Goal: Task Accomplishment & Management: Complete application form

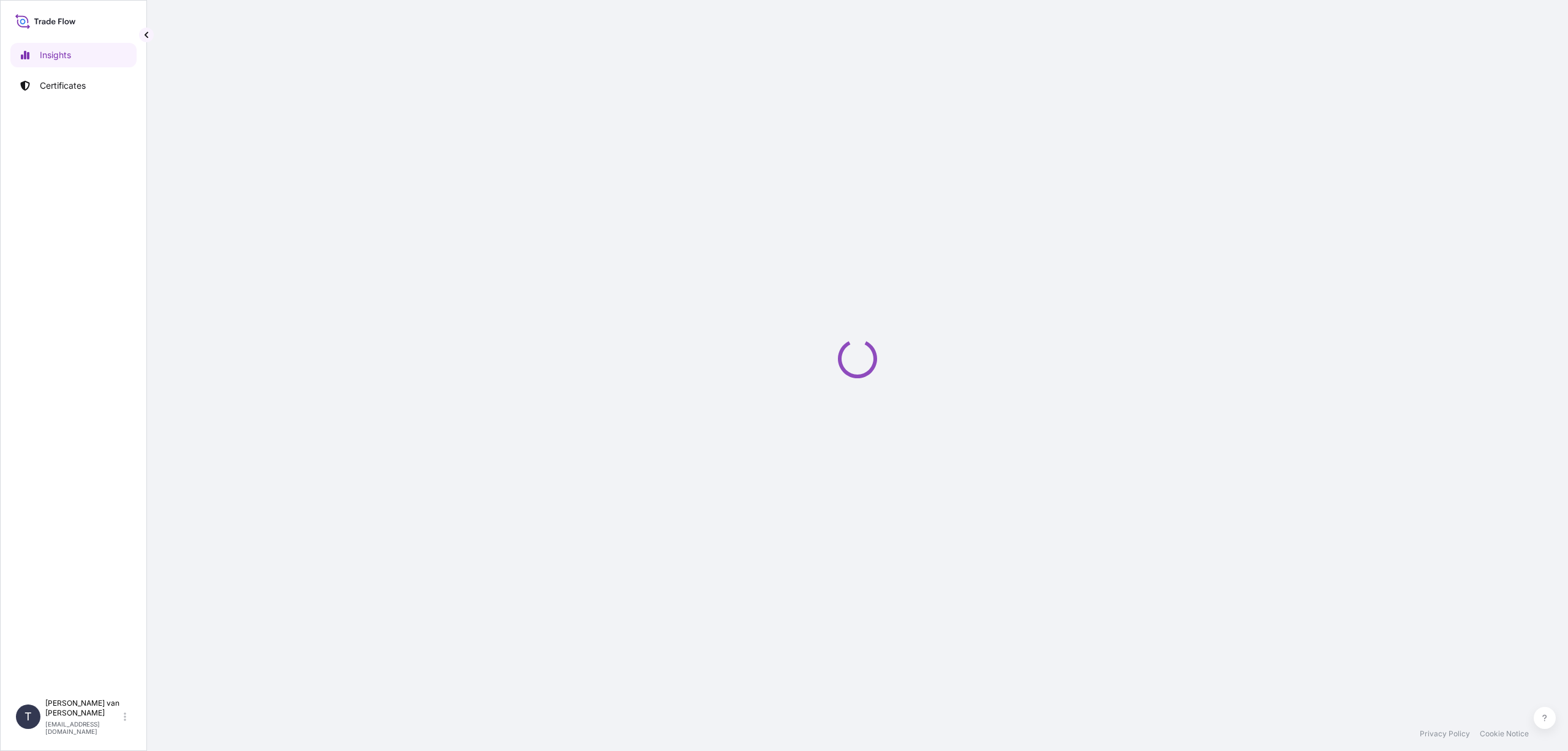
select select "2025"
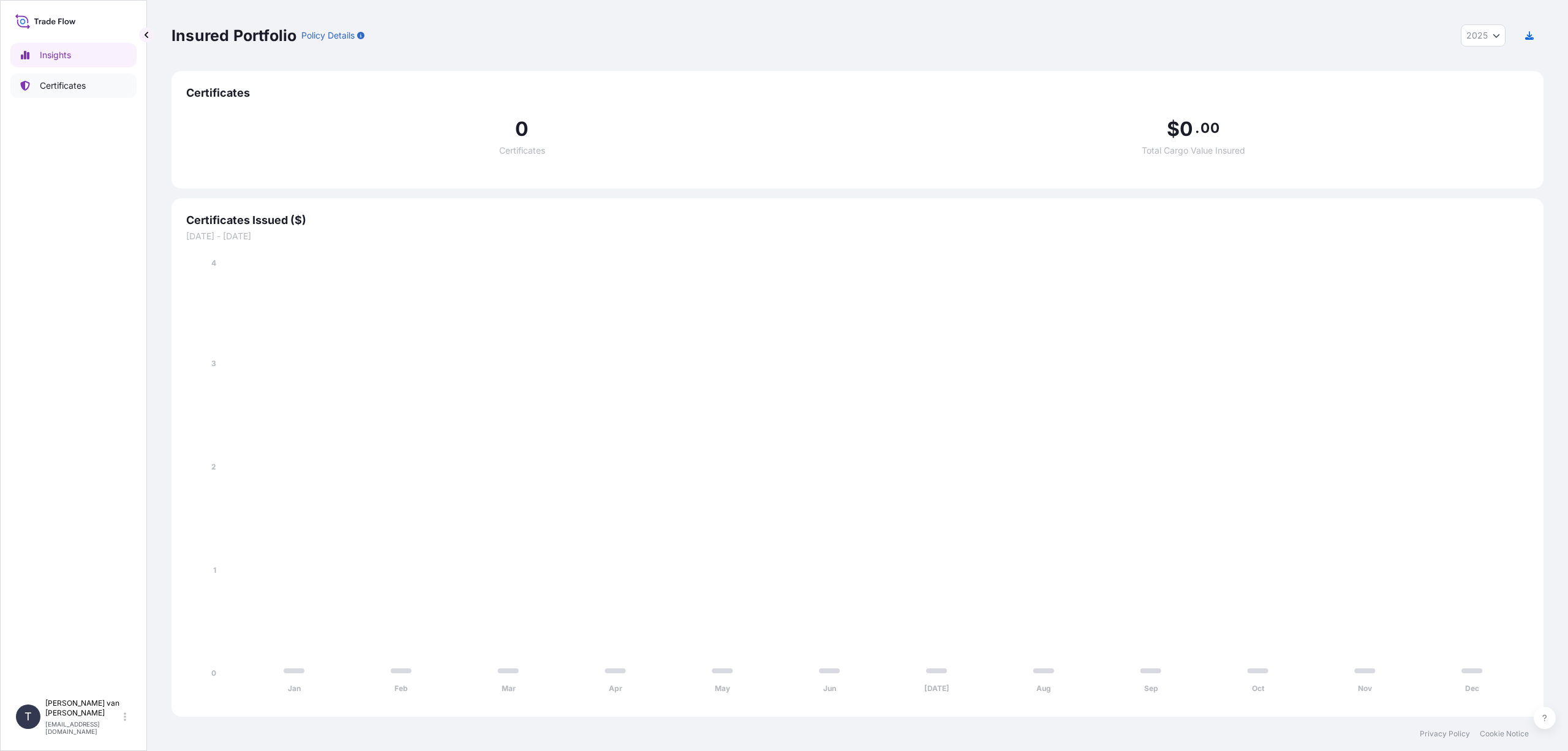
click at [65, 84] on p "Certificates" at bounding box center [62, 85] width 46 height 12
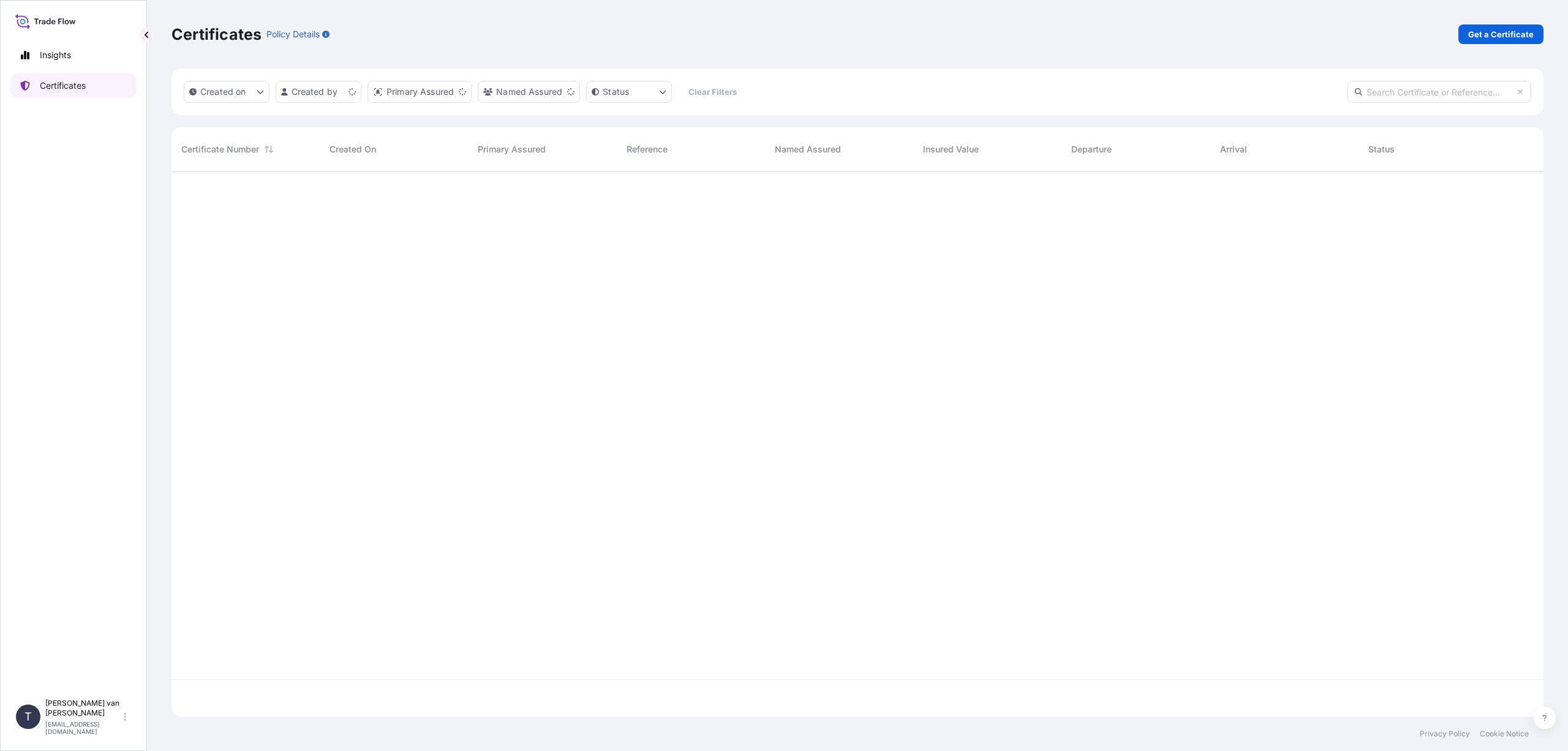
scroll to position [543, 1363]
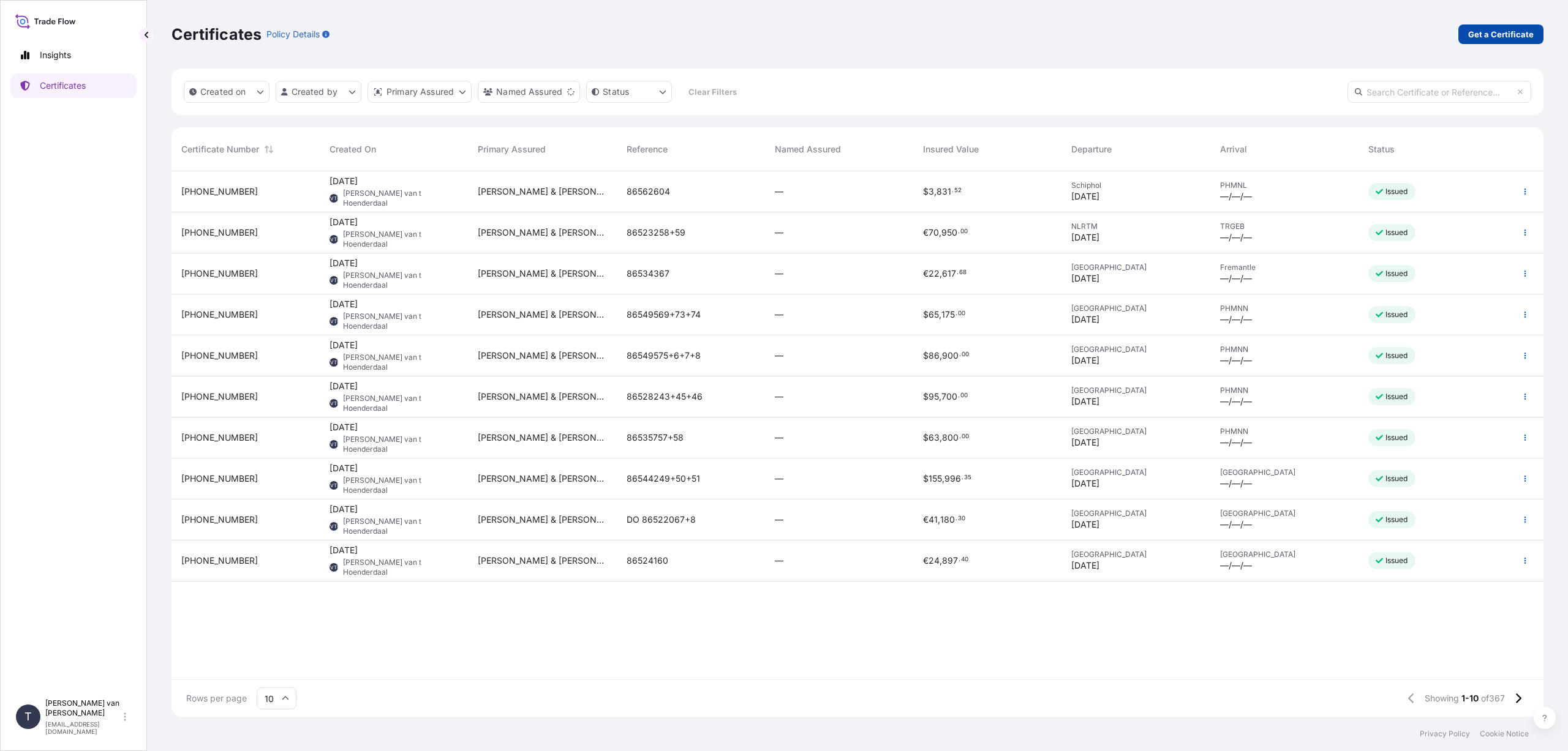
click at [1504, 34] on p "Get a Certificate" at bounding box center [1501, 34] width 66 height 12
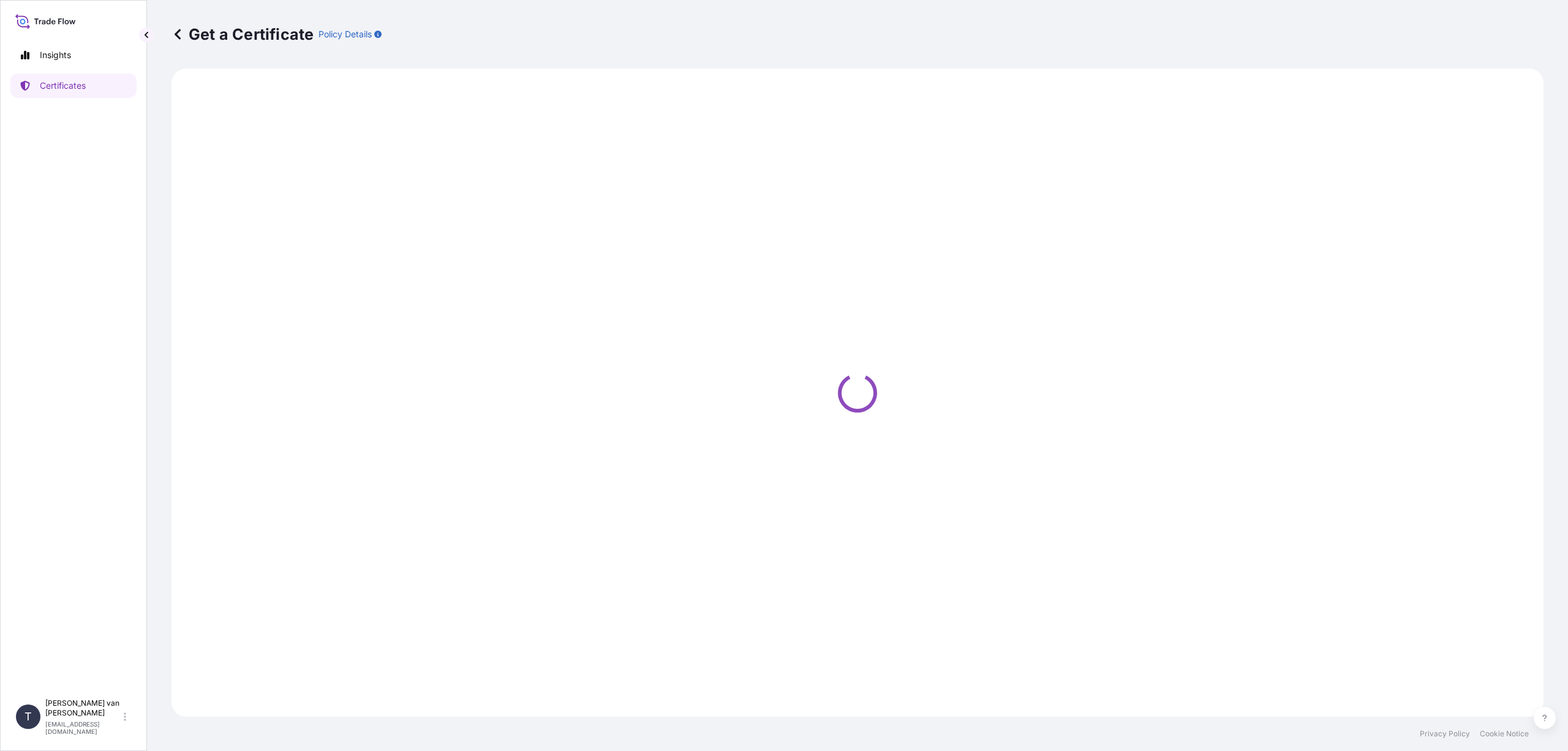
select select "Sea"
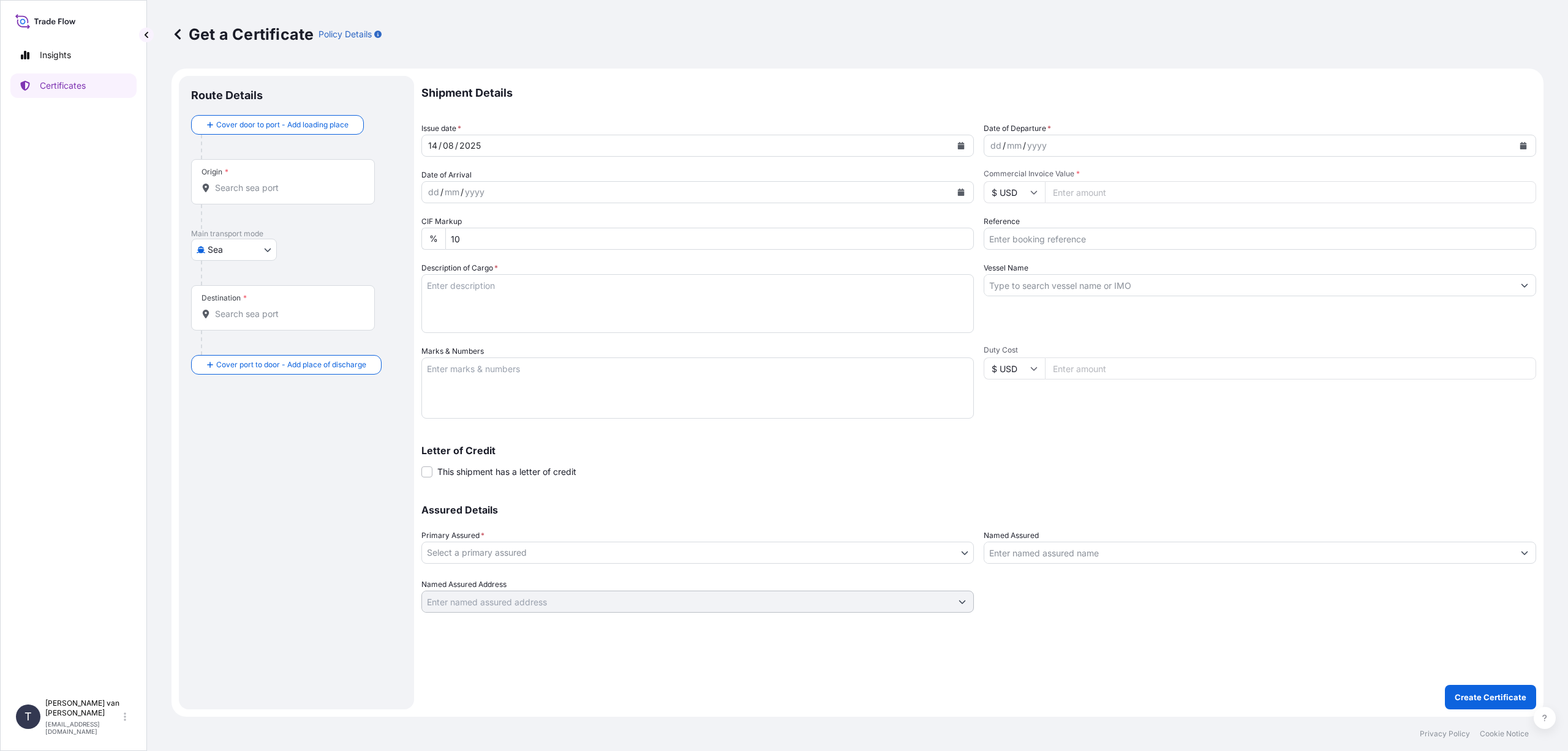
click at [244, 187] on input "Origin *" at bounding box center [287, 188] width 145 height 12
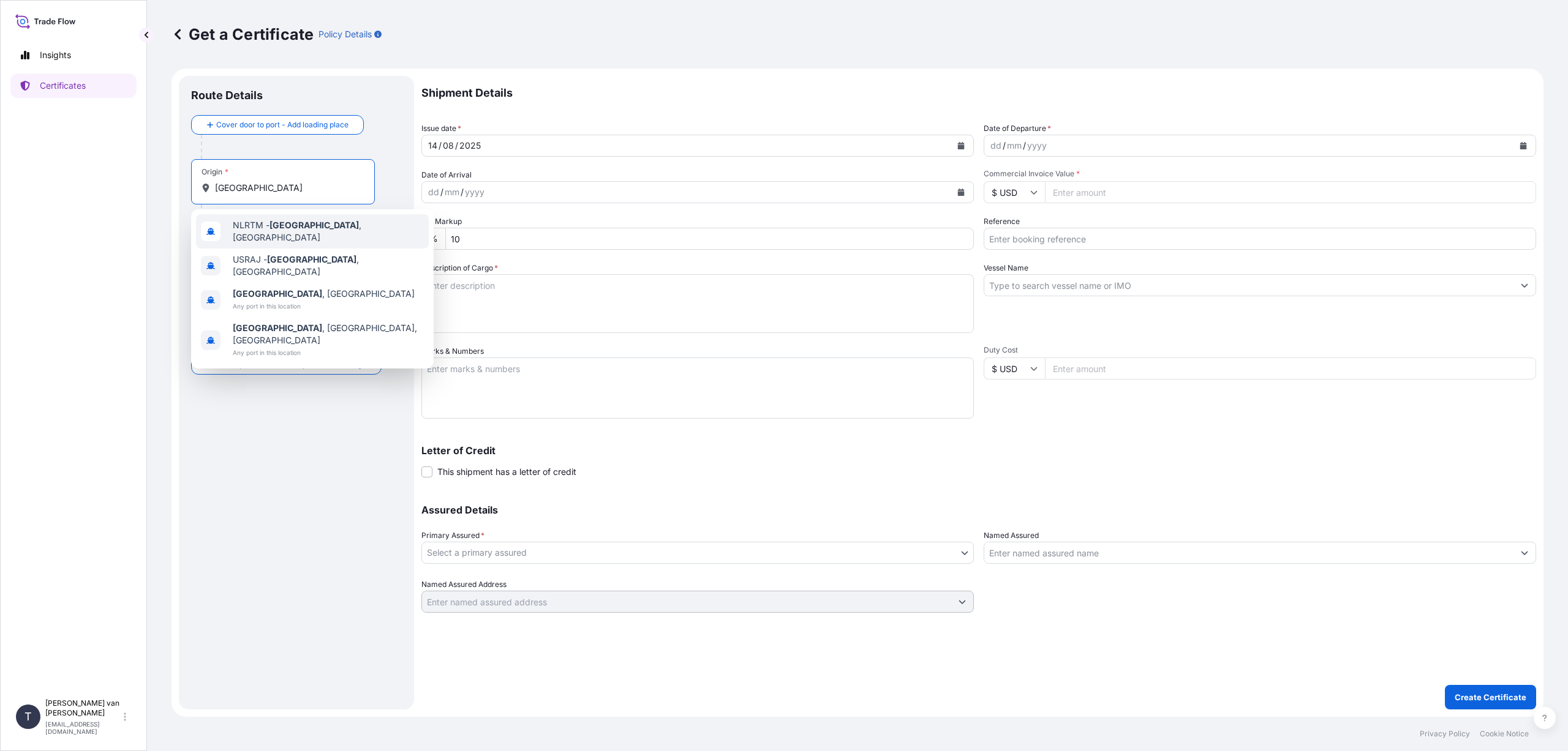
click at [351, 230] on span "NLRTM - [GEOGRAPHIC_DATA] , [GEOGRAPHIC_DATA]" at bounding box center [328, 232] width 191 height 24
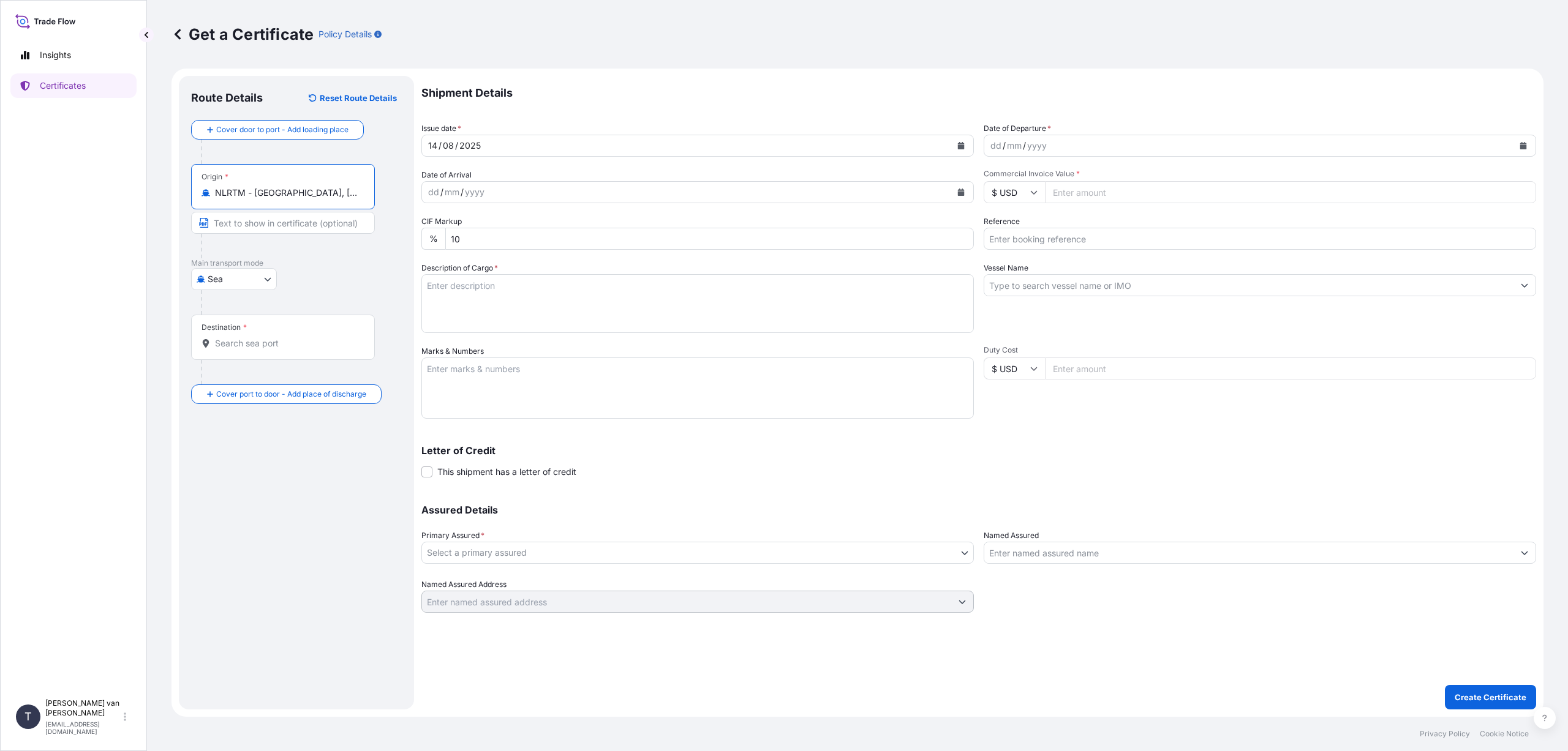
type input "NLRTM - [GEOGRAPHIC_DATA], [GEOGRAPHIC_DATA]"
click at [240, 344] on input "Destination *" at bounding box center [287, 344] width 145 height 12
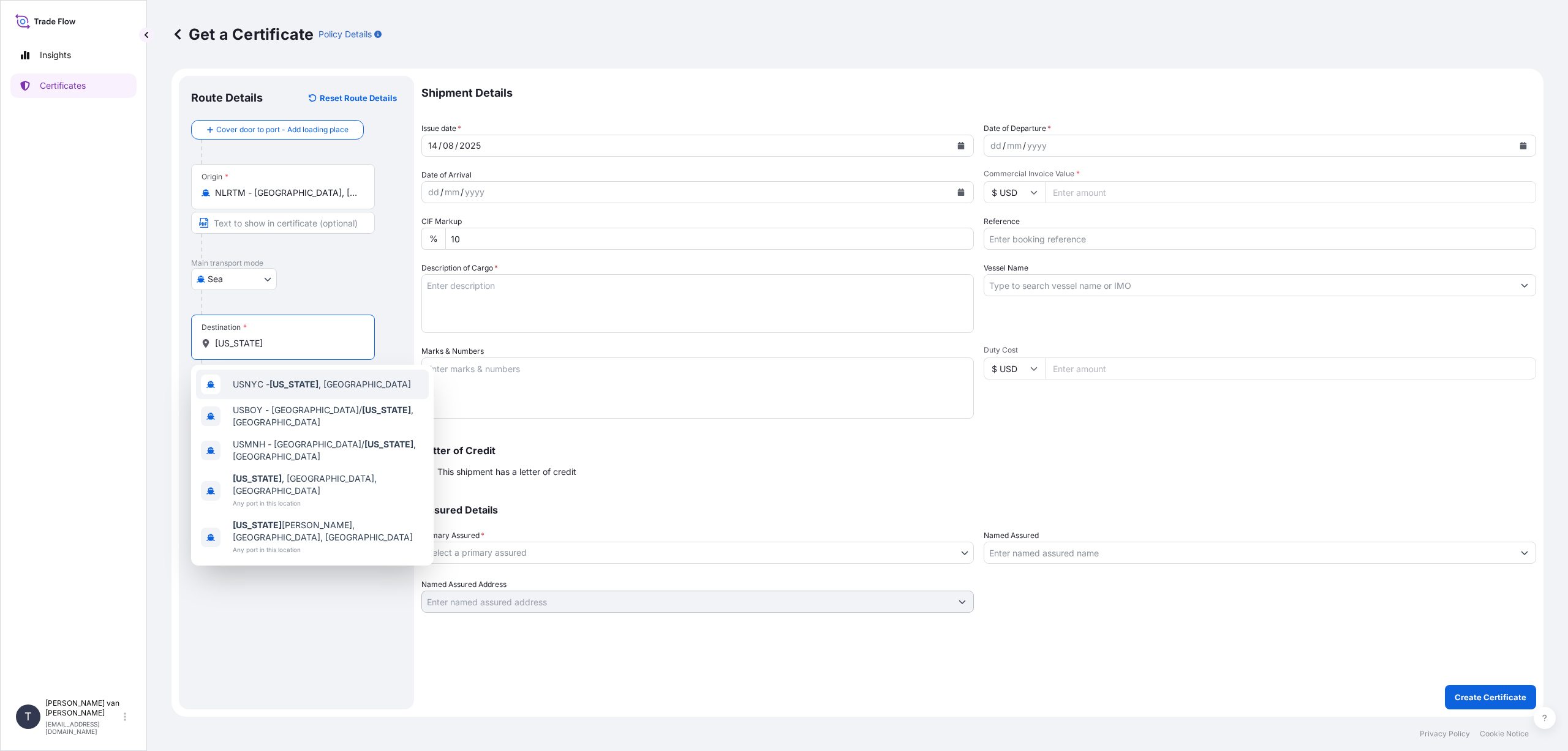
click at [336, 381] on span "USNYC - [US_STATE] , [GEOGRAPHIC_DATA]" at bounding box center [322, 385] width 178 height 12
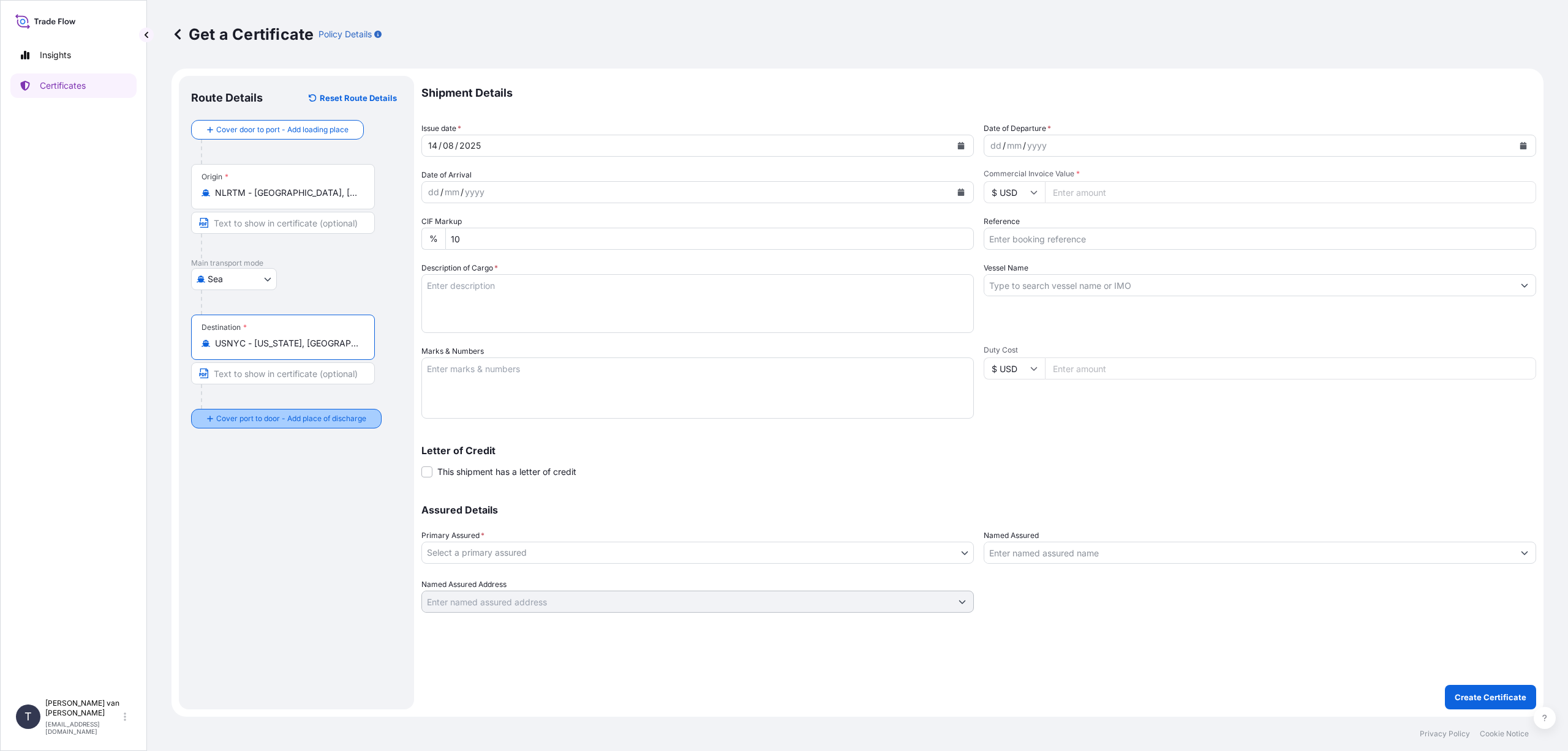
type input "USNYC - [US_STATE], [GEOGRAPHIC_DATA]"
click at [253, 486] on input "Place of Discharge" at bounding box center [287, 484] width 145 height 12
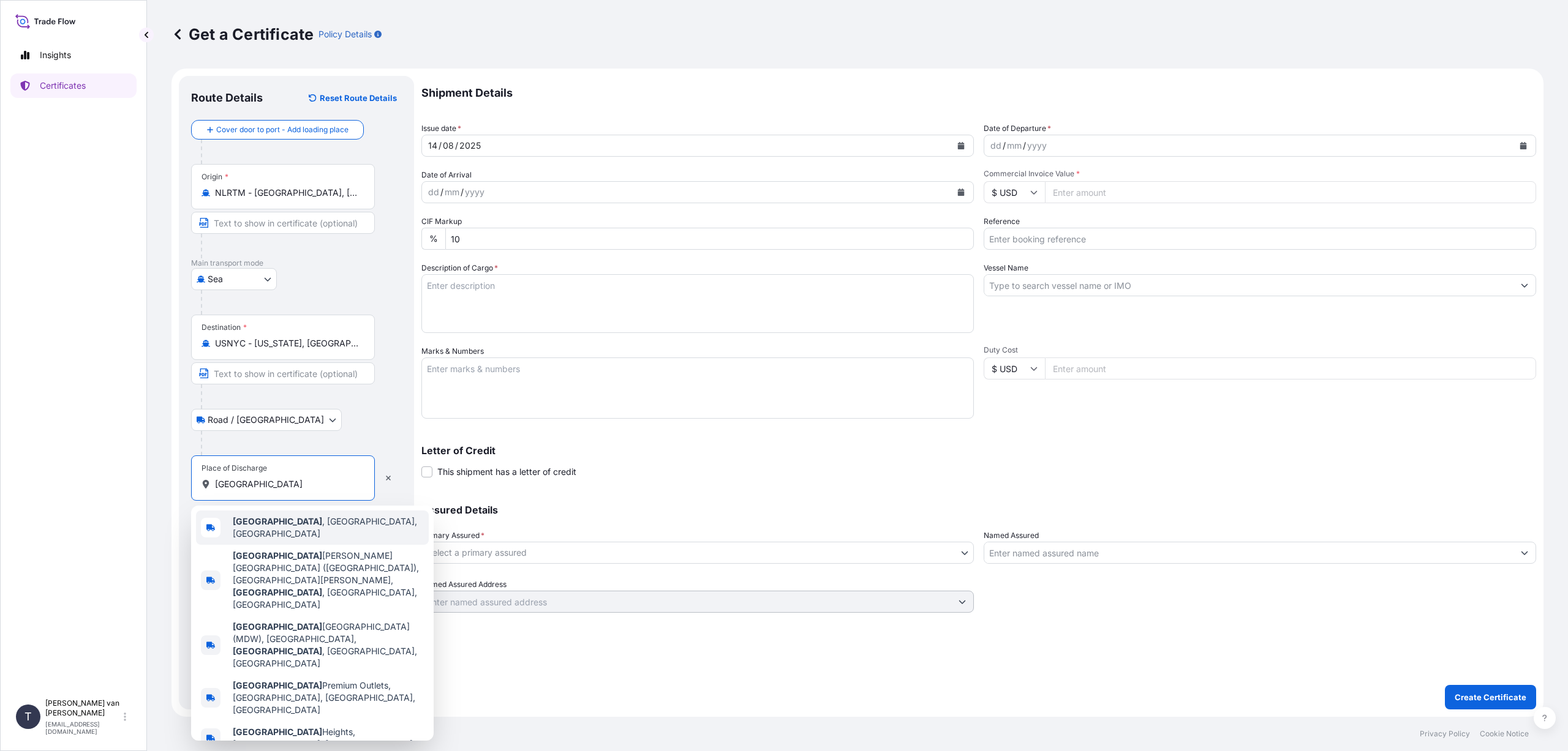
click at [292, 525] on span "[GEOGRAPHIC_DATA] , [GEOGRAPHIC_DATA], [GEOGRAPHIC_DATA]" at bounding box center [328, 528] width 191 height 24
type input "[GEOGRAPHIC_DATA], [GEOGRAPHIC_DATA], [GEOGRAPHIC_DATA]"
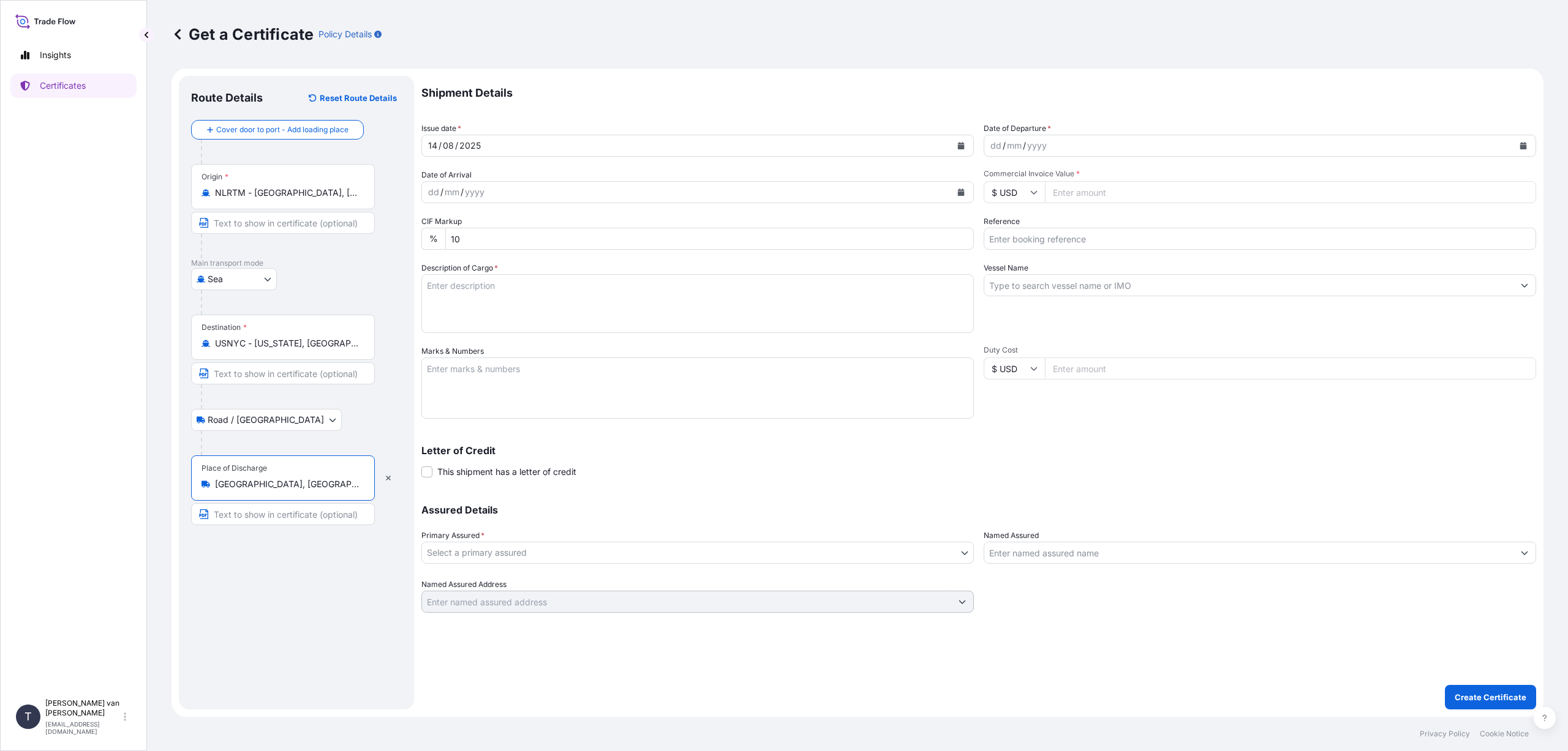
drag, startPoint x: 292, startPoint y: 485, endPoint x: 216, endPoint y: 482, distance: 76.1
click at [216, 482] on input "[GEOGRAPHIC_DATA], [GEOGRAPHIC_DATA], [GEOGRAPHIC_DATA]" at bounding box center [287, 484] width 145 height 12
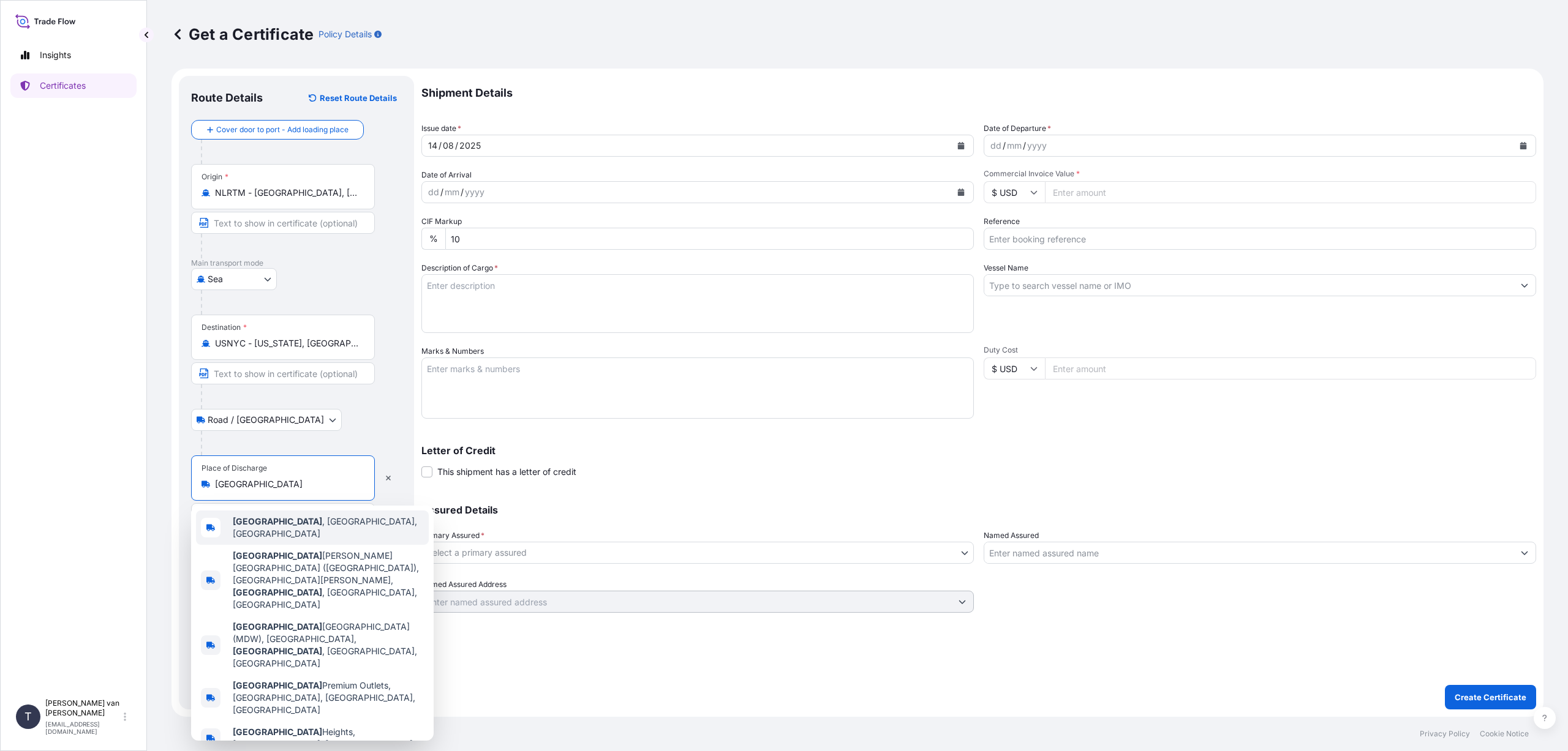
click at [278, 523] on span "[GEOGRAPHIC_DATA] , [GEOGRAPHIC_DATA], [GEOGRAPHIC_DATA]" at bounding box center [328, 528] width 191 height 24
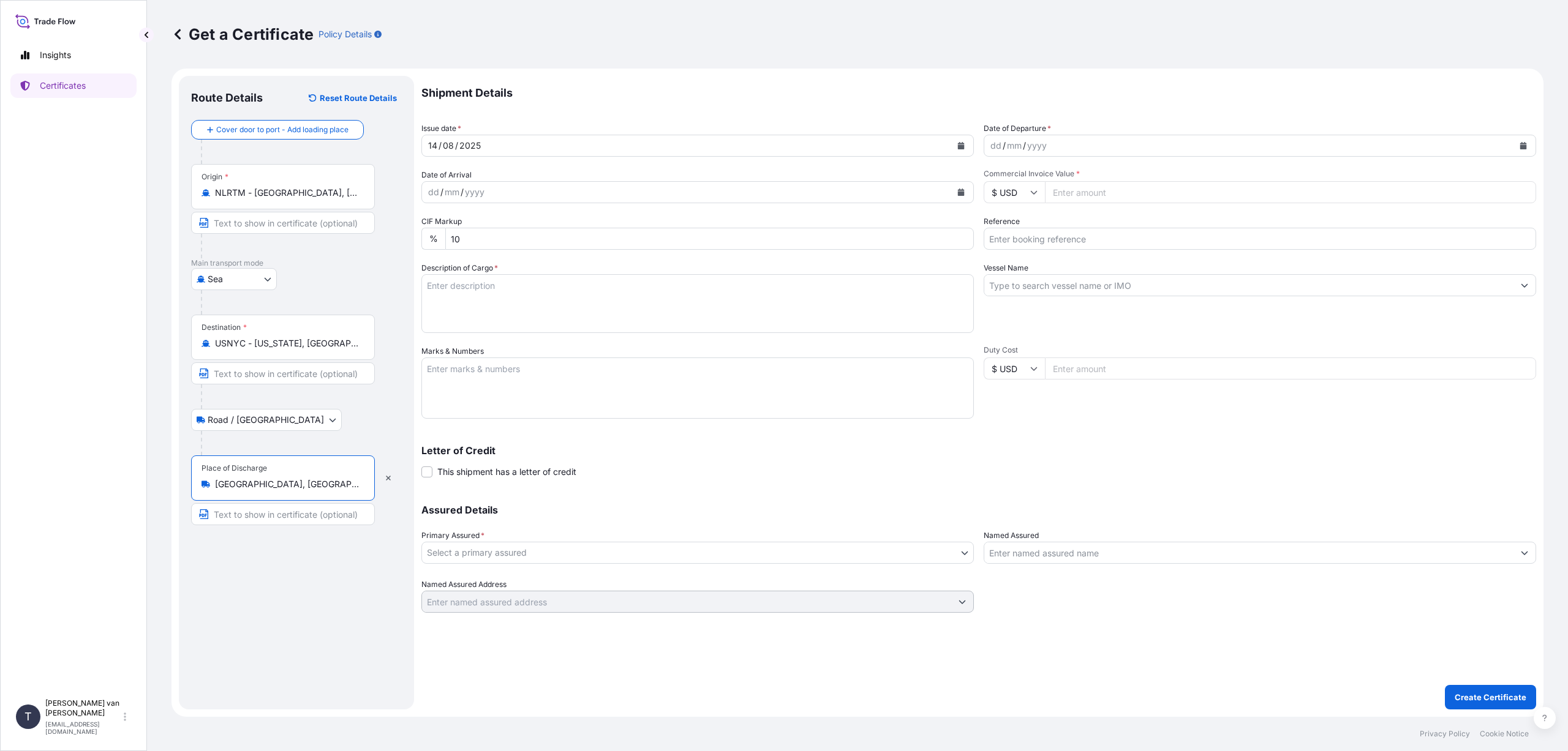
type input "[GEOGRAPHIC_DATA], [GEOGRAPHIC_DATA], [GEOGRAPHIC_DATA]"
click at [494, 144] on div "[DATE]" at bounding box center [686, 145] width 530 height 22
click at [962, 147] on icon "Calendar" at bounding box center [961, 145] width 7 height 8
click at [536, 248] on div "8" at bounding box center [536, 249] width 22 height 22
click at [1523, 146] on icon "Calendar" at bounding box center [1523, 145] width 7 height 8
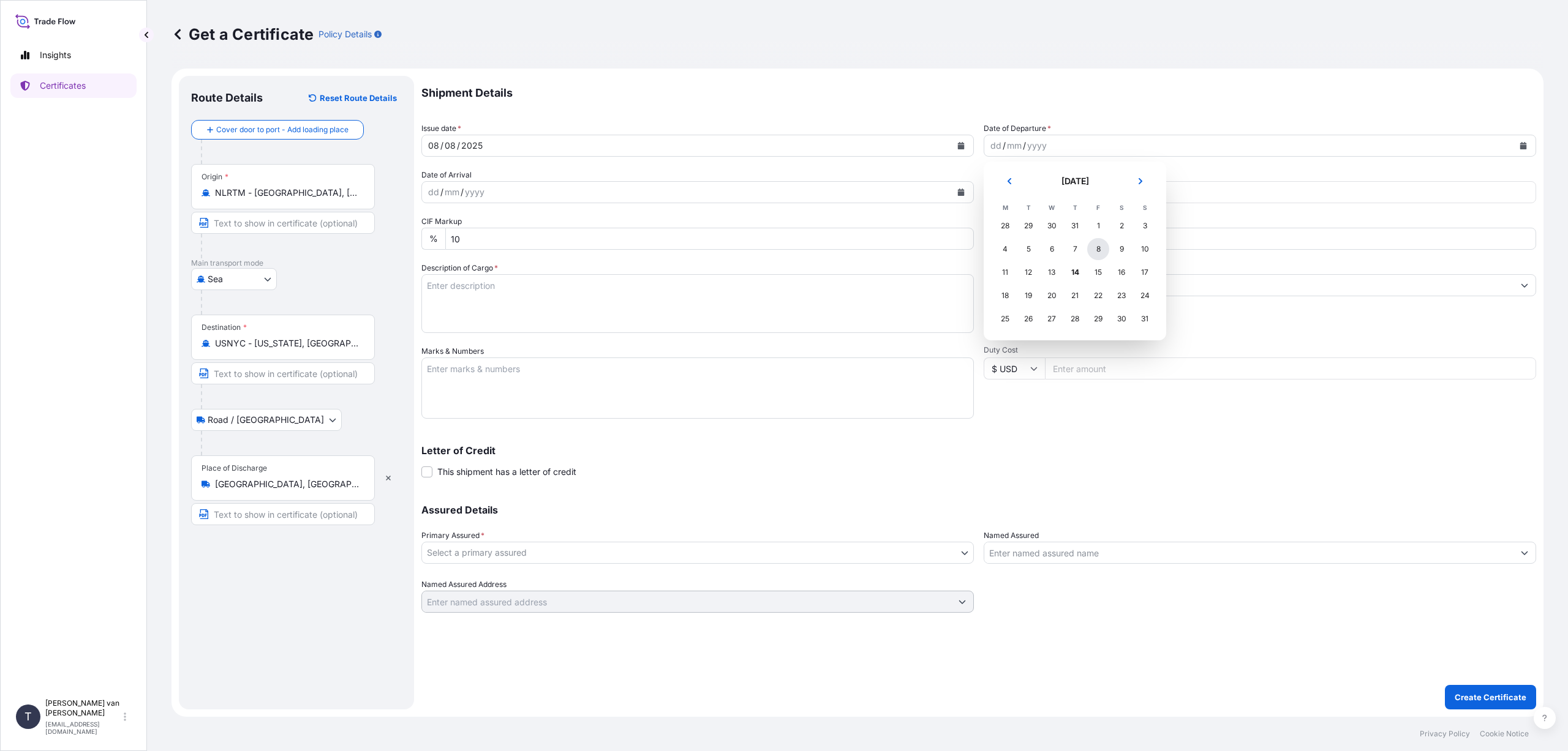
click at [1099, 246] on div "8" at bounding box center [1098, 249] width 22 height 22
click at [1019, 192] on input "$ USD" at bounding box center [1014, 192] width 61 height 22
click at [1006, 225] on div "€ EUR" at bounding box center [1014, 225] width 52 height 24
type input "€ EUR"
click at [1101, 193] on input "Commercial Invoice Value *" at bounding box center [1290, 192] width 491 height 22
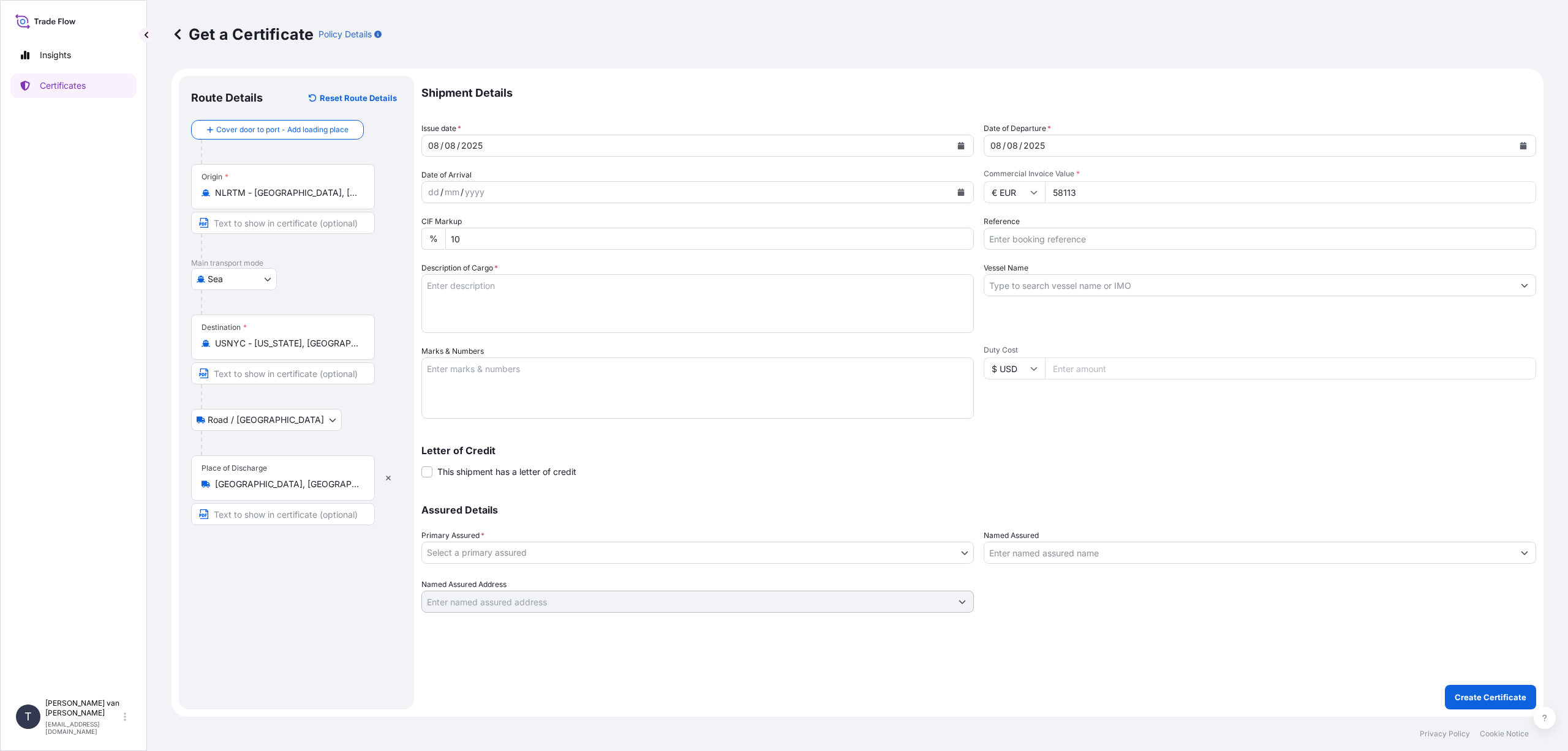
type input "58113"
click at [1092, 232] on input "Reference" at bounding box center [1259, 238] width 552 height 22
type input "d"
type input "DO 86534372"
click at [1010, 288] on input "Vessel Name" at bounding box center [1249, 285] width 530 height 22
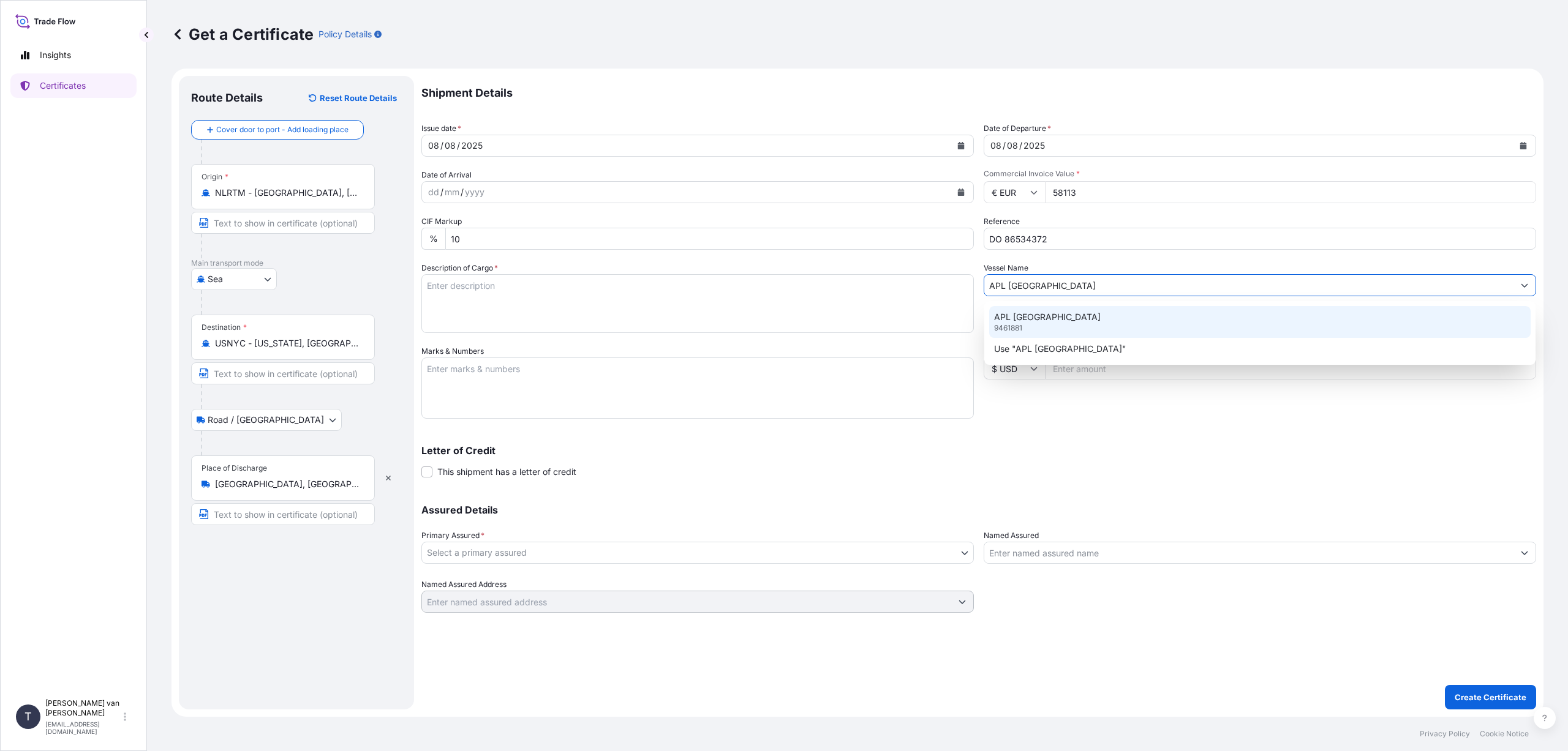
click at [1035, 316] on p "APL [GEOGRAPHIC_DATA]" at bounding box center [1048, 317] width 107 height 12
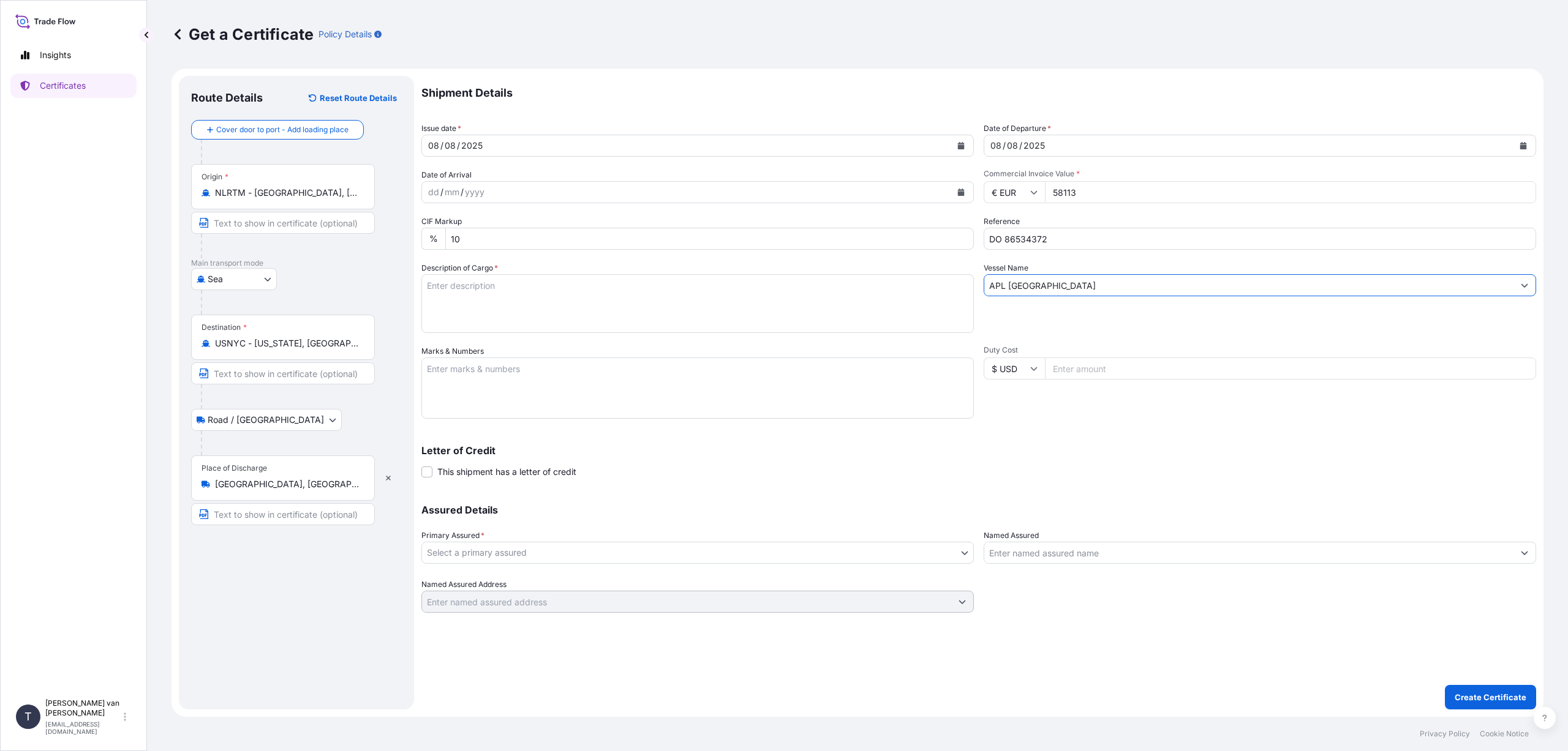
type input "APL [GEOGRAPHIC_DATA]"
click at [460, 289] on textarea "Description of Cargo *" at bounding box center [697, 303] width 552 height 59
click at [439, 311] on textarea "1x 40ft container, containing: 750 bags x 25 kg [PERSON_NAME] 580 HScoe" at bounding box center [697, 303] width 552 height 59
click at [460, 312] on textarea "1x 40ft container, containing: 750 bags x 25 kg [PERSON_NAME] 580 HScoe" at bounding box center [697, 303] width 552 height 59
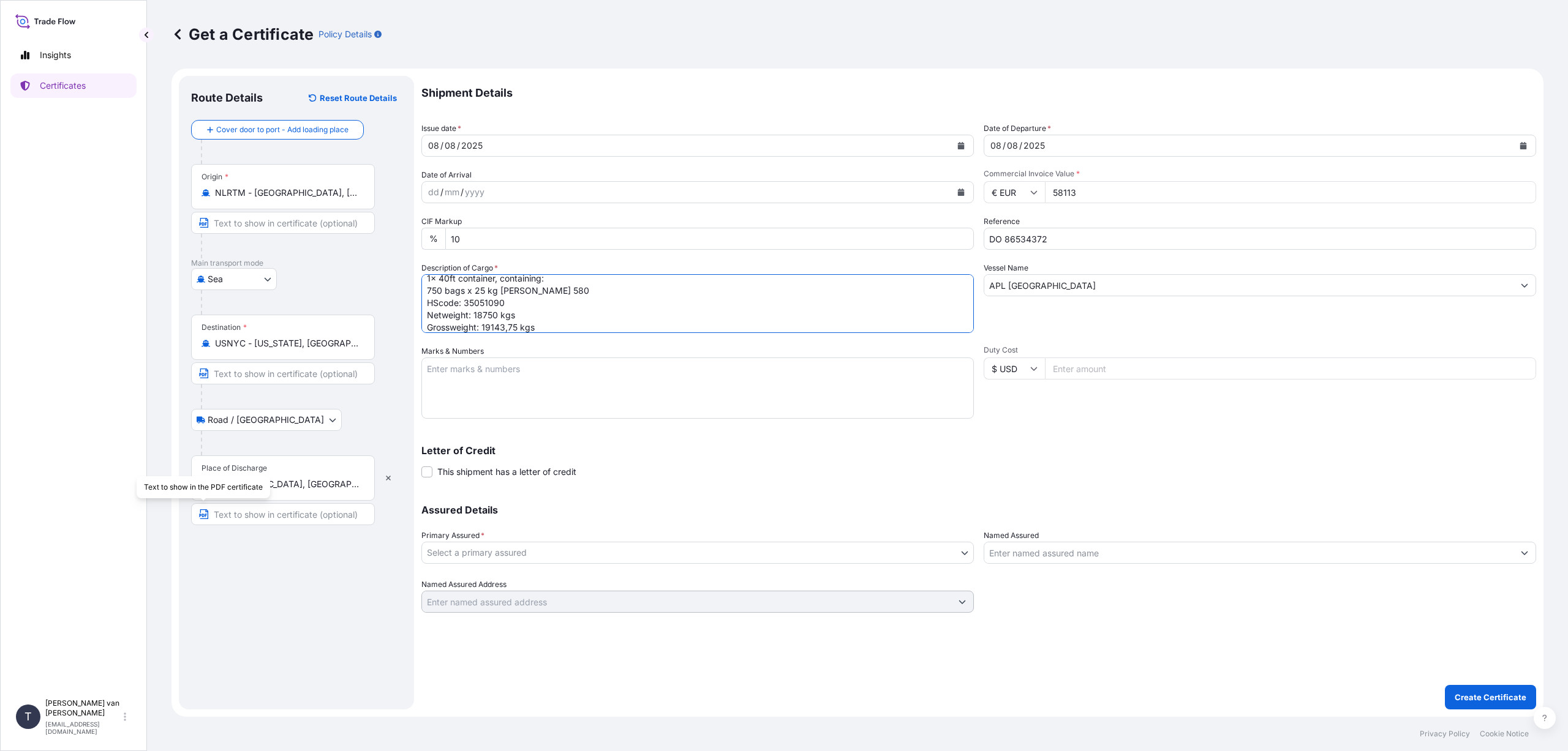
type textarea "1x 40ft container, containing: 750 bags x 25 kg [PERSON_NAME] 580 HScode: 35051…"
click at [462, 379] on textarea "Marks & Numbers" at bounding box center [697, 388] width 552 height 61
type textarea "CSNU6298124 - seal 00101604 DO: 86534372 PO: 4400622560"
click at [588, 554] on body "Insights Certificates T [PERSON_NAME] van t Hoenderdaal [EMAIL_ADDRESS][DOMAIN_…" at bounding box center [784, 376] width 1568 height 751
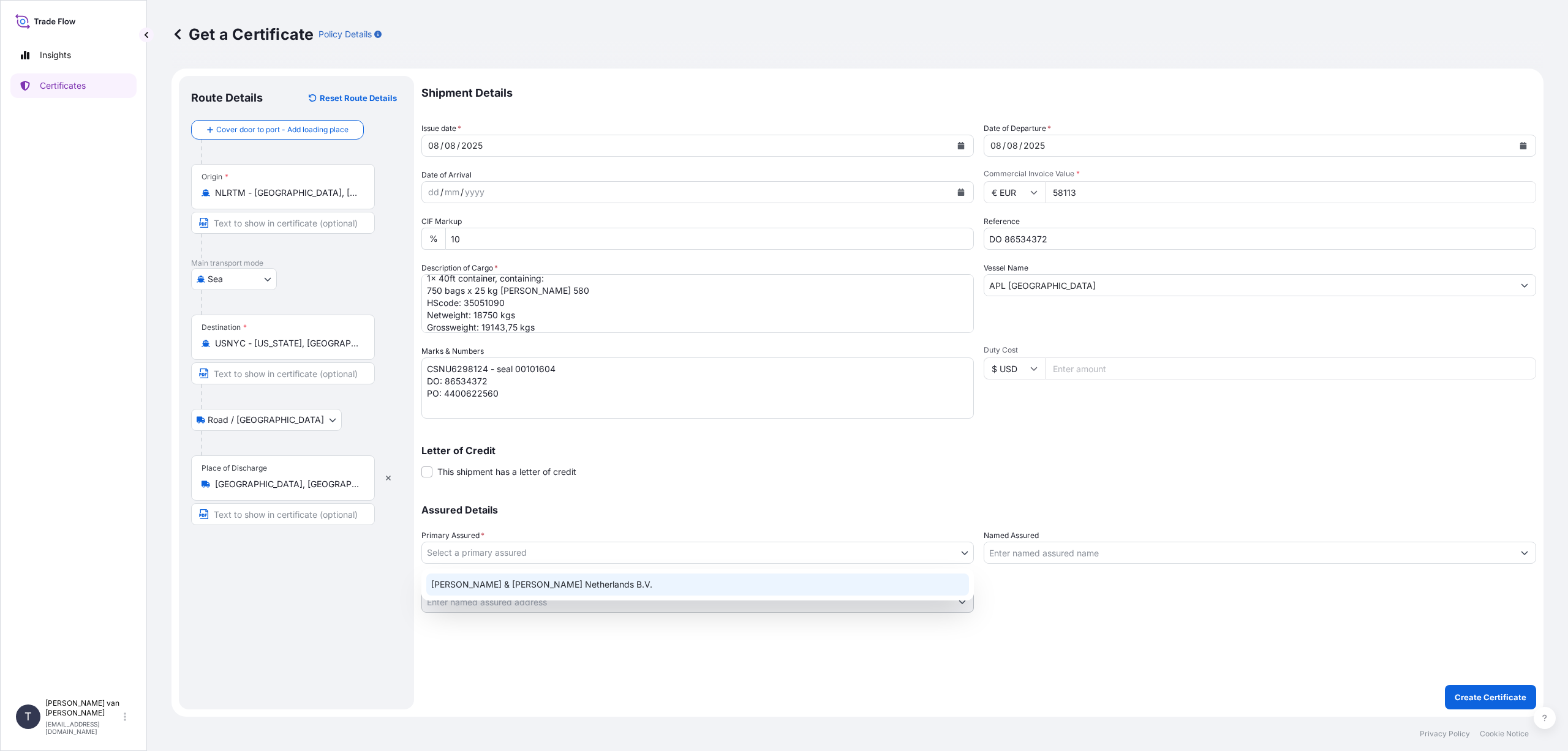
click at [573, 593] on div "[PERSON_NAME] & [PERSON_NAME] Netherlands B.V." at bounding box center [697, 584] width 542 height 22
select select "31666"
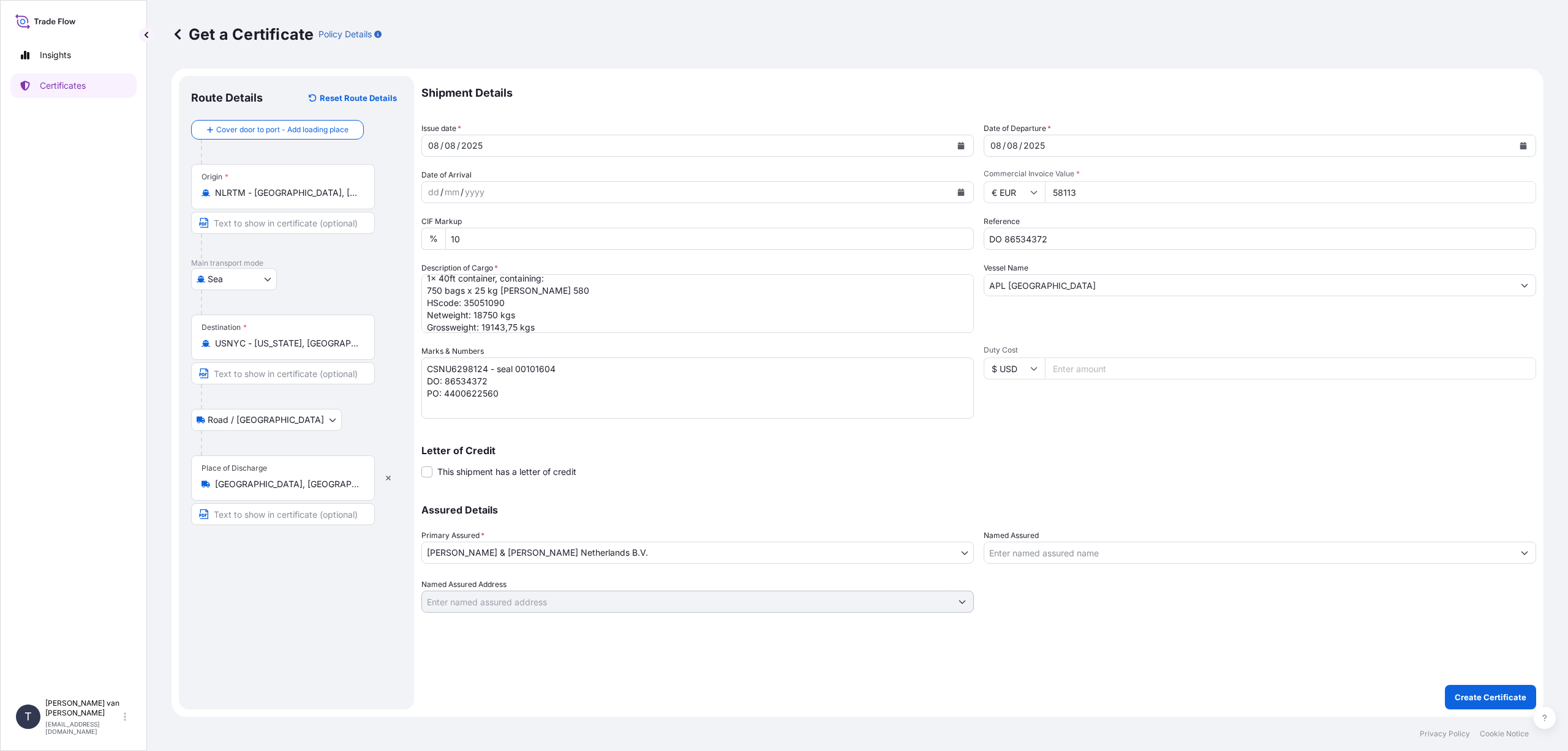
click at [1091, 626] on div "Shipment Details Issue date * [DATE] Date of Departure * [DATE] Date of Arrival…" at bounding box center [978, 393] width 1115 height 634
click at [1484, 697] on p "Create Certificate" at bounding box center [1490, 698] width 72 height 12
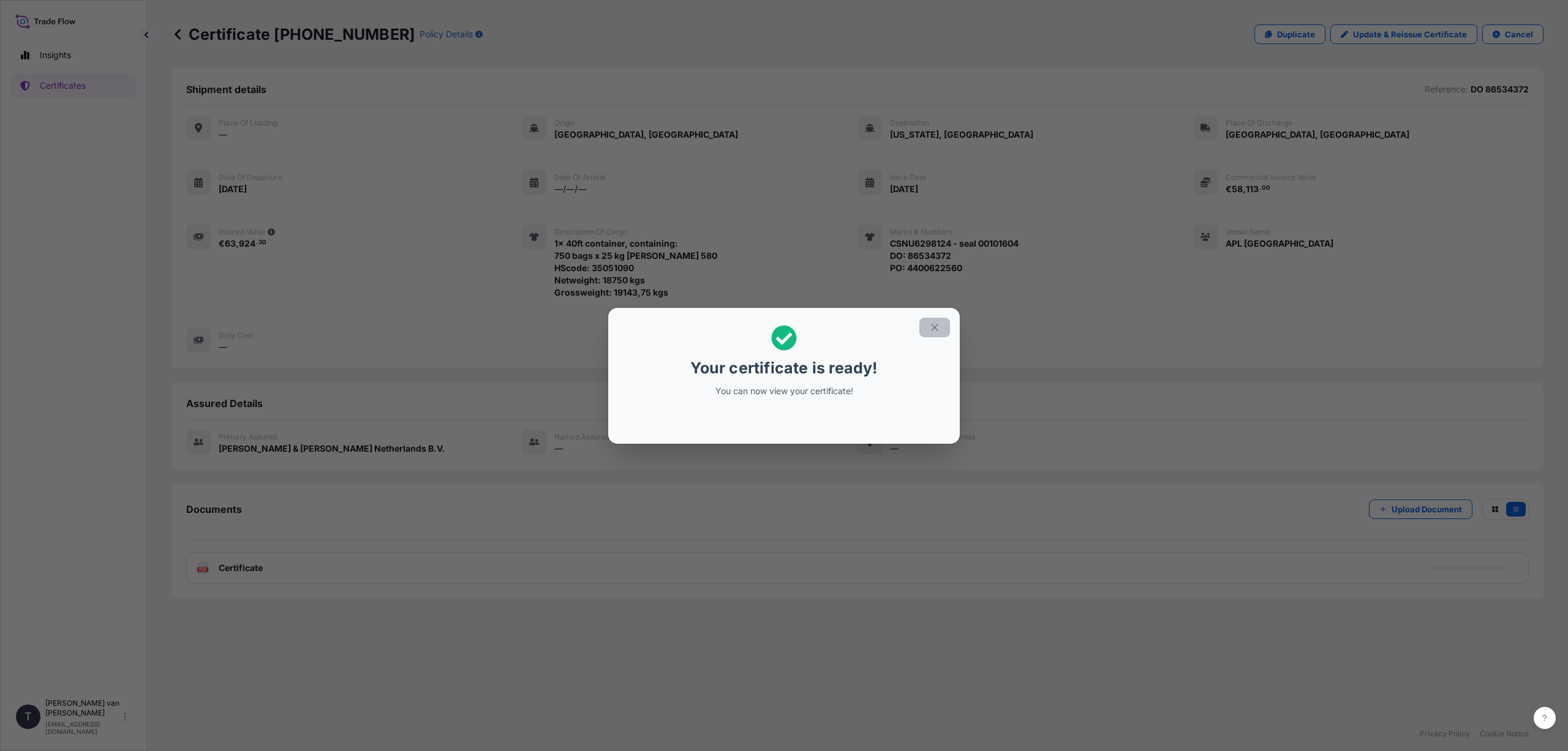
click at [930, 326] on icon "button" at bounding box center [934, 328] width 11 height 11
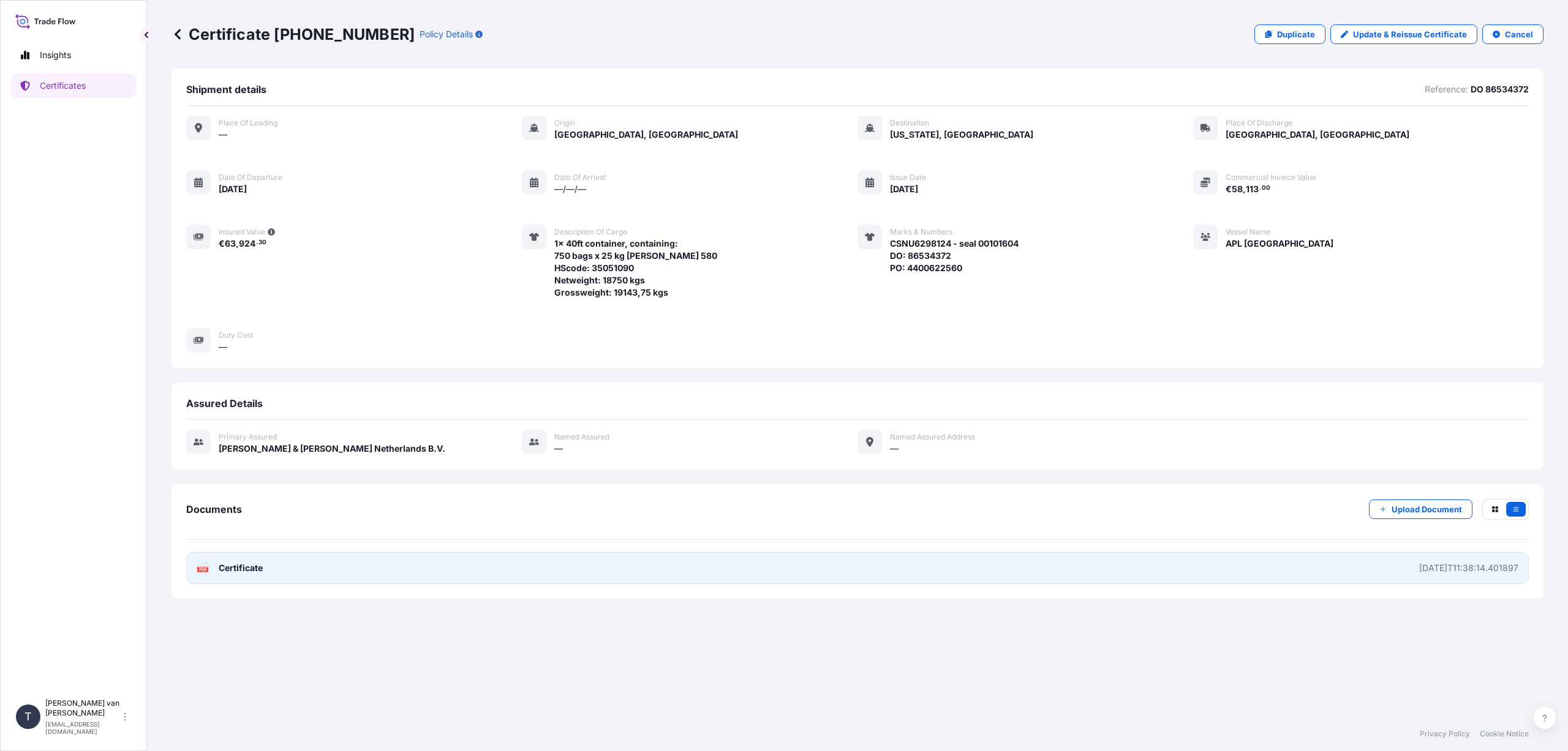
click at [292, 567] on link "PDF Certificate [DATE]T11:38:14.401897" at bounding box center [857, 568] width 1342 height 32
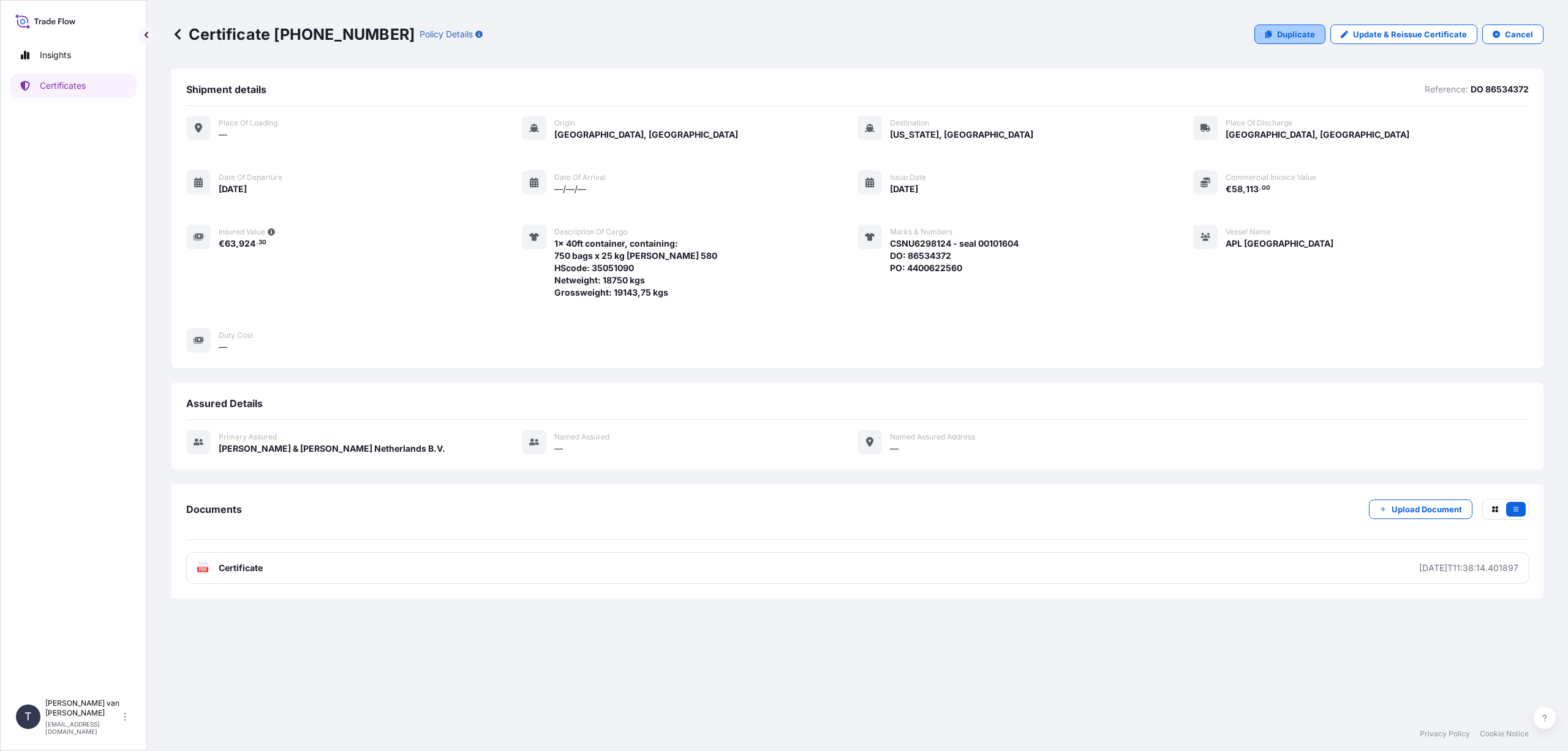
click at [1288, 31] on p "Duplicate" at bounding box center [1296, 34] width 38 height 12
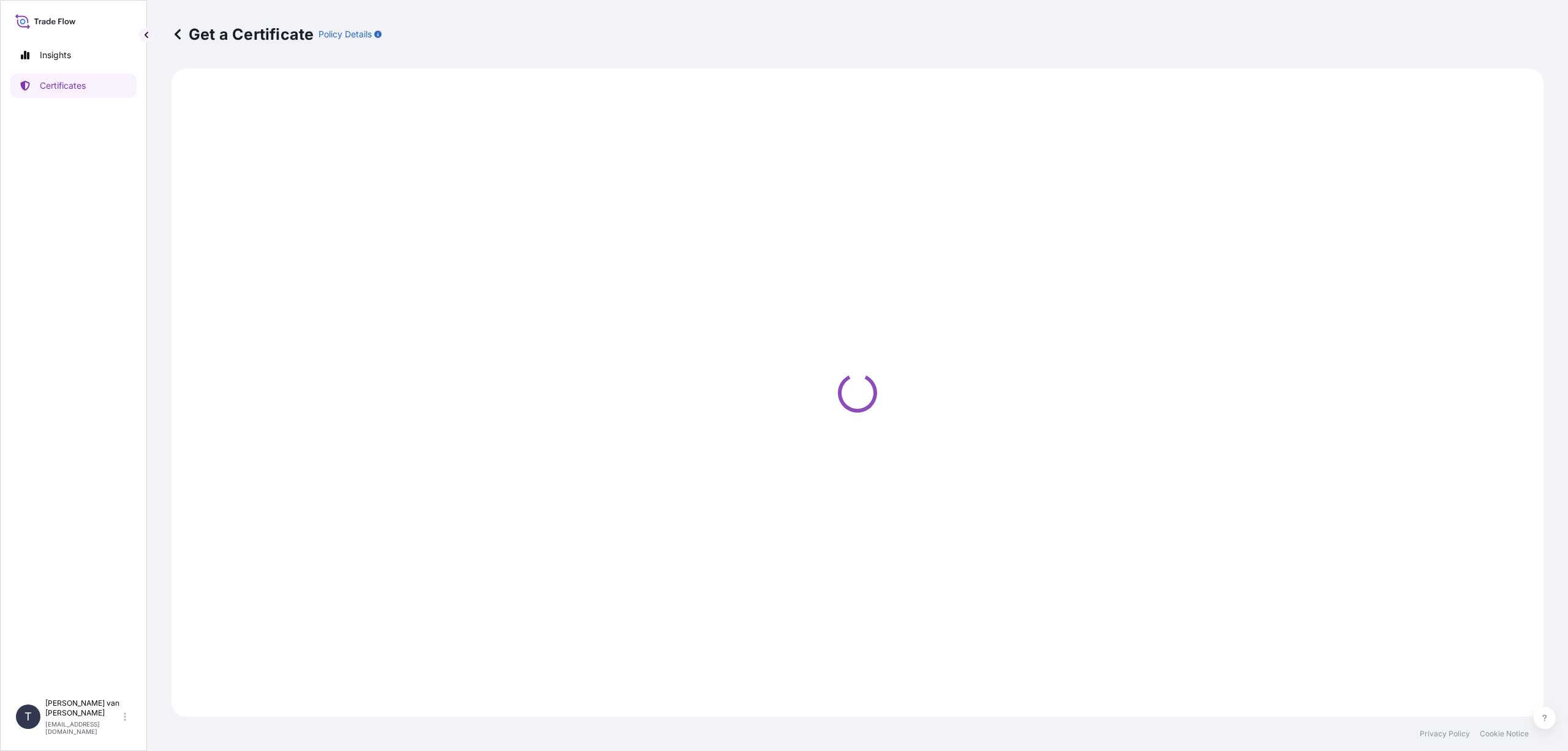
select select "Sea"
select select "Road / [GEOGRAPHIC_DATA]"
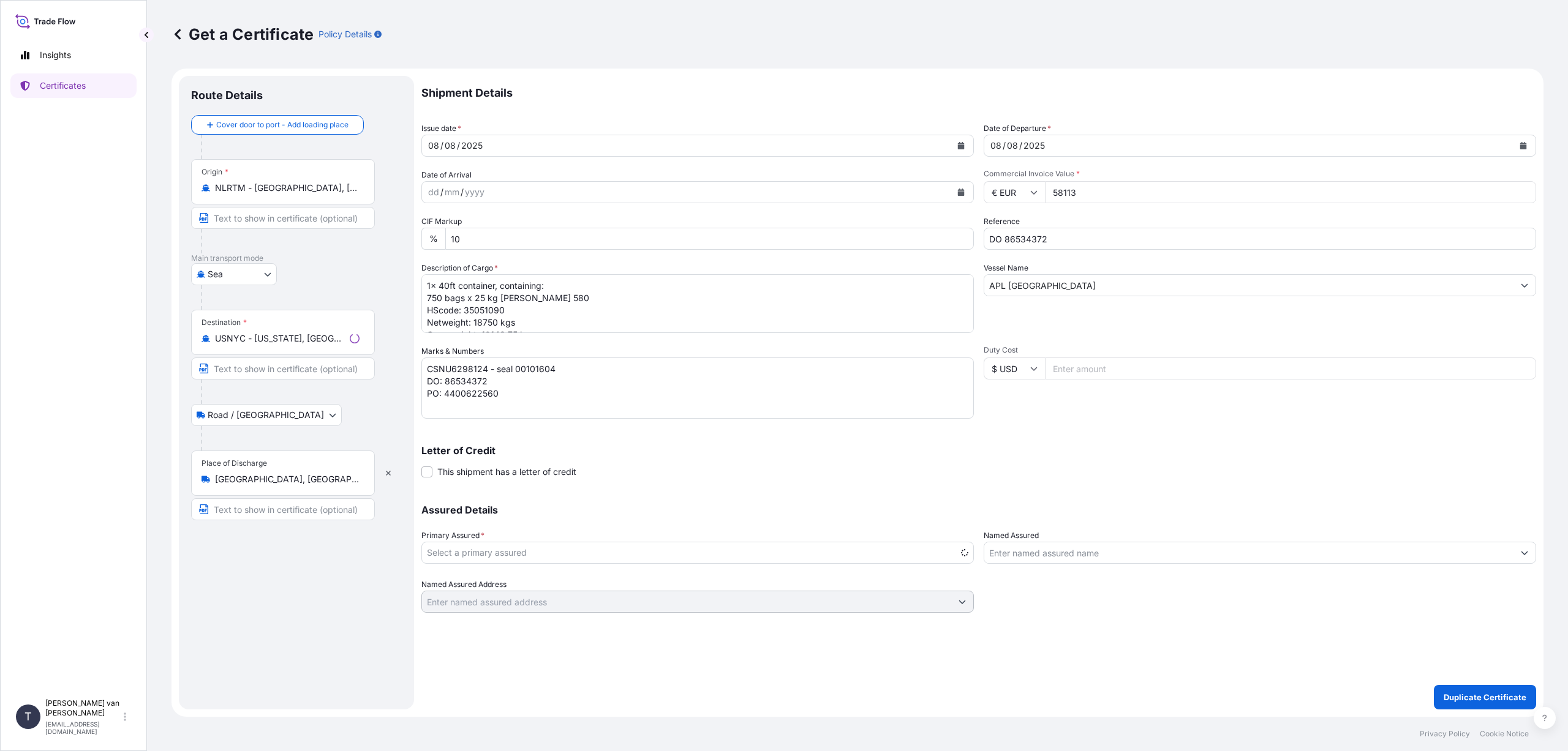
select select "31666"
click at [1057, 239] on input "DO 86534372" at bounding box center [1259, 238] width 552 height 22
type input "DO 86534373+75"
click at [1087, 194] on input "58113" at bounding box center [1290, 192] width 491 height 22
click at [1524, 191] on input "581136" at bounding box center [1290, 192] width 491 height 22
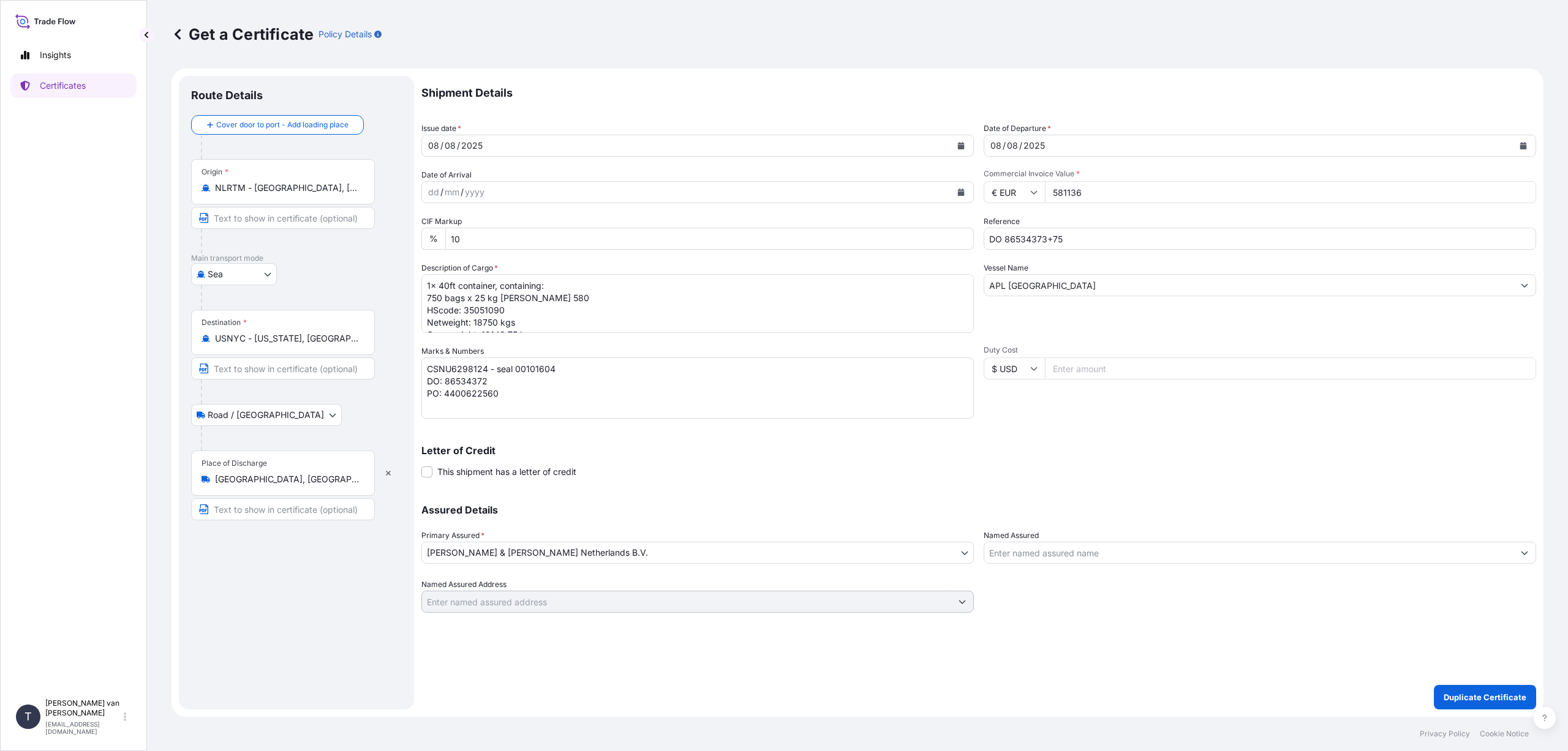
drag, startPoint x: 1088, startPoint y: 190, endPoint x: 1039, endPoint y: 190, distance: 49.0
click at [1039, 190] on div "€ EUR 581136" at bounding box center [1259, 192] width 552 height 22
click at [1086, 192] on input "67459" at bounding box center [1290, 192] width 491 height 22
type input "67459.5"
click at [1124, 219] on div "Reference DO 86534373+75" at bounding box center [1259, 232] width 552 height 34
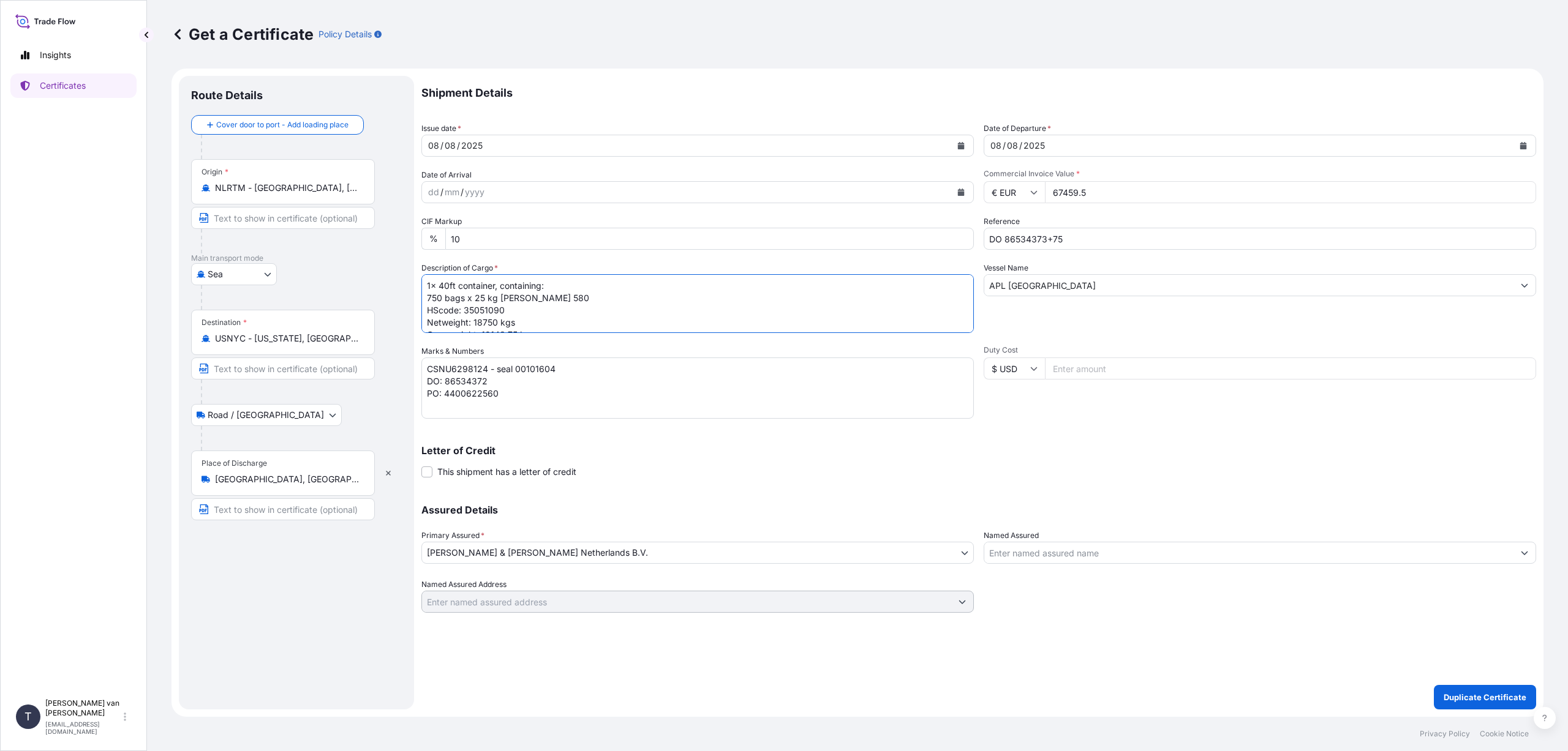
click at [426, 286] on textarea "1x 40ft container, containing: 750 bags x 25 kg [PERSON_NAME] 580 HScode: 35051…" at bounding box center [697, 303] width 552 height 59
click at [440, 299] on textarea "1x 40ft container, containing: 750 bags x 25 kg [PERSON_NAME] 580 HScode: 35051…" at bounding box center [697, 303] width 552 height 59
click at [569, 299] on textarea "1x 40ft container, containing: 750 bags x 25 kg [PERSON_NAME] 580 HScode: 35051…" at bounding box center [697, 303] width 552 height 59
click at [523, 321] on textarea "1x 40ft container, containing: 750 bags x 25 kg [PERSON_NAME] 580 HScode: 35051…" at bounding box center [697, 303] width 552 height 59
click at [496, 323] on textarea "1x 40ft container, containing: 750 bags x 25 kg [PERSON_NAME] 580 HScode: 35051…" at bounding box center [697, 303] width 552 height 59
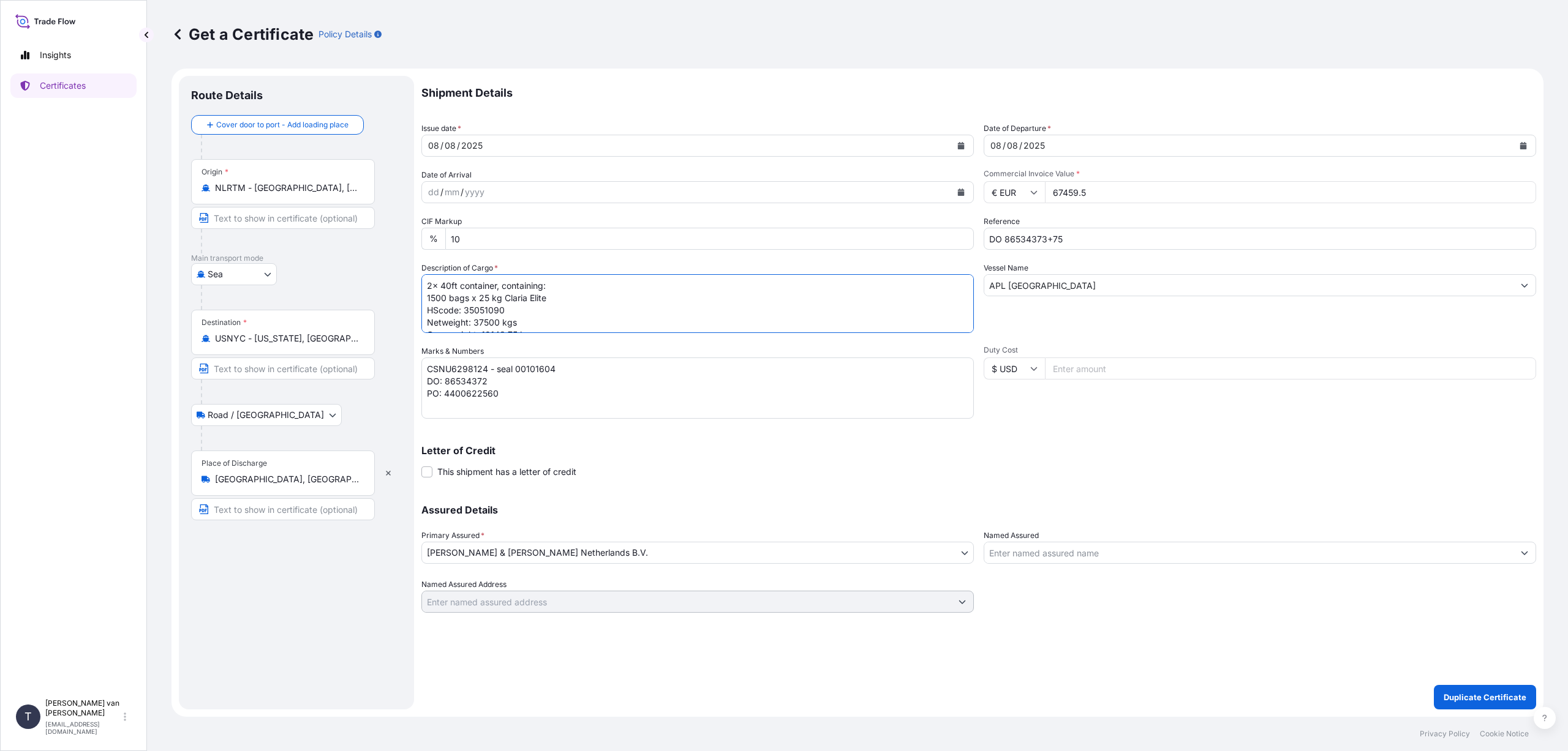
click at [543, 320] on textarea "1x 40ft container, containing: 750 bags x 25 kg [PERSON_NAME] 580 HScode: 35051…" at bounding box center [697, 303] width 552 height 59
click at [517, 320] on textarea "1x 40ft container, containing: 750 bags x 25 kg [PERSON_NAME] 580 HScode: 35051…" at bounding box center [697, 303] width 552 height 59
click at [611, 313] on textarea "1x 40ft container, containing: 750 bags x 25 kg [PERSON_NAME] 580 HScode: 35051…" at bounding box center [697, 303] width 552 height 59
type textarea "2x 40ft container, containing: 1500 bags x 25 kg Claria Elite HScode: 35051090 …"
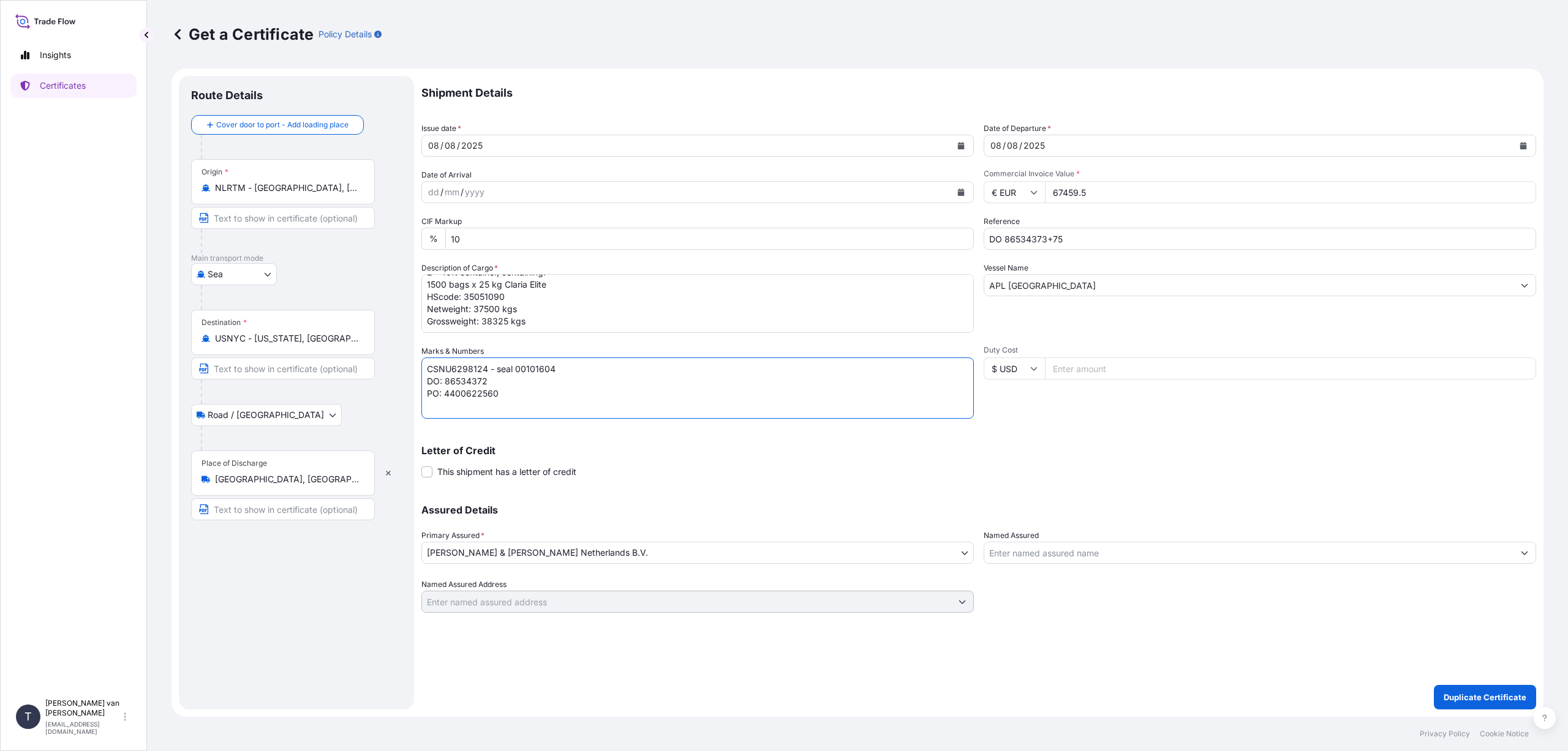
drag, startPoint x: 558, startPoint y: 372, endPoint x: 380, endPoint y: 369, distance: 178.0
click at [380, 369] on form "Route Details Cover door to port - Add loading place Place of loading Road / [G…" at bounding box center [857, 392] width 1372 height 648
paste textarea "CSNU6298124 - seal 00101604"
click at [488, 367] on textarea "CSNU6298124 - seal 00101604 DO: 86534372 PO: 4400622560" at bounding box center [697, 388] width 552 height 61
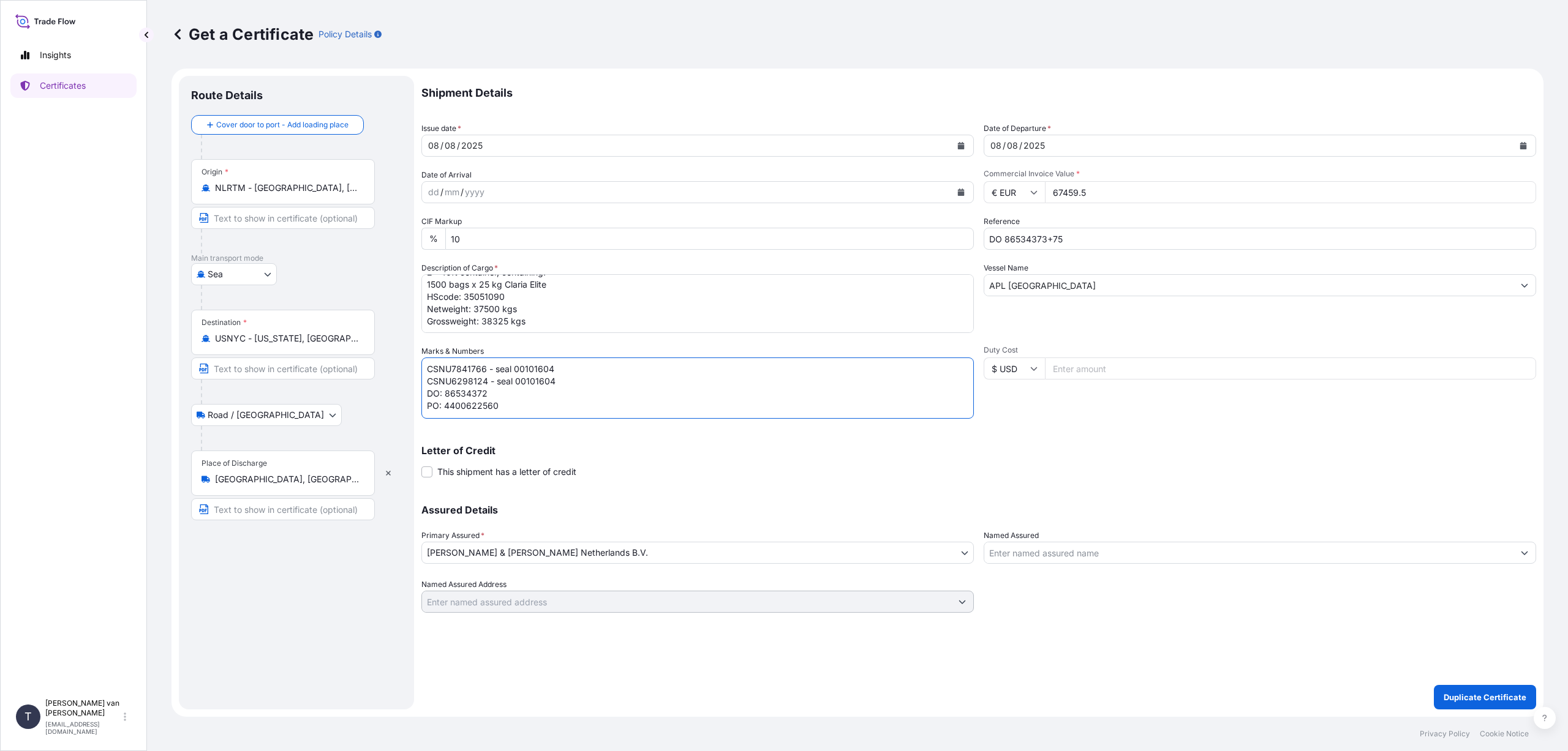
click at [555, 369] on textarea "CSNU6298124 - seal 00101604 DO: 86534372 PO: 4400622560" at bounding box center [697, 388] width 552 height 61
click at [558, 379] on textarea "CSNU6298124 - seal 00101604 DO: 86534372 PO: 4400622560" at bounding box center [697, 388] width 552 height 61
click at [488, 379] on textarea "CSNU6298124 - seal 00101604 DO: 86534372 PO: 4400622560" at bounding box center [697, 388] width 552 height 61
click at [573, 391] on textarea "CSNU6298124 - seal 00101604 DO: 86534372 PO: 4400622560" at bounding box center [697, 388] width 552 height 61
click at [507, 405] on textarea "CSNU6298124 - seal 00101604 DO: 86534372 PO: 4400622560" at bounding box center [697, 388] width 552 height 61
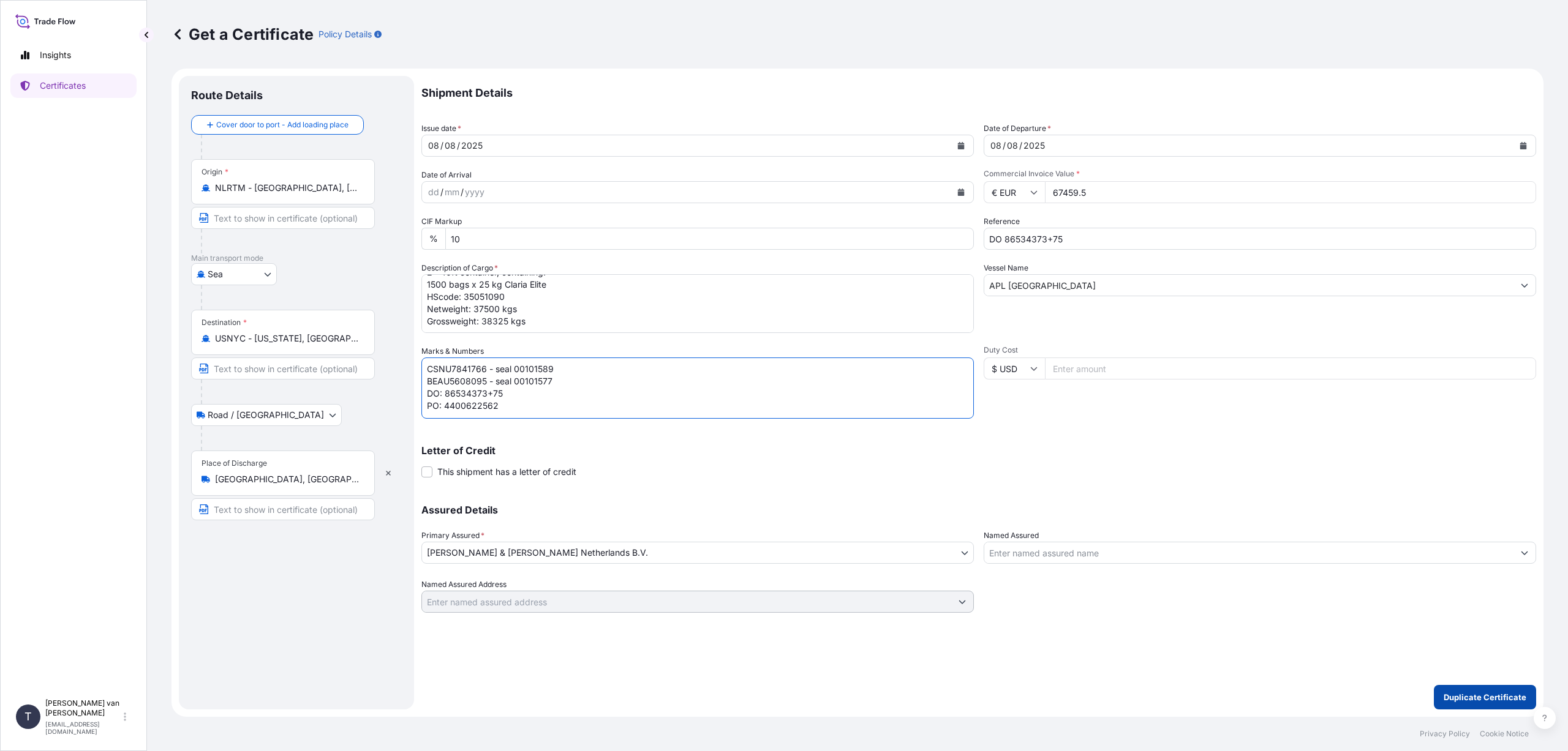
type textarea "CSNU7841766 - seal 00101589 BEAU5608095 - seal 00101577 DO: 86534373+75 PO: 440…"
click at [1489, 698] on p "Duplicate Certificate" at bounding box center [1485, 698] width 83 height 12
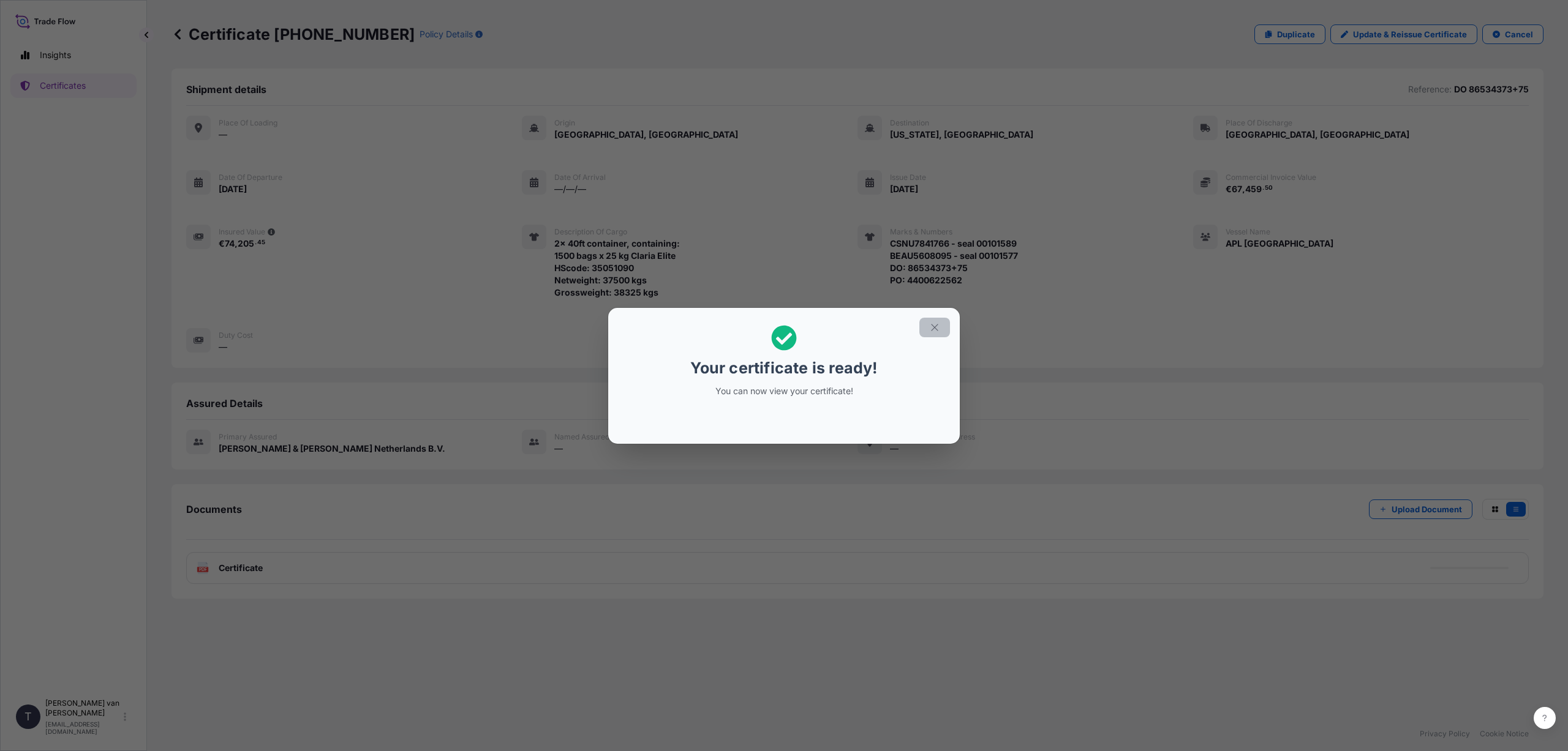
click at [931, 321] on button "button" at bounding box center [935, 328] width 30 height 20
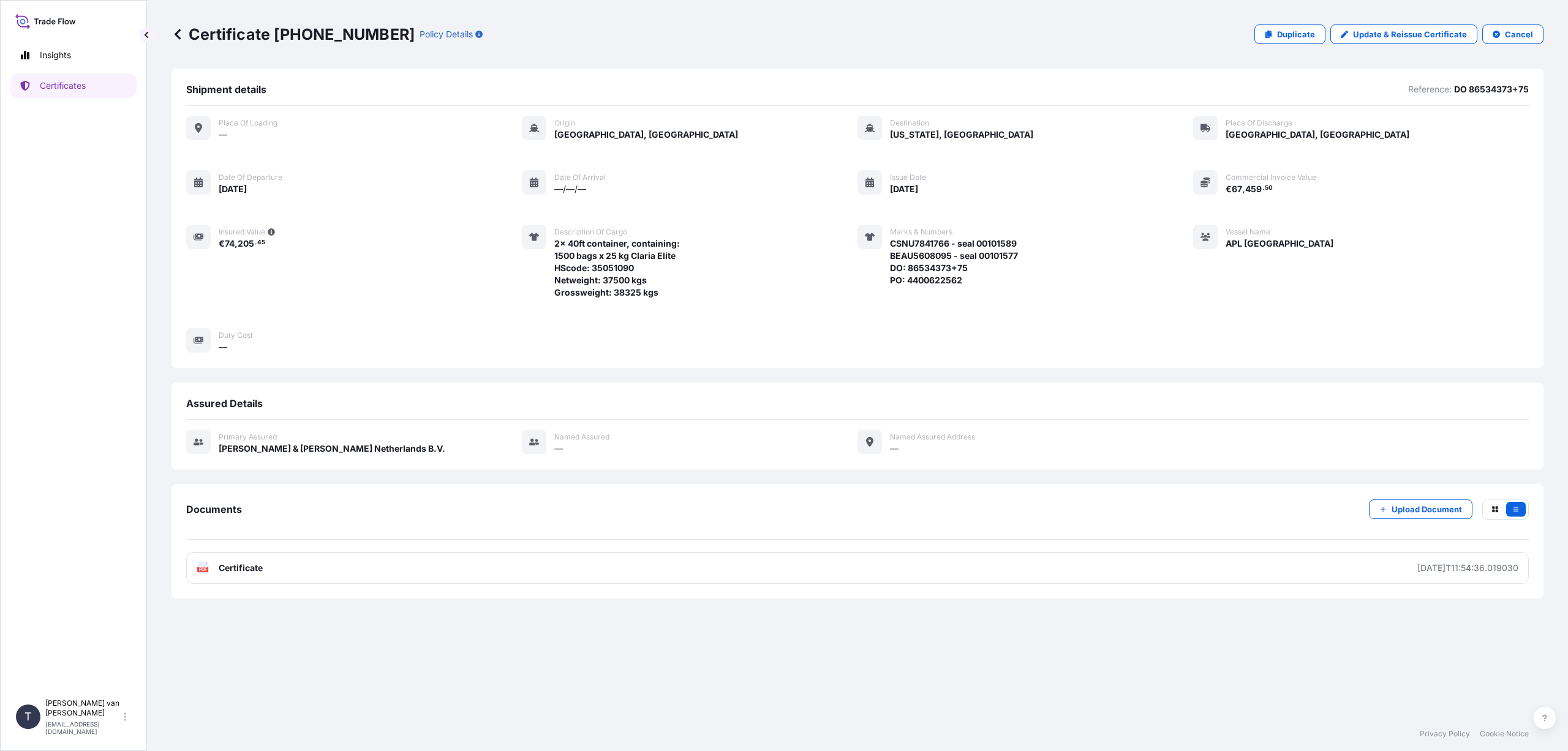
click at [315, 567] on link "PDF Certificate [DATE]T11:54:36.019030" at bounding box center [857, 568] width 1342 height 32
click at [1294, 32] on p "Duplicate" at bounding box center [1296, 34] width 38 height 12
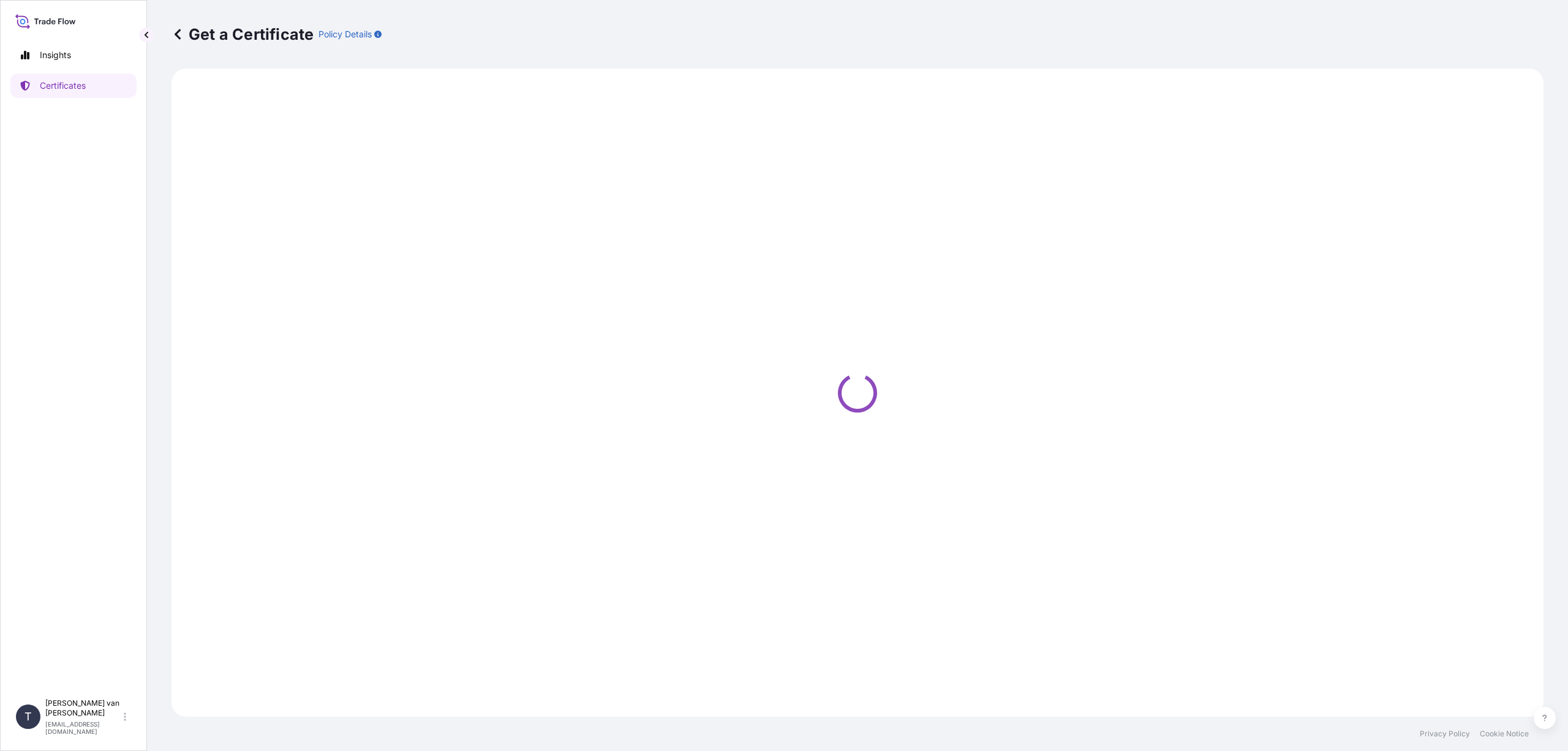
select select "Sea"
select select "Road / [GEOGRAPHIC_DATA]"
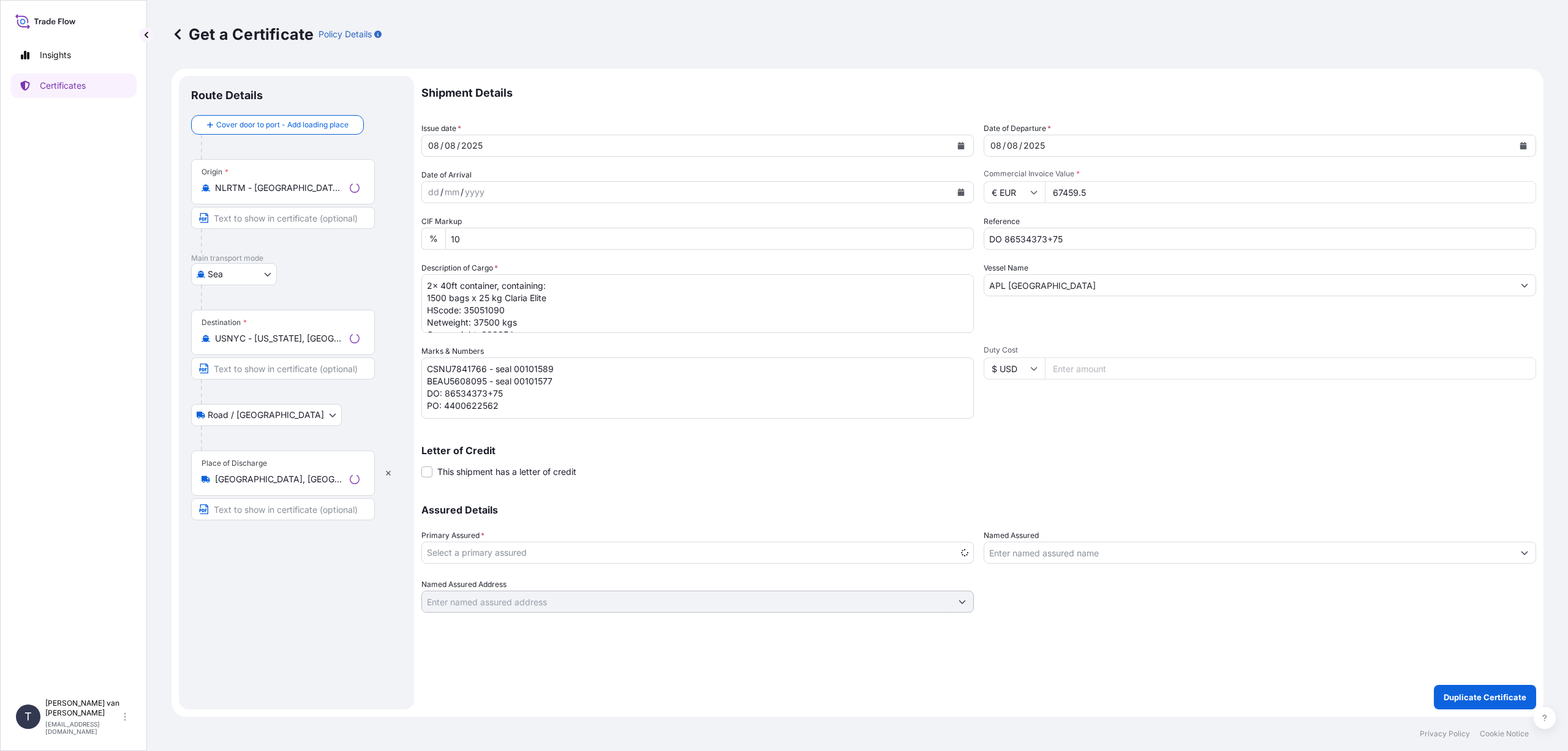
select select "31666"
click at [1032, 189] on icon at bounding box center [1034, 193] width 8 height 8
click at [1016, 276] on div "$ USD" at bounding box center [1014, 277] width 52 height 24
type input "$ USD"
click at [1103, 189] on input "67459.5" at bounding box center [1290, 192] width 491 height 22
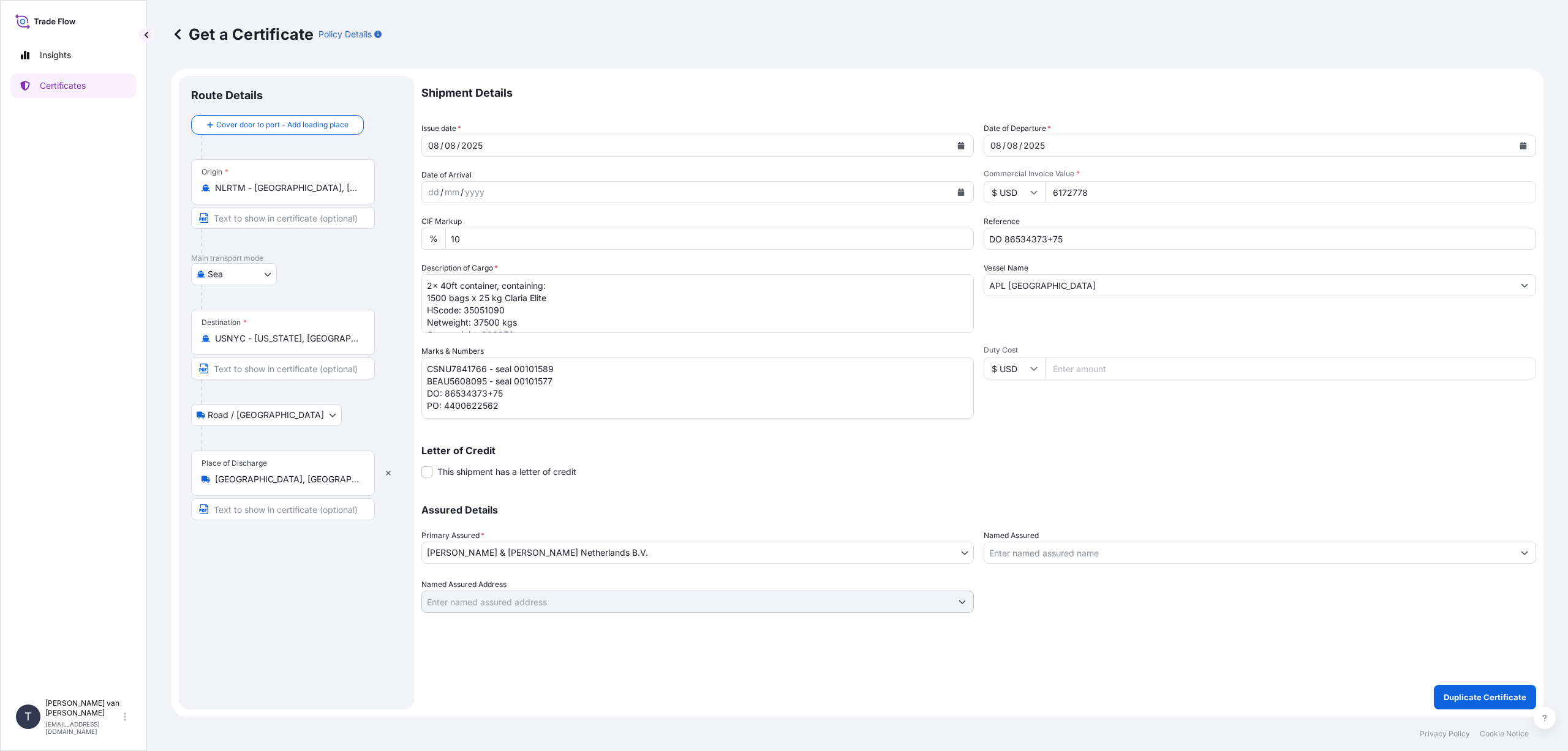
click at [1059, 190] on input "6172778" at bounding box center [1290, 192] width 491 height 22
click at [1090, 193] on input "172778" at bounding box center [1290, 192] width 491 height 22
type input "67459.55"
click at [1073, 242] on input "DO 86534373+75" at bounding box center [1259, 238] width 552 height 22
type input "DO 86534377+78+79"
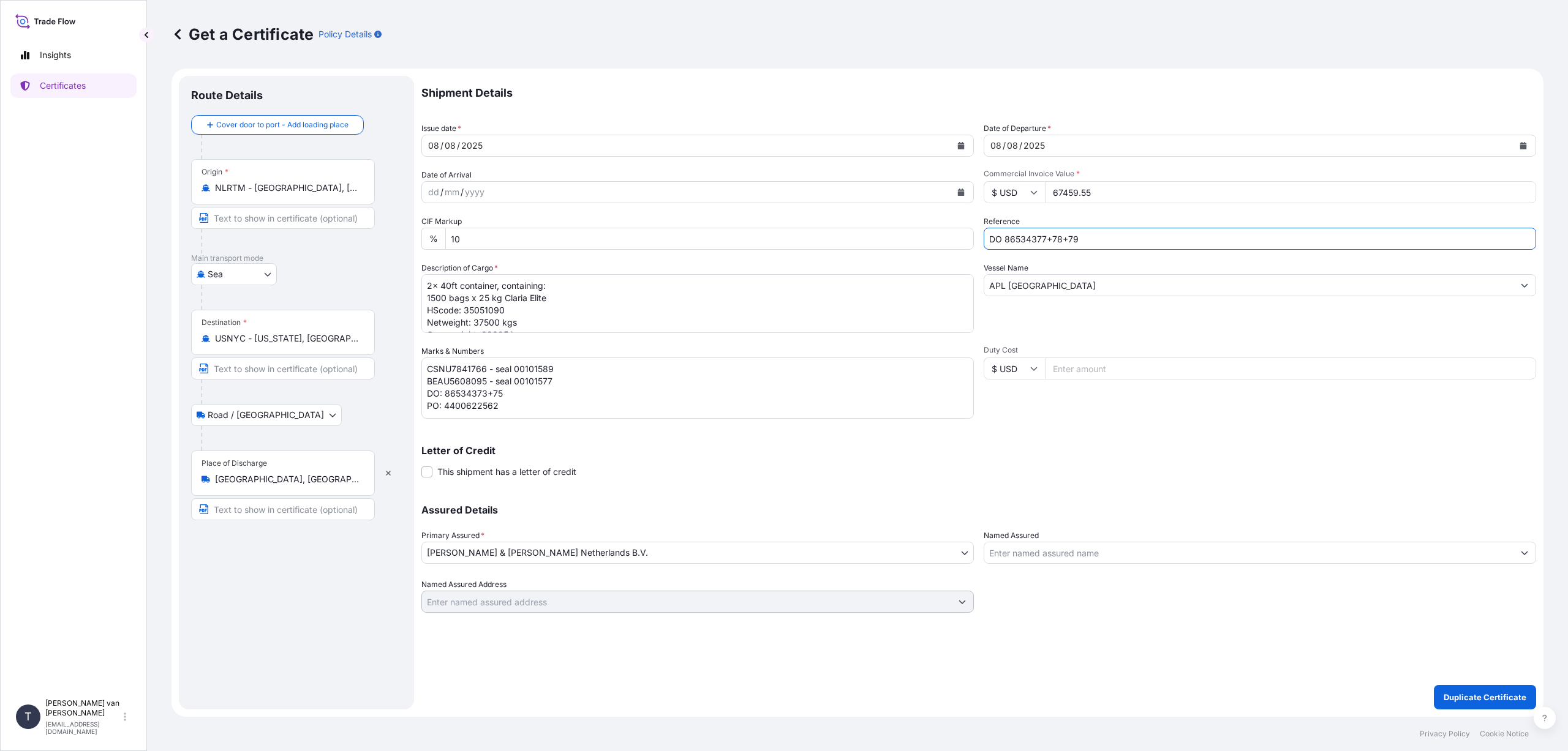
click at [1097, 189] on input "67459.55" at bounding box center [1290, 192] width 491 height 22
click at [1080, 193] on input "67459.51" at bounding box center [1290, 192] width 491 height 22
type input "172778.51"
click at [1241, 299] on div "Vessel Name APL [GEOGRAPHIC_DATA]" at bounding box center [1259, 297] width 552 height 71
click at [424, 286] on textarea "2x 40ft container, containing: 1500 bags x 25 kg Claria Elite HScode: 35051090 …" at bounding box center [697, 303] width 552 height 59
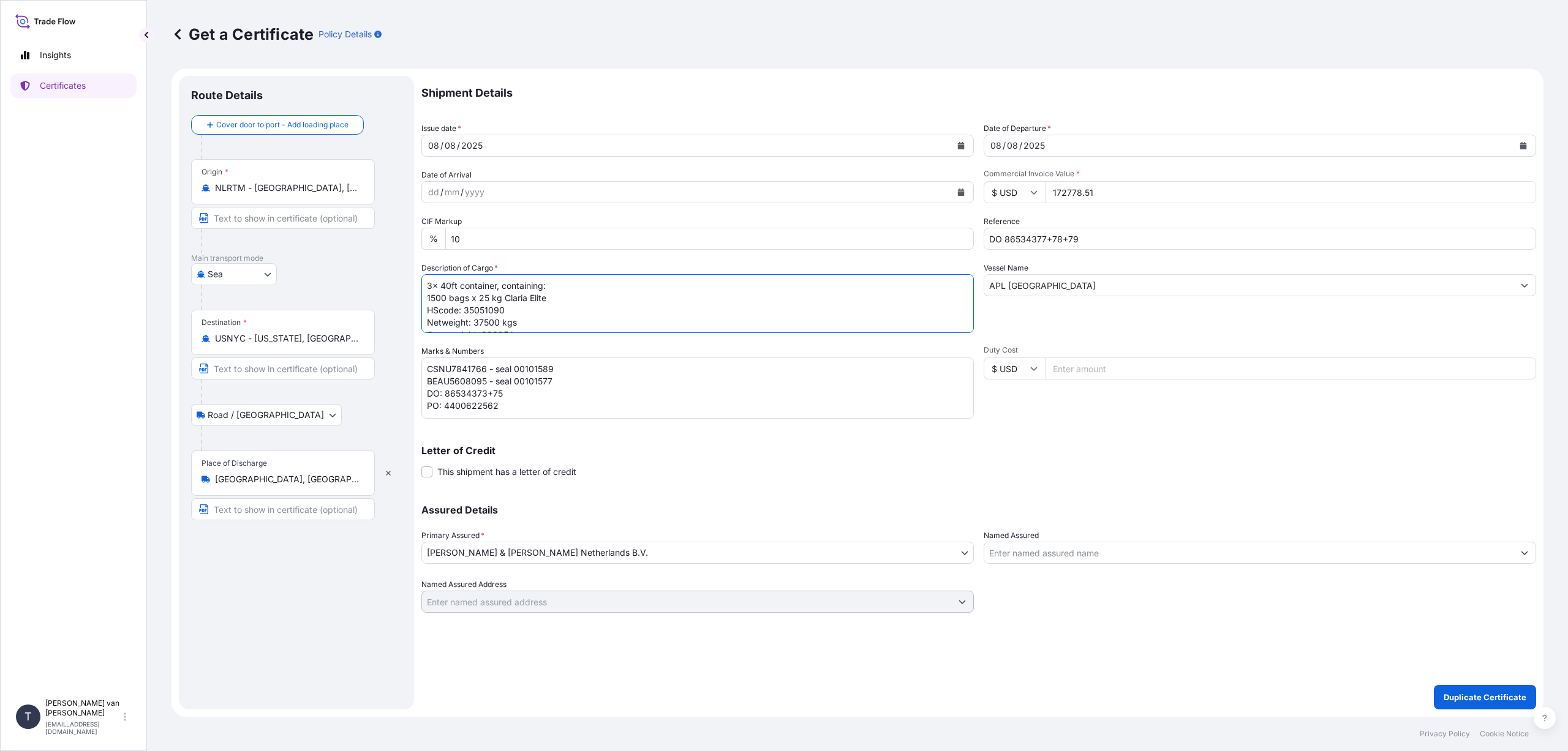
drag, startPoint x: 445, startPoint y: 297, endPoint x: 437, endPoint y: 289, distance: 11.3
click at [436, 296] on textarea "2x 40ft container, containing: 1500 bags x 25 kg Claria Elite HScode: 35051090 …" at bounding box center [697, 303] width 552 height 59
click at [461, 300] on textarea "2x 40ft container, containing: 1500 bags x 25 kg Claria Elite HScode: 35051090 …" at bounding box center [697, 303] width 552 height 59
click at [483, 296] on textarea "2x 40ft container, containing: 1500 bags x 25 kg Claria Elite HScode: 35051090 …" at bounding box center [697, 303] width 552 height 59
click at [553, 297] on textarea "2x 40ft container, containing: 1500 bags x 25 kg Claria Elite HScode: 35051090 …" at bounding box center [697, 303] width 552 height 59
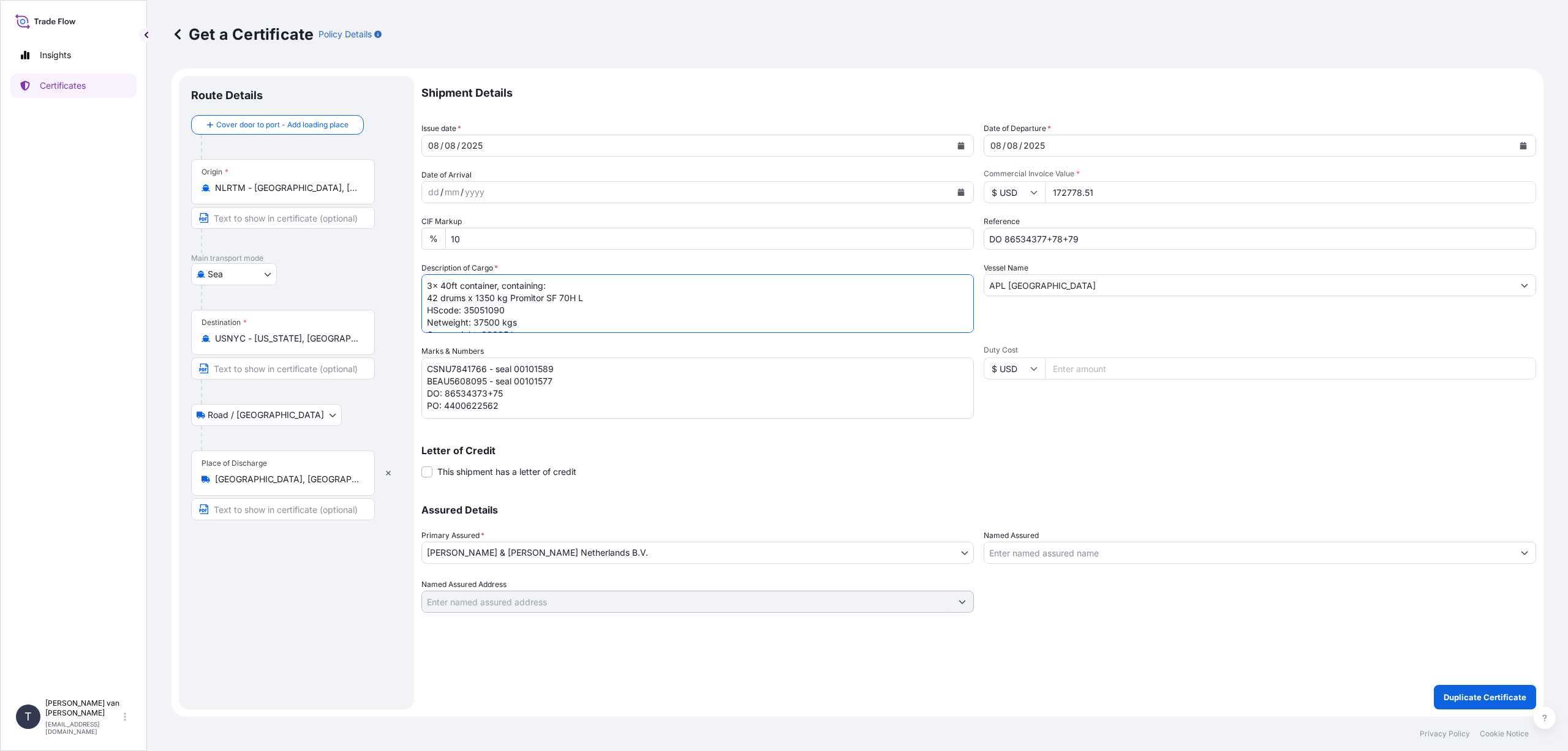
click at [508, 309] on textarea "2x 40ft container, containing: 1500 bags x 25 kg Claria Elite HScode: 35051090 …" at bounding box center [697, 303] width 552 height 59
click at [500, 321] on textarea "2x 40ft container, containing: 1500 bags x 25 kg Claria Elite HScode: 35051090 …" at bounding box center [697, 303] width 552 height 59
click at [536, 323] on textarea "2x 40ft container, containing: 1500 bags x 25 kg Claria Elite HScode: 35051090 …" at bounding box center [697, 303] width 552 height 59
click at [677, 314] on textarea "2x 40ft container, containing: 1500 bags x 25 kg Claria Elite HScode: 35051090 …" at bounding box center [697, 303] width 552 height 59
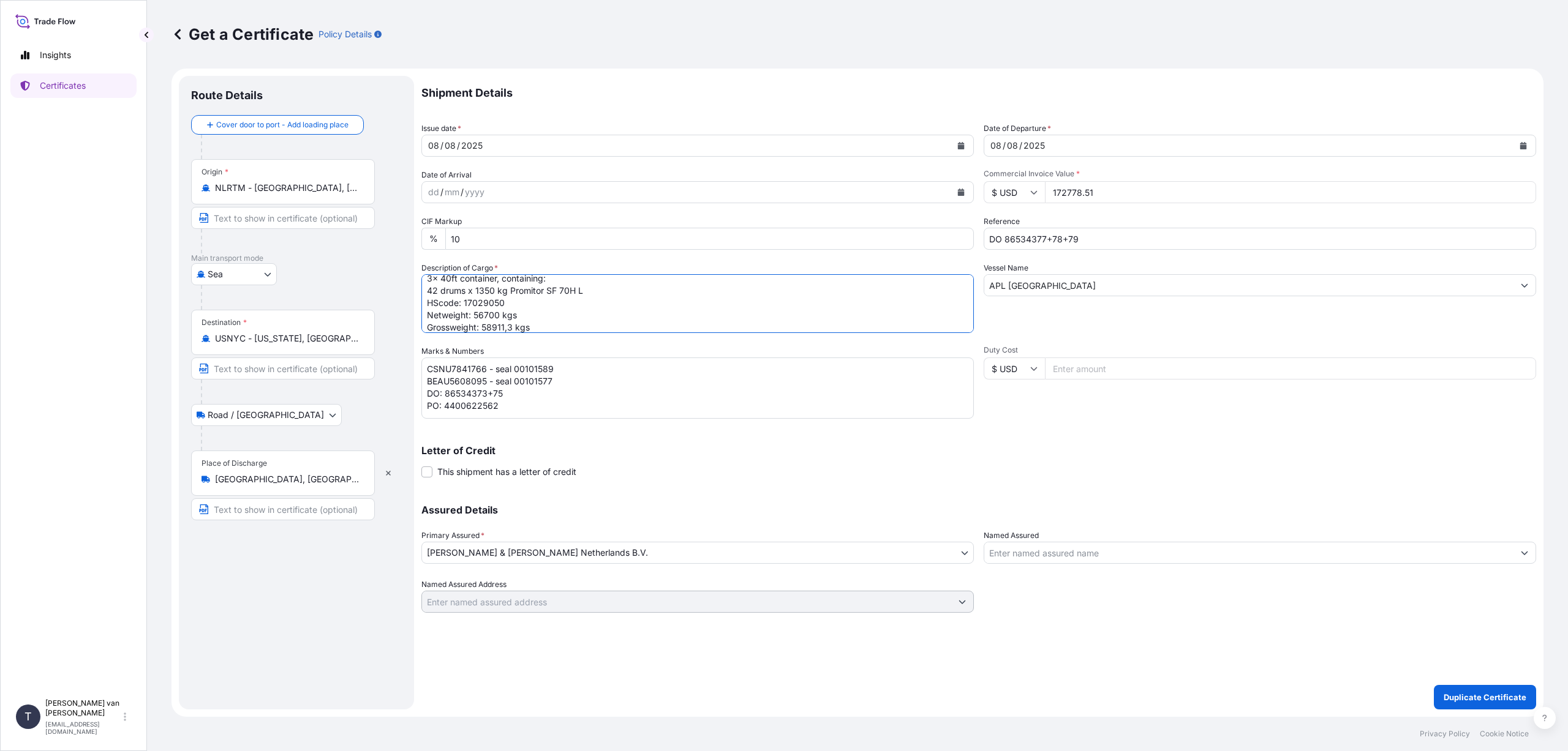
type textarea "3x 40ft container, containing: 42 drums x 1350 kg Promitor SF 70H L HScode: 170…"
click at [517, 393] on textarea "CSNU7841766 - seal 00101589 BEAU5608095 - seal 00101577 DO: 86534373+75 PO: 440…" at bounding box center [697, 388] width 552 height 61
click at [501, 409] on textarea "CSNU7841766 - seal 00101589 BEAU5608095 - seal 00101577 DO: 86534373+75 PO: 440…" at bounding box center [697, 388] width 552 height 61
drag, startPoint x: 555, startPoint y: 382, endPoint x: 417, endPoint y: 385, distance: 138.0
click at [417, 385] on form "Route Details Cover door to port - Add loading place Place of loading Road / [G…" at bounding box center [857, 392] width 1372 height 648
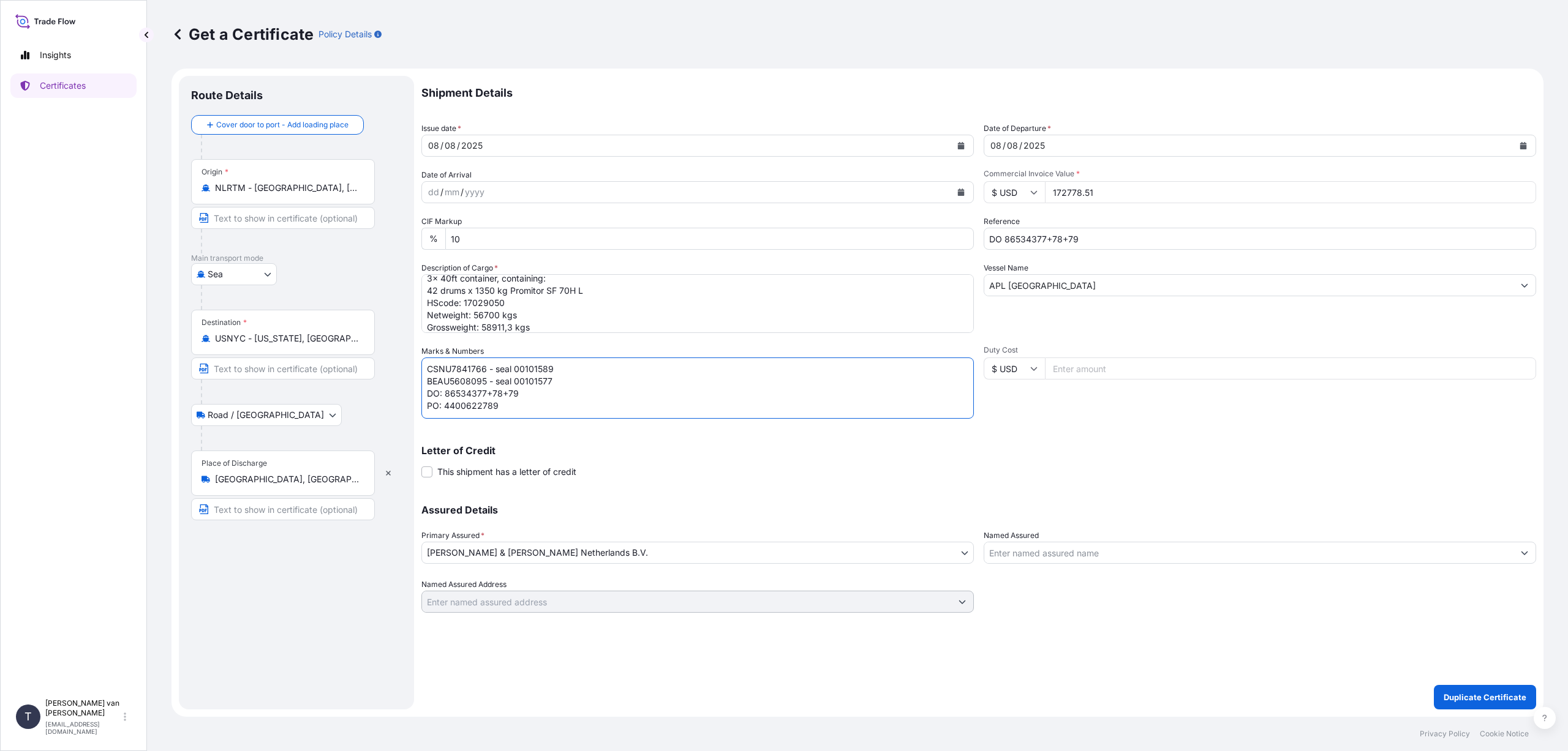
click at [552, 385] on textarea "CSNU7841766 - seal 00101589 BEAU5608095 - seal 00101577 DO: 86534373+75 PO: 440…" at bounding box center [697, 388] width 552 height 61
paste textarea "BEAU5608095 - seal 00101577"
click at [487, 367] on textarea "CSNU7841766 - seal 00101589 BEAU5608095 - seal 00101577 DO: 86534373+75 PO: 440…" at bounding box center [697, 388] width 552 height 61
click at [557, 367] on textarea "CSNU7841766 - seal 00101589 BEAU5608095 - seal 00101577 DO: 86534373+75 PO: 440…" at bounding box center [697, 388] width 552 height 61
click at [559, 379] on textarea "CSNU7841766 - seal 00101589 BEAU5608095 - seal 00101577 DO: 86534373+75 PO: 440…" at bounding box center [697, 388] width 552 height 61
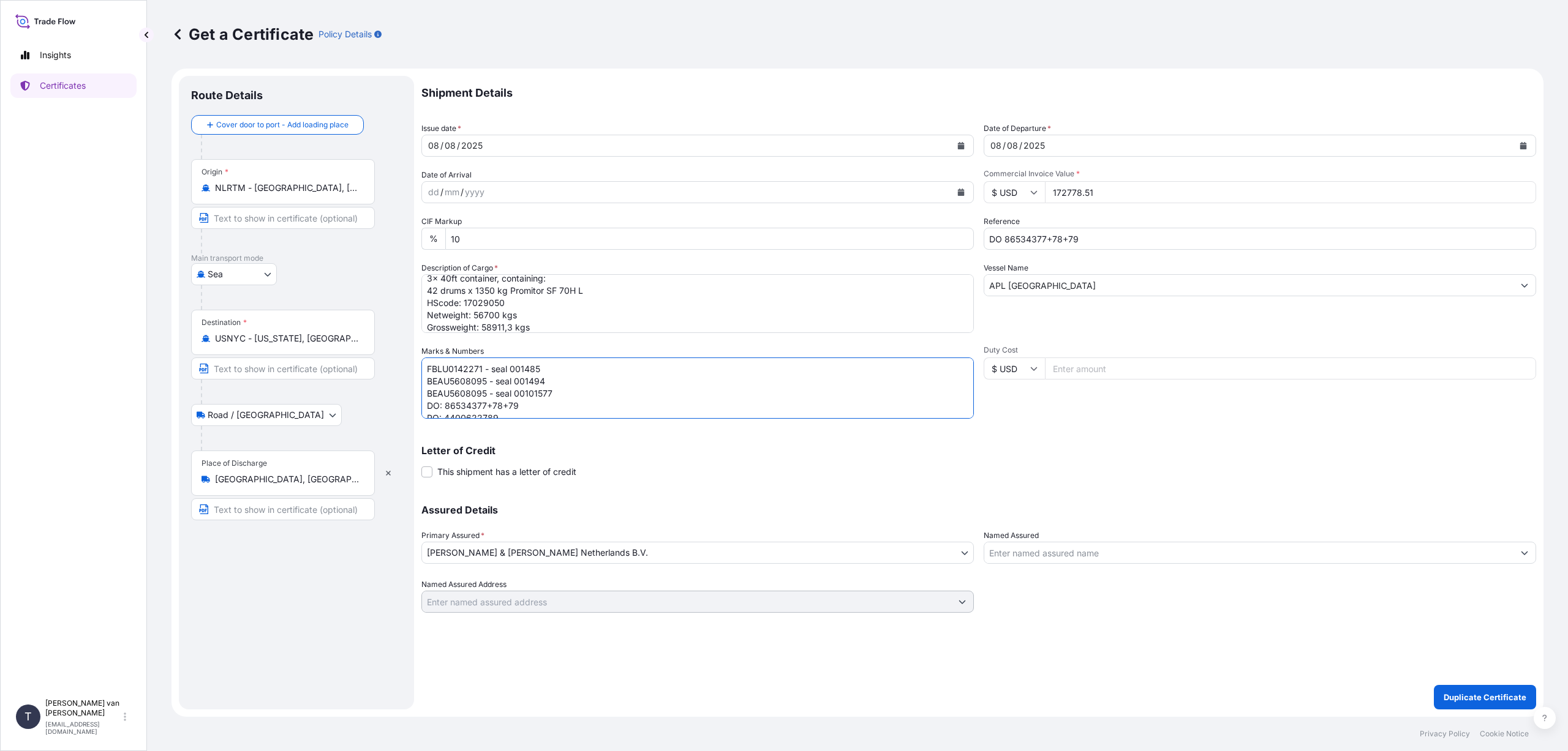
click at [560, 393] on textarea "CSNU7841766 - seal 00101589 BEAU5608095 - seal 00101577 DO: 86534373+75 PO: 440…" at bounding box center [697, 388] width 552 height 61
click at [485, 379] on textarea "CSNU7841766 - seal 00101589 BEAU5608095 - seal 00101577 DO: 86534373+75 PO: 440…" at bounding box center [697, 388] width 552 height 61
click at [486, 395] on textarea "CSNU7841766 - seal 00101589 BEAU5608095 - seal 00101577 DO: 86534373+75 PO: 440…" at bounding box center [697, 388] width 552 height 61
click at [653, 399] on textarea "CSNU7841766 - seal 00101589 BEAU5608095 - seal 00101577 DO: 86534373+75 PO: 440…" at bounding box center [697, 388] width 552 height 61
click at [656, 398] on textarea "CSNU7841766 - seal 00101589 BEAU5608095 - seal 00101577 DO: 86534373+75 PO: 440…" at bounding box center [697, 388] width 552 height 61
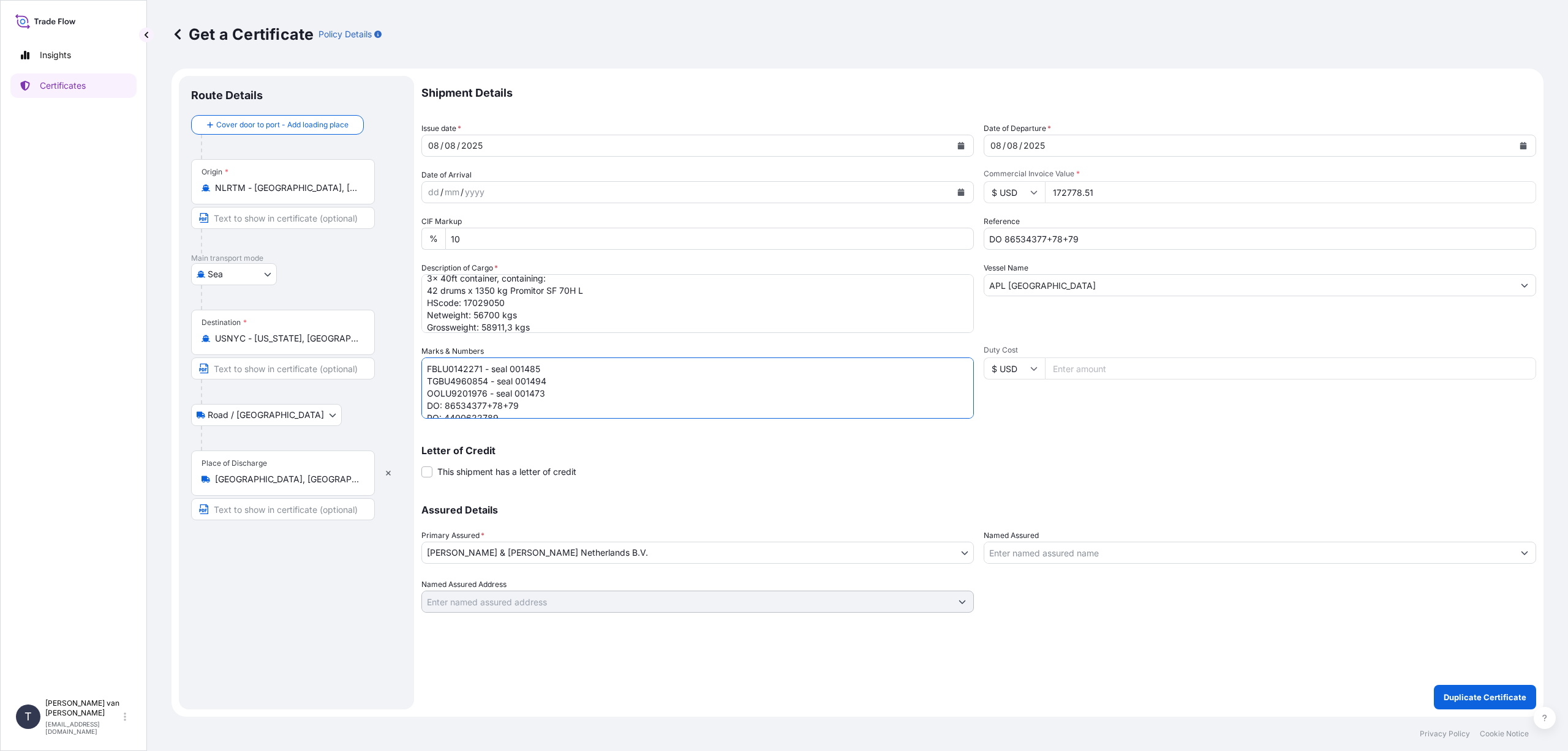
scroll to position [14, 0]
type textarea "FBLU0142271 - seal 001485 TGBU4960854 - seal 001494 OOLU9201976 - seal 001473 D…"
click at [1486, 701] on p "Duplicate Certificate" at bounding box center [1485, 698] width 83 height 12
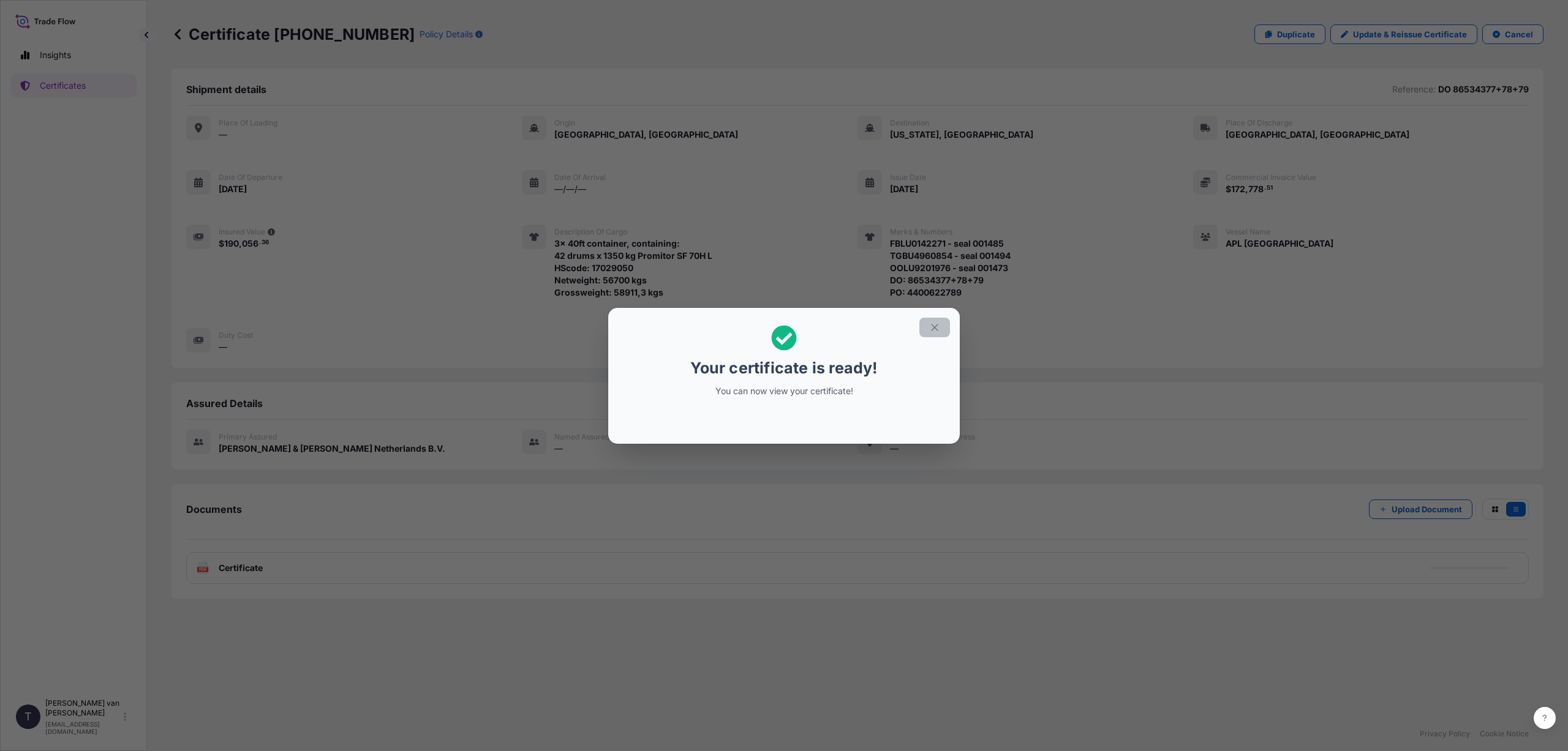
click at [931, 324] on icon "button" at bounding box center [934, 328] width 11 height 11
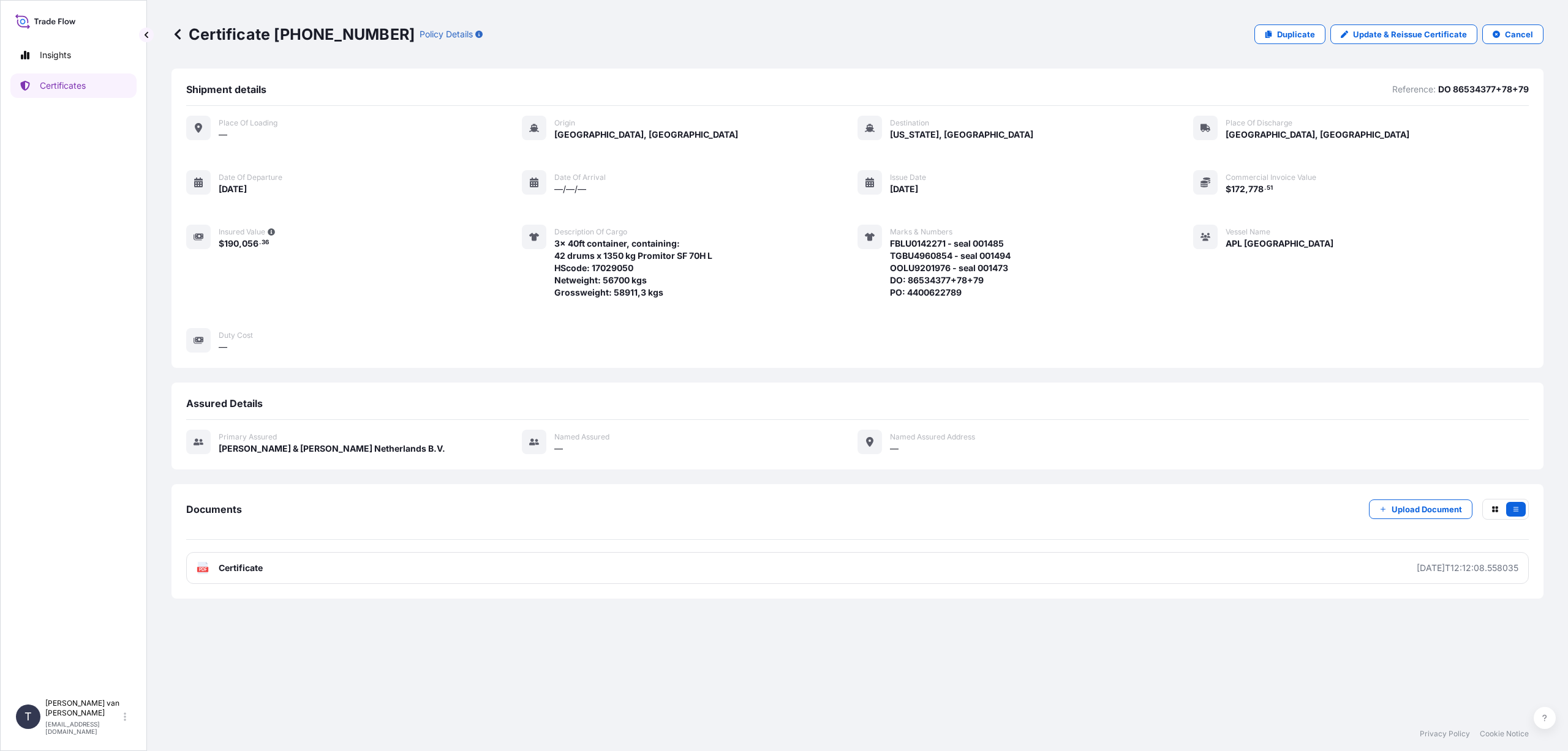
click at [413, 573] on link "PDF Certificate [DATE]T12:12:08.558035" at bounding box center [857, 568] width 1342 height 32
click at [1291, 33] on p "Duplicate" at bounding box center [1296, 34] width 38 height 12
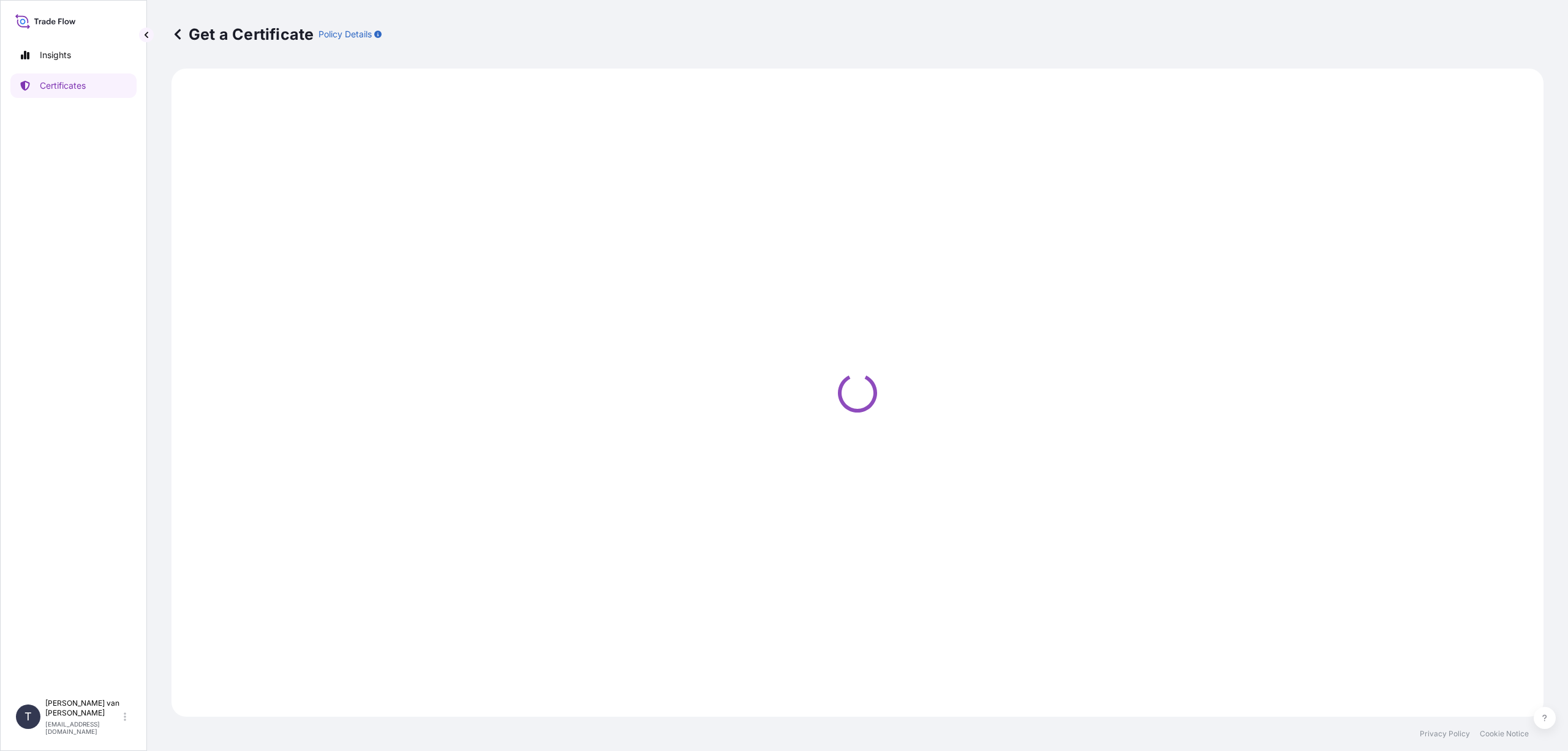
select select "Sea"
select select "Road / [GEOGRAPHIC_DATA]"
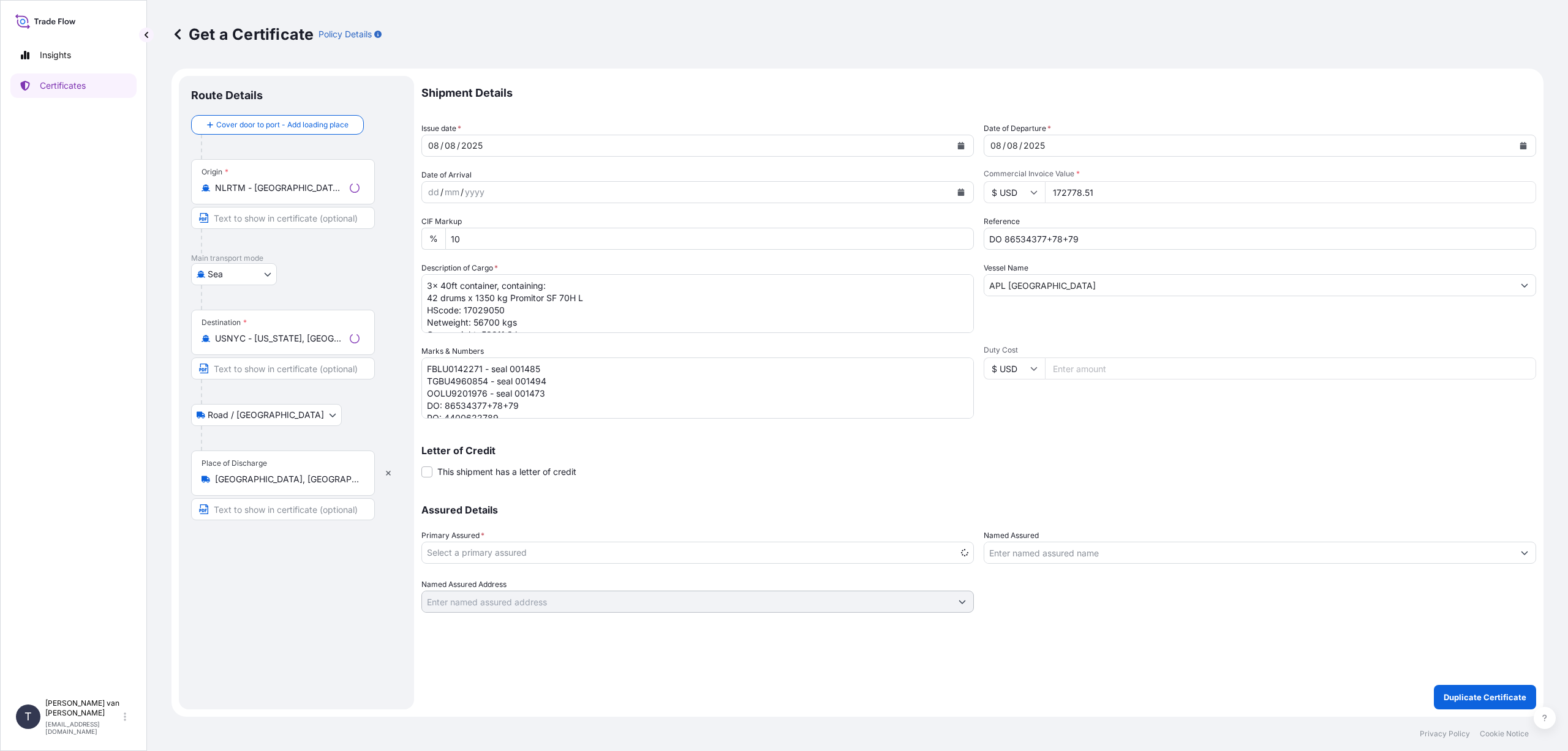
select select "31666"
drag, startPoint x: 553, startPoint y: 382, endPoint x: 420, endPoint y: 360, distance: 134.8
click at [420, 360] on form "Route Details Cover door to port - Add loading place Place of loading Road / [G…" at bounding box center [857, 392] width 1372 height 648
type textarea "OOLU9201976 - seal 001473 DO: 86534377+78+79 PO: 4400622789"
click at [1016, 189] on input "$ USD" at bounding box center [1014, 192] width 61 height 22
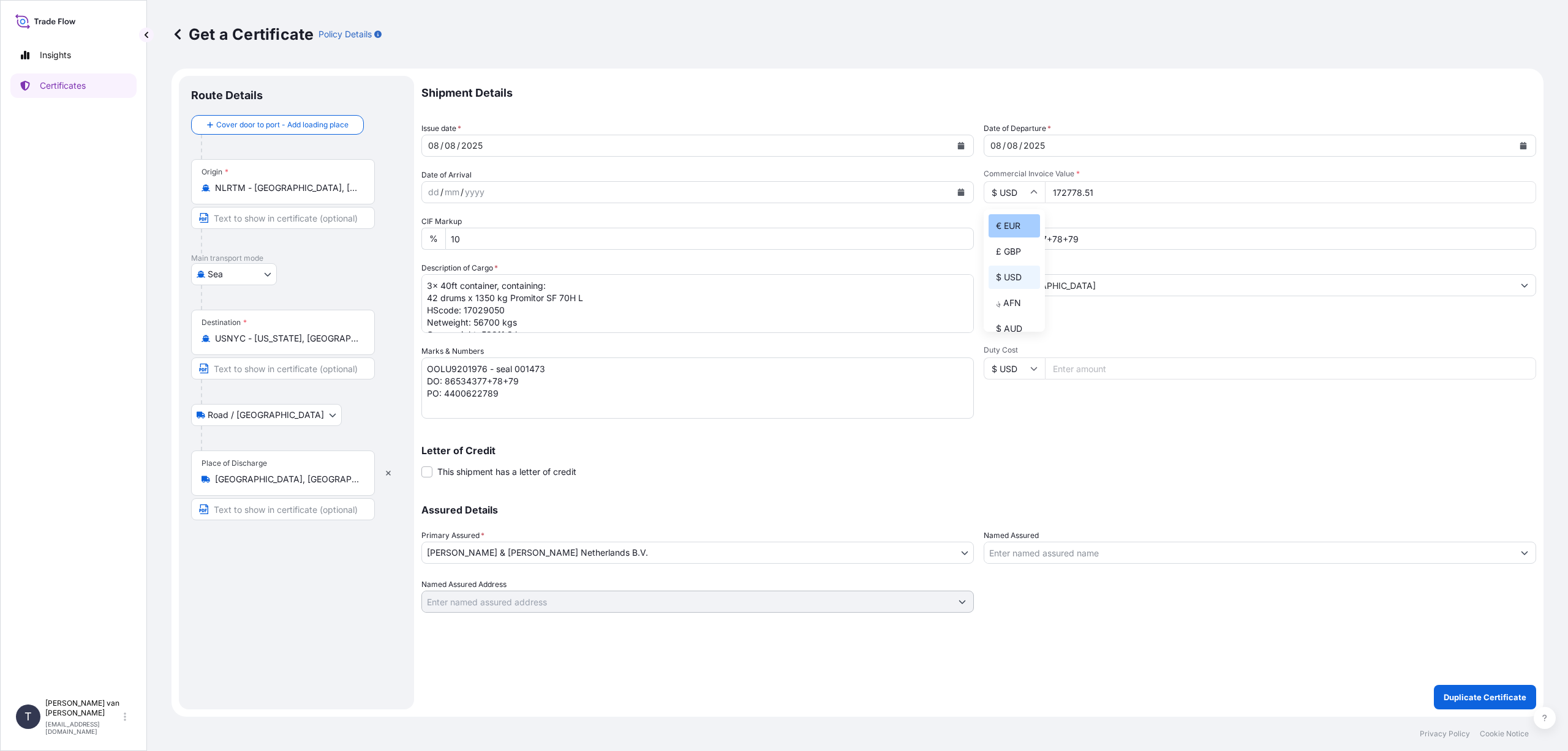
click at [1003, 224] on div "€ EUR" at bounding box center [1014, 225] width 52 height 24
type input "€ EUR"
click at [1097, 190] on input "172778.51" at bounding box center [1290, 192] width 491 height 22
type input "79086.75"
drag, startPoint x: 1186, startPoint y: 321, endPoint x: 1136, endPoint y: 280, distance: 64.7
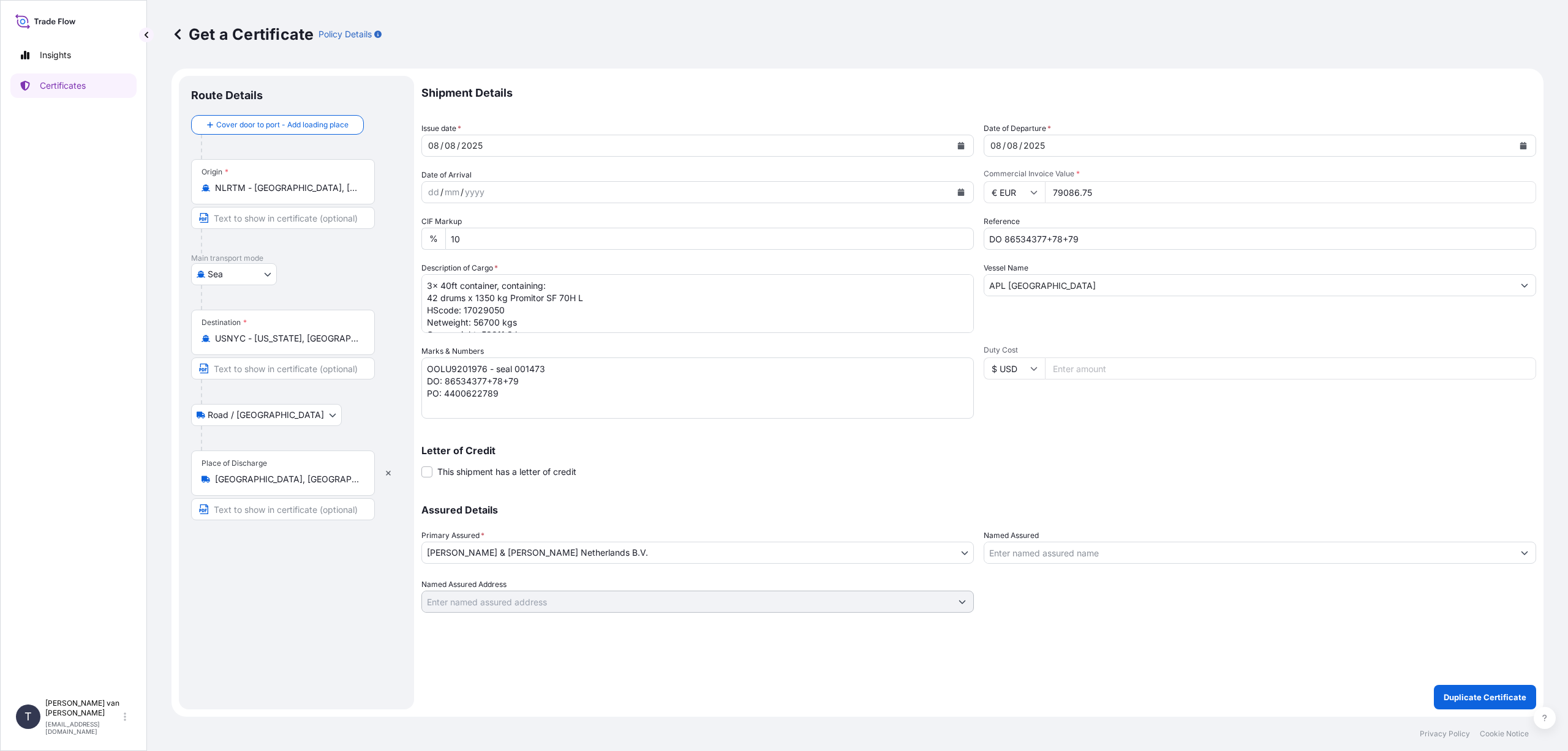
click at [1188, 319] on div "Vessel Name APL [GEOGRAPHIC_DATA]" at bounding box center [1259, 297] width 552 height 71
click at [1093, 234] on input "DO 86534377+78+79" at bounding box center [1259, 238] width 552 height 22
type input "DO 86534374+86538211+86539849"
drag, startPoint x: 430, startPoint y: 285, endPoint x: 420, endPoint y: 285, distance: 10.0
click at [420, 285] on form "Route Details Cover door to port - Add loading place Place of loading Road / [G…" at bounding box center [857, 392] width 1372 height 648
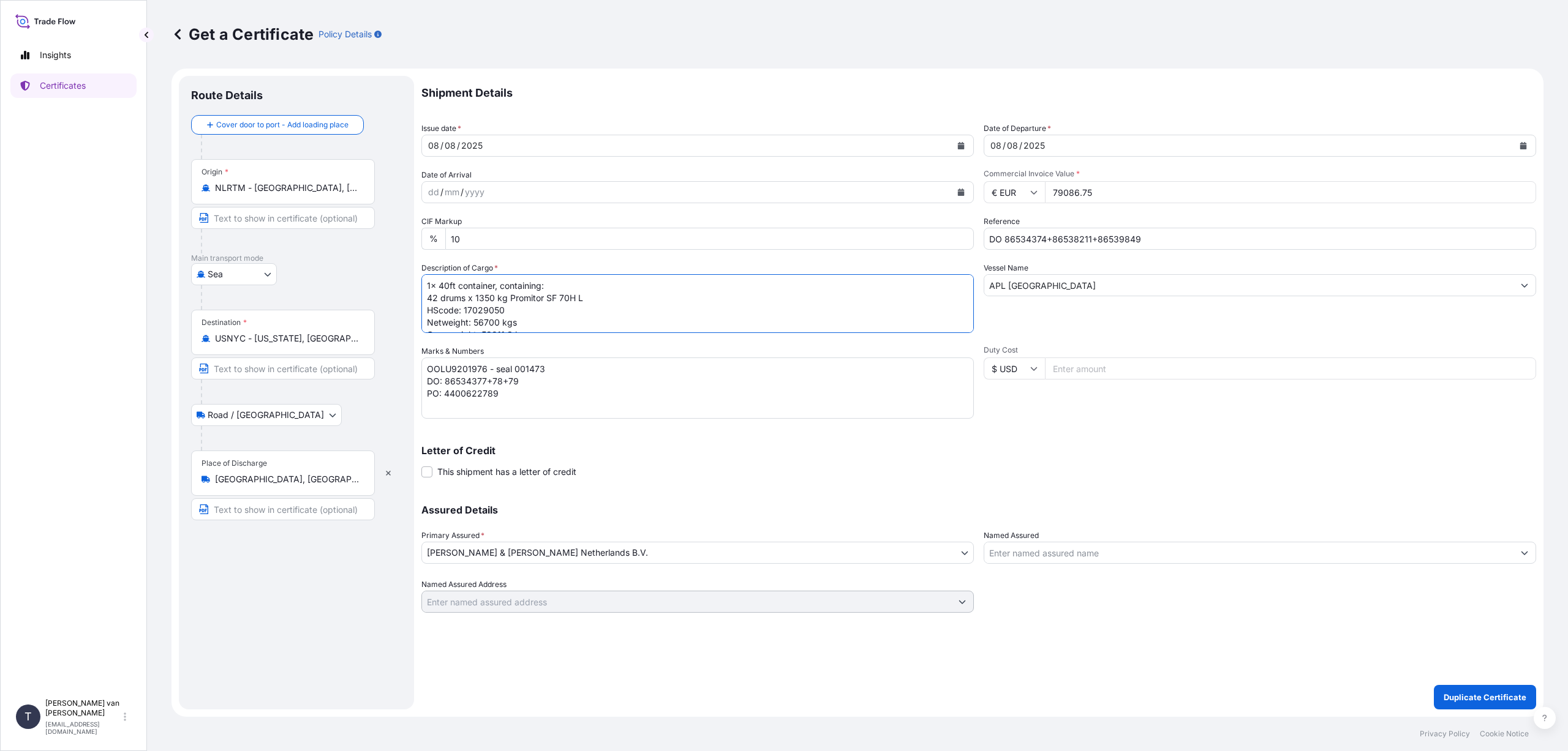
drag, startPoint x: 466, startPoint y: 298, endPoint x: 418, endPoint y: 297, distance: 48.0
click at [418, 297] on form "Route Details Cover door to port - Add loading place Place of loading Road / [G…" at bounding box center [857, 392] width 1372 height 648
click at [491, 298] on textarea "3x 40ft container, containing: 42 drums x 1350 kg Promitor SF 70H L HScode: 170…" at bounding box center [697, 303] width 552 height 59
click at [574, 298] on textarea "3x 40ft container, containing: 42 drums x 1350 kg Promitor SF 70H L HScode: 170…" at bounding box center [697, 303] width 552 height 59
click at [553, 299] on textarea "3x 40ft container, containing: 42 drums x 1350 kg Promitor SF 70H L HScode: 170…" at bounding box center [697, 303] width 552 height 59
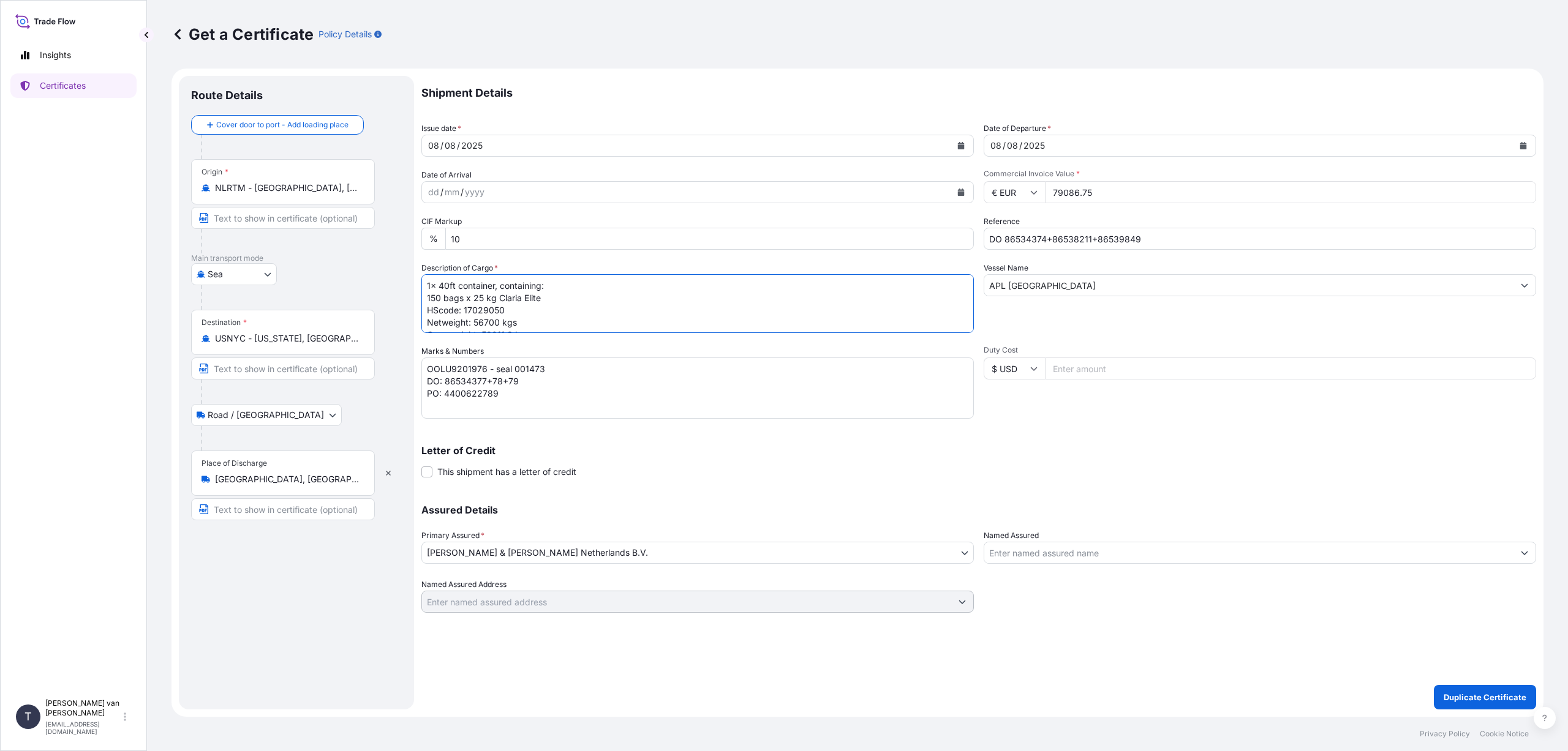
drag, startPoint x: 496, startPoint y: 295, endPoint x: 660, endPoint y: 343, distance: 170.9
click at [497, 295] on textarea "3x 40ft container, containing: 42 drums x 1350 kg Promitor SF 70H L HScode: 170…" at bounding box center [697, 303] width 552 height 59
drag, startPoint x: 586, startPoint y: 297, endPoint x: 427, endPoint y: 299, distance: 159.0
click at [427, 299] on textarea "3x 40ft container, containing: 42 drums x 1350 kg Promitor SF 70H L HScode: 170…" at bounding box center [697, 303] width 552 height 59
click at [591, 305] on textarea "3x 40ft container, containing: 42 drums x 1350 kg Promitor SF 70H L HScode: 170…" at bounding box center [697, 303] width 552 height 59
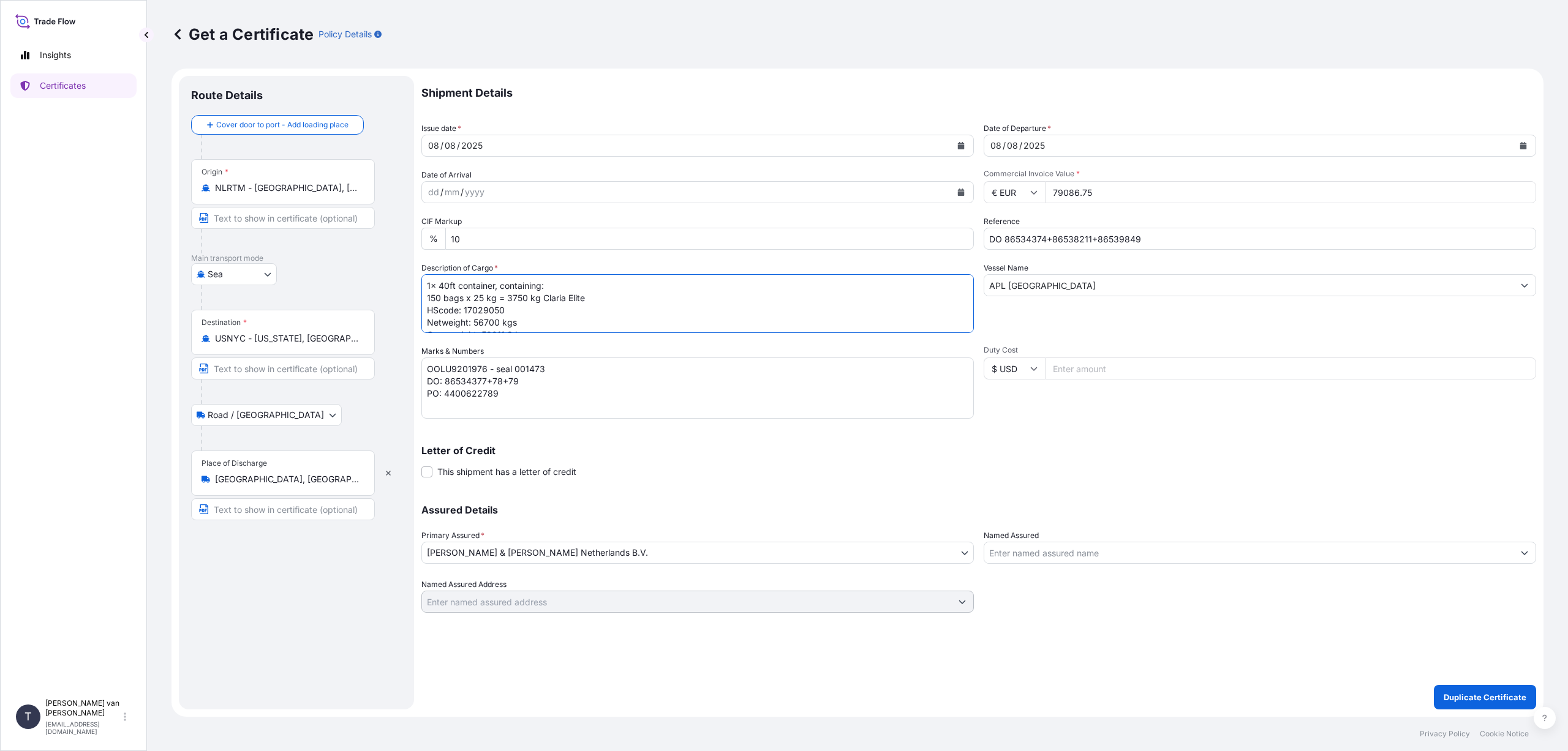
click at [588, 301] on textarea "3x 40ft container, containing: 42 drums x 1350 kg Promitor SF 70H L HScode: 170…" at bounding box center [697, 303] width 552 height 59
paste textarea "150 bags x 25 kg = 3750 kg Claria Elite"
click at [436, 309] on textarea "3x 40ft container, containing: 42 drums x 1350 kg Promitor SF 70H L HScode: 170…" at bounding box center [697, 303] width 552 height 59
click at [528, 311] on textarea "3x 40ft container, containing: 42 drums x 1350 kg Promitor SF 70H L HScode: 170…" at bounding box center [697, 303] width 552 height 59
click at [594, 311] on textarea "3x 40ft container, containing: 42 drums x 1350 kg Promitor SF 70H L HScode: 170…" at bounding box center [697, 303] width 552 height 59
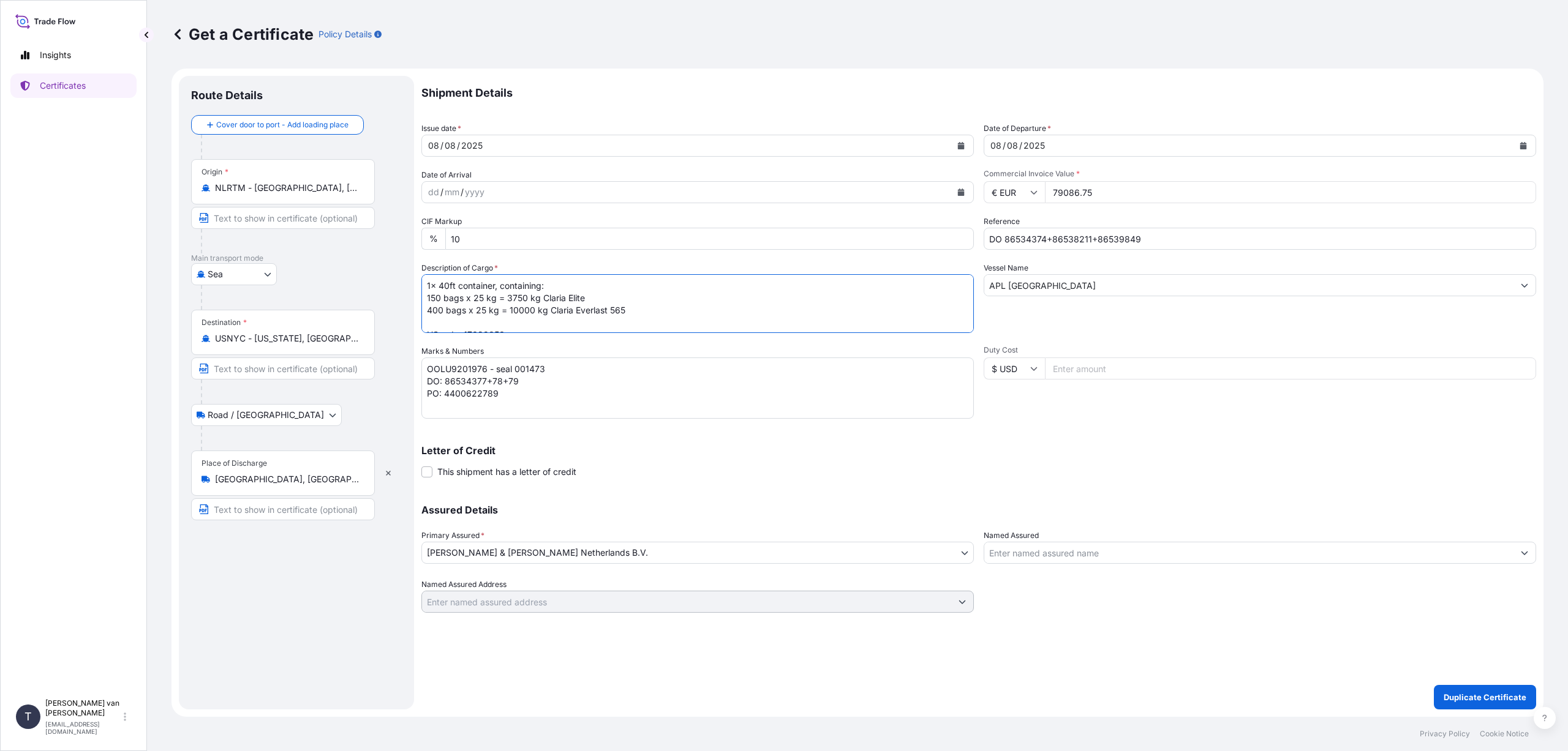
drag, startPoint x: 630, startPoint y: 308, endPoint x: 429, endPoint y: 309, distance: 201.0
click at [429, 309] on textarea "3x 40ft container, containing: 42 drums x 1350 kg Promitor SF 70H L HScode: 170…" at bounding box center [697, 303] width 552 height 59
click at [436, 319] on textarea "3x 40ft container, containing: 42 drums x 1350 kg Promitor SF 70H L HScode: 170…" at bounding box center [697, 303] width 552 height 59
paste textarea "400 bags x 25 kg = 10000 kg Claria Everlast 565"
drag, startPoint x: 433, startPoint y: 323, endPoint x: 442, endPoint y: 326, distance: 9.5
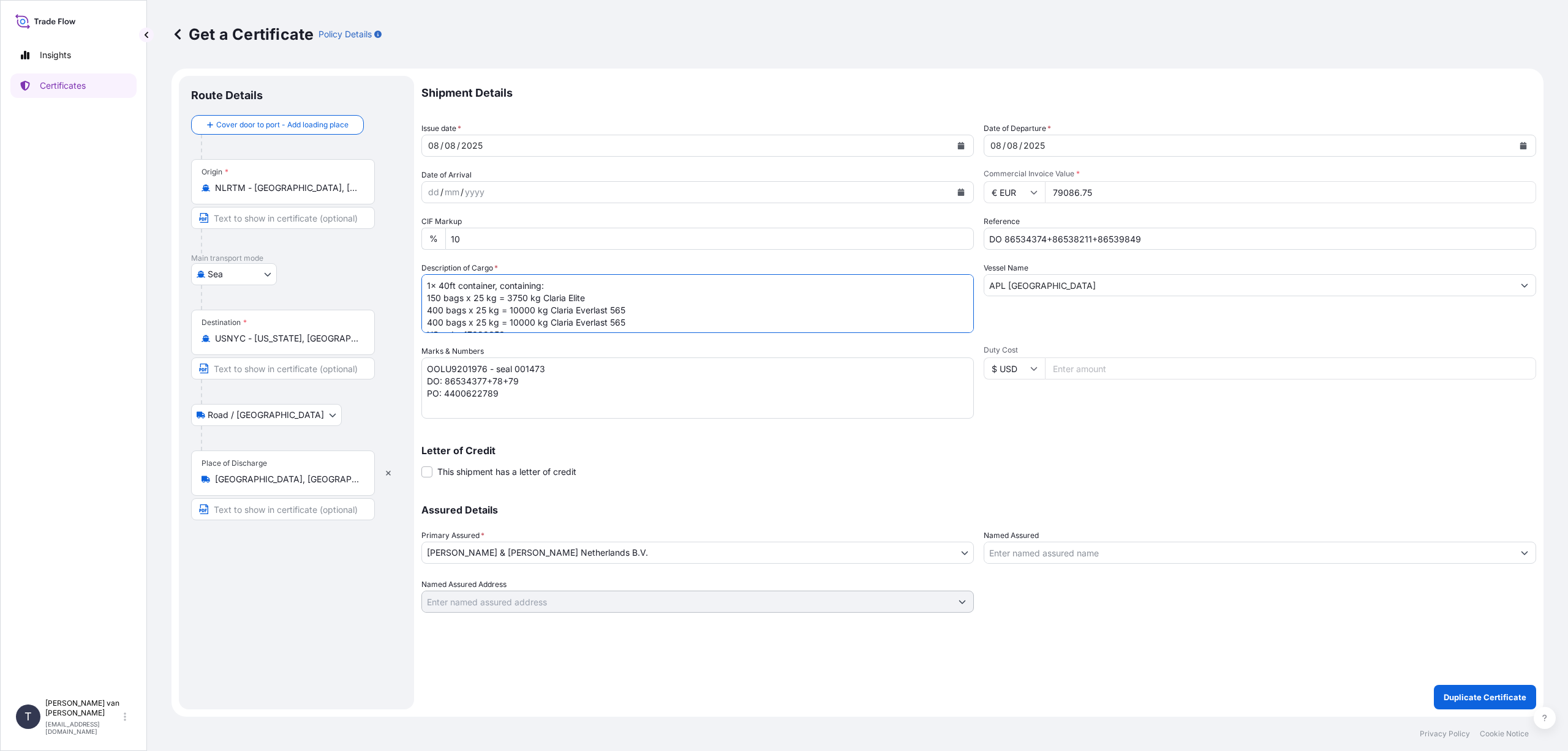
click at [433, 322] on textarea "3x 40ft container, containing: 42 drums x 1350 kg Promitor SF 70H L HScode: 170…" at bounding box center [697, 303] width 552 height 59
click at [536, 322] on textarea "3x 40ft container, containing: 42 drums x 1350 kg Promitor SF 70H L HScode: 170…" at bounding box center [697, 303] width 552 height 59
click at [626, 323] on textarea "3x 40ft container, containing: 42 drums x 1350 kg Promitor SF 70H L HScode: 170…" at bounding box center [697, 303] width 552 height 59
click at [641, 321] on textarea "3x 40ft container, containing: 42 drums x 1350 kg Promitor SF 70H L HScode: 170…" at bounding box center [697, 303] width 552 height 59
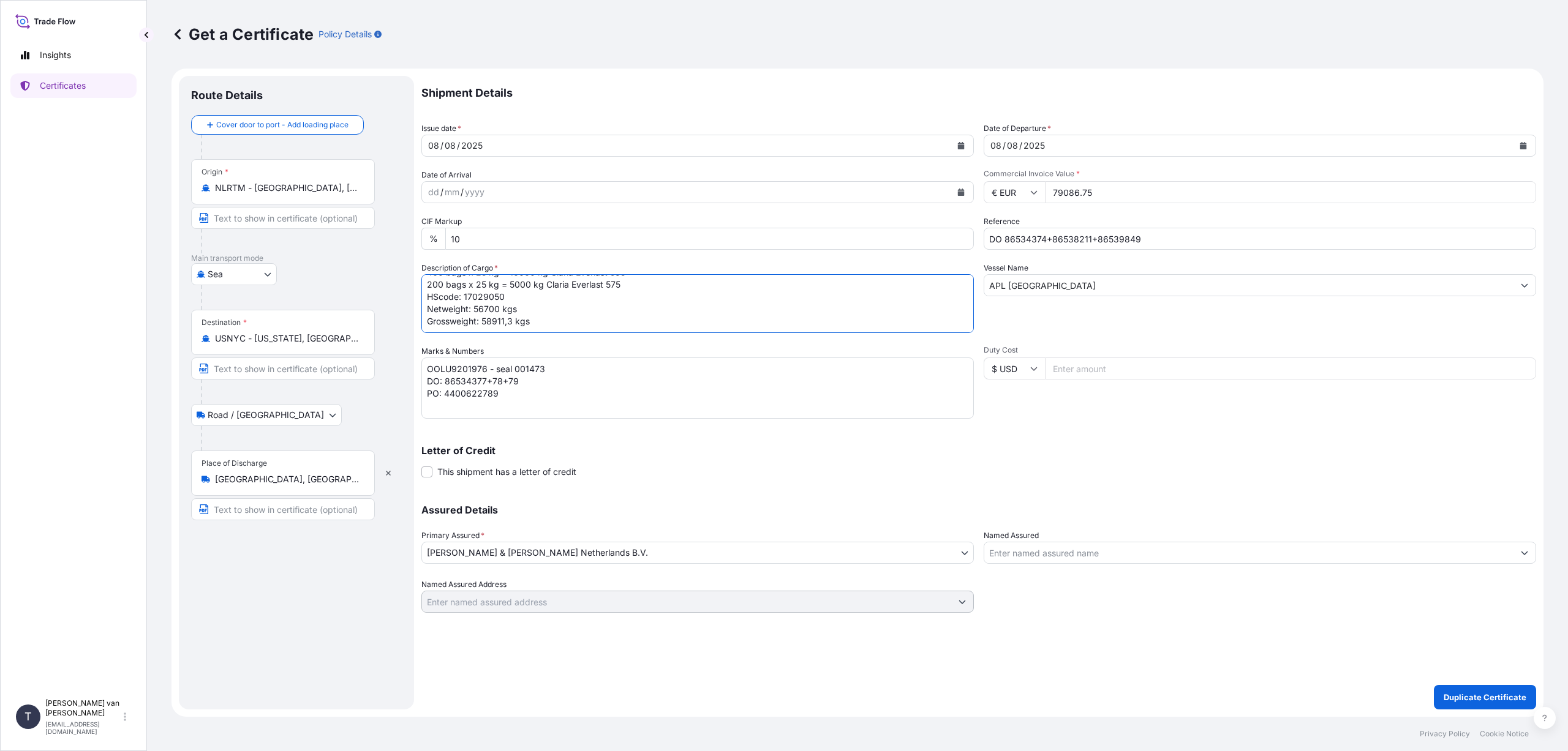
click at [509, 294] on textarea "3x 40ft container, containing: 42 drums x 1350 kg Promitor SF 70H L HScode: 170…" at bounding box center [697, 303] width 552 height 59
click at [498, 308] on textarea "3x 40ft container, containing: 42 drums x 1350 kg Promitor SF 70H L HScode: 170…" at bounding box center [697, 303] width 552 height 59
drag, startPoint x: 425, startPoint y: 311, endPoint x: 448, endPoint y: 323, distance: 25.9
click at [426, 311] on textarea "3x 40ft container, containing: 42 drums x 1350 kg Promitor SF 70H L HScode: 170…" at bounding box center [697, 303] width 552 height 59
click at [521, 308] on textarea "3x 40ft container, containing: 42 drums x 1350 kg Promitor SF 70H L HScode: 170…" at bounding box center [697, 303] width 552 height 59
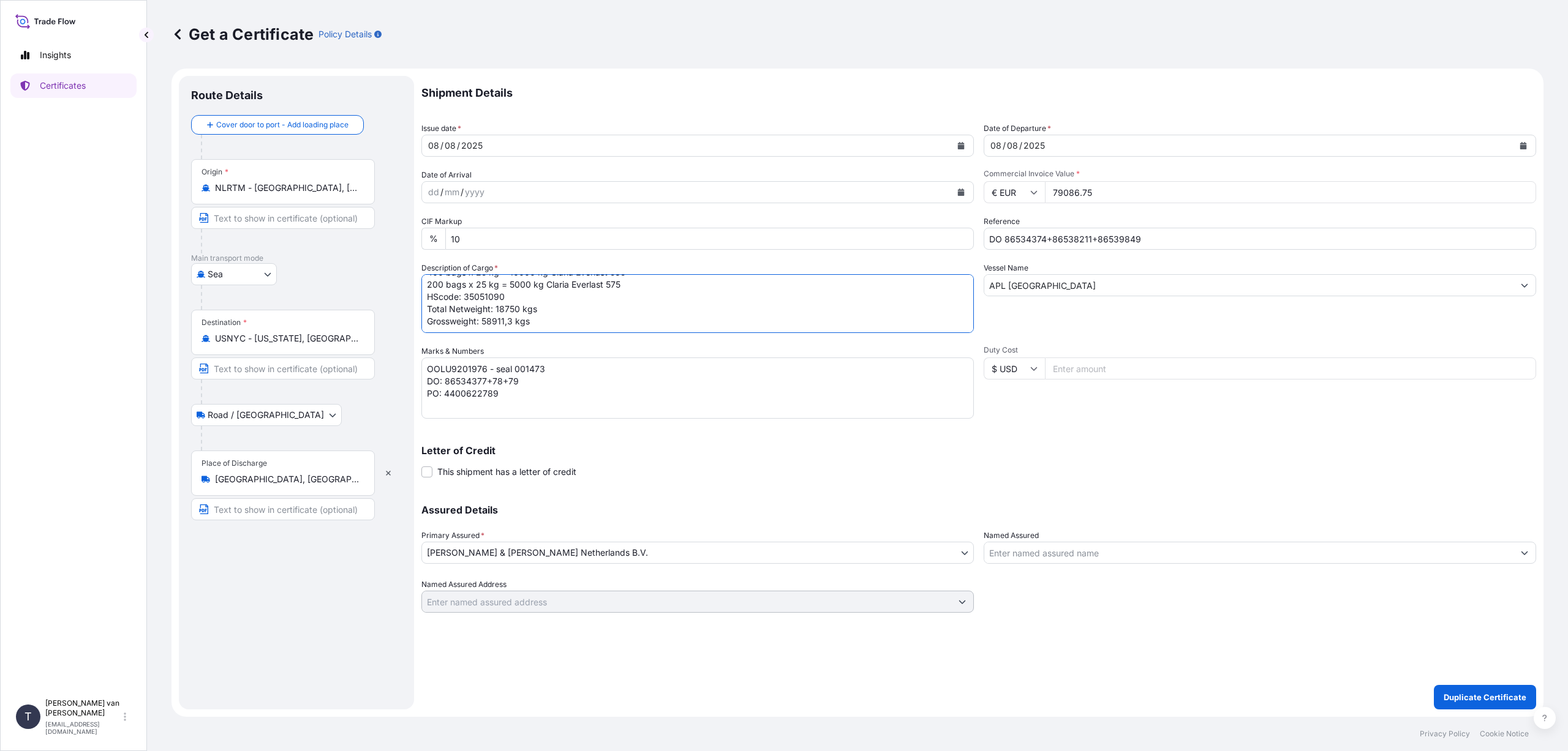
click at [512, 320] on textarea "3x 40ft container, containing: 42 drums x 1350 kg Promitor SF 70H L HScode: 170…" at bounding box center [697, 303] width 552 height 59
click at [517, 296] on textarea "3x 40ft container, containing: 42 drums x 1350 kg Promitor SF 70H L HScode: 170…" at bounding box center [697, 303] width 552 height 59
type textarea "1x 40ft container, containing: 150 bags x 25 kg = 3750 kg Claria Elite 400 bags…"
click at [554, 367] on textarea "FBLU0142271 - seal 001485 TGBU4960854 - seal 001494 OOLU9201976 - seal 001473 D…" at bounding box center [697, 388] width 552 height 61
drag, startPoint x: 488, startPoint y: 369, endPoint x: 668, endPoint y: 430, distance: 190.1
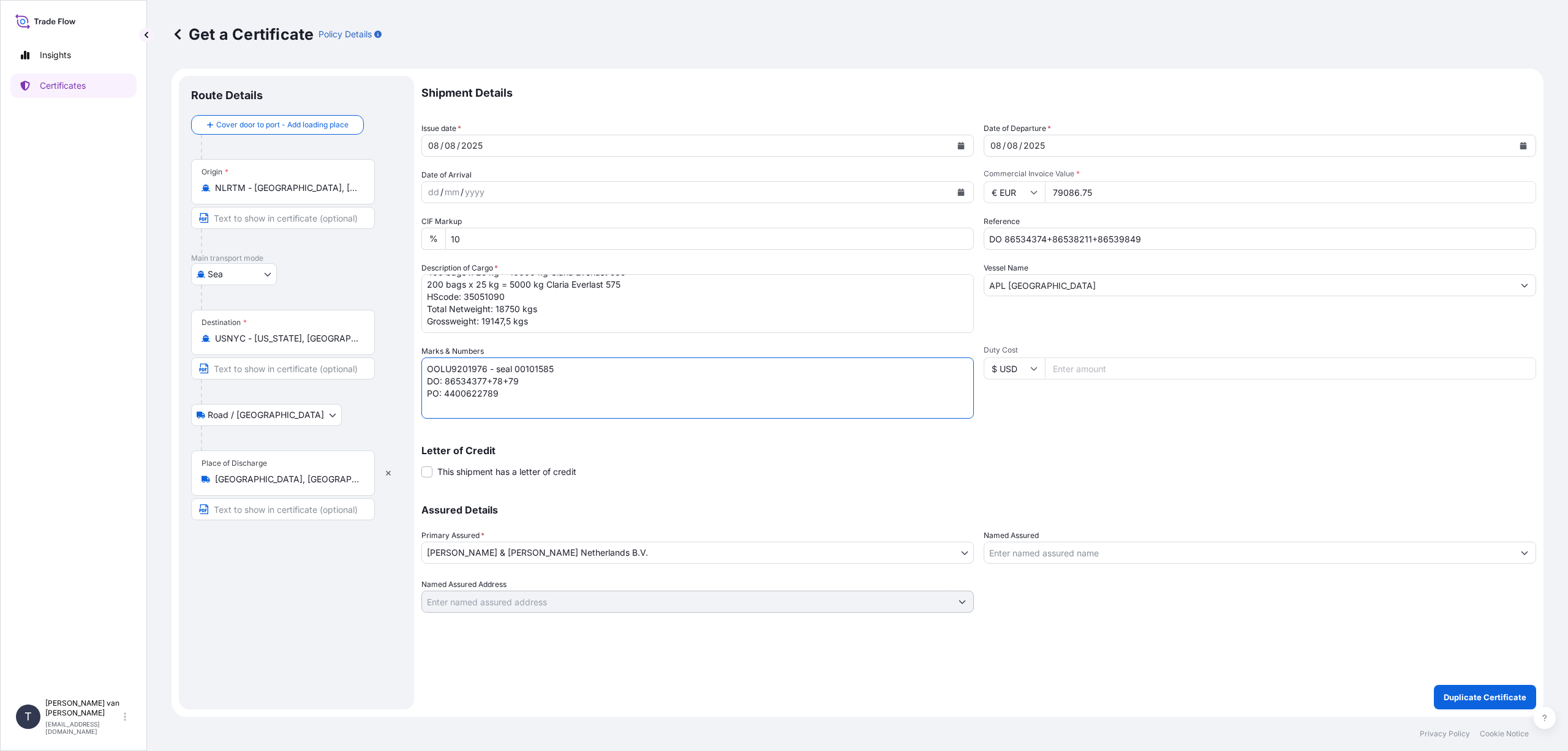
click at [489, 371] on textarea "FBLU0142271 - seal 001485 TGBU4960854 - seal 001494 OOLU9201976 - seal 001473 D…" at bounding box center [697, 388] width 552 height 61
click at [523, 384] on textarea "FBLU0142271 - seal 001485 TGBU4960854 - seal 001494 OOLU9201976 - seal 001473 D…" at bounding box center [697, 388] width 552 height 61
click at [505, 394] on textarea "FBLU0142271 - seal 001485 TGBU4960854 - seal 001494 OOLU9201976 - seal 001473 D…" at bounding box center [697, 388] width 552 height 61
type textarea "BEAU5557716 - seal 00101585 DO: 86534374+86538211+86539849 PO: 4400622561"
click at [1468, 695] on p "Duplicate Certificate" at bounding box center [1485, 698] width 83 height 12
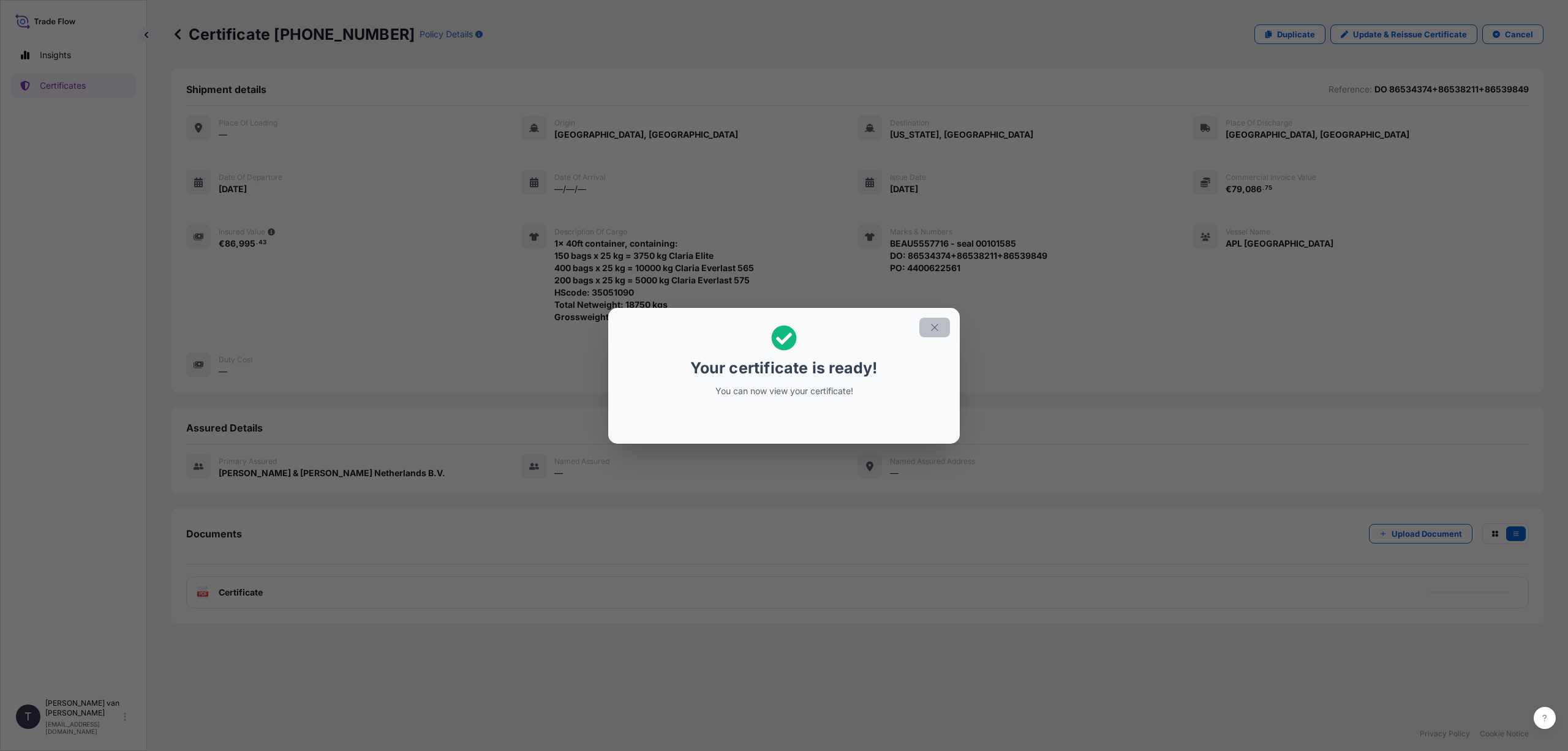
click at [934, 326] on icon "button" at bounding box center [934, 327] width 7 height 7
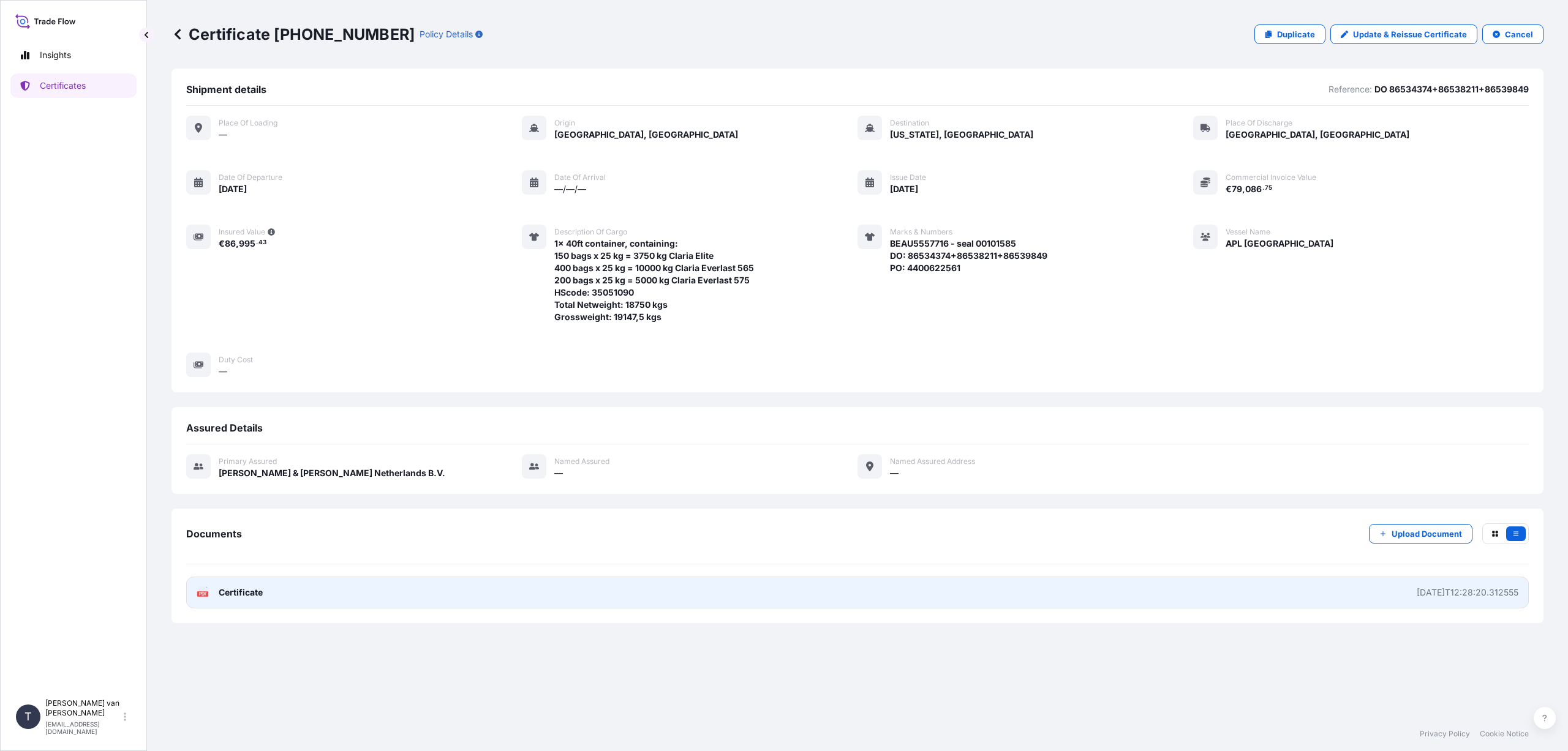
click at [468, 595] on link "PDF Certificate [DATE]T12:28:20.312555" at bounding box center [857, 593] width 1342 height 32
